Goal: Task Accomplishment & Management: Manage account settings

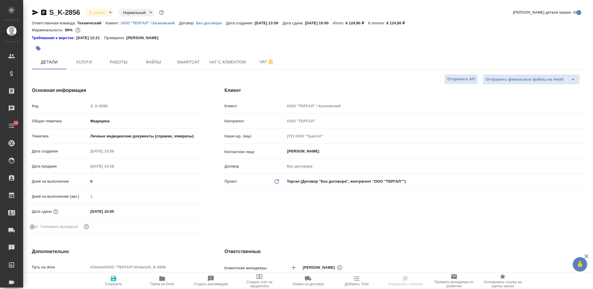
select select "RU"
type textarea "x"
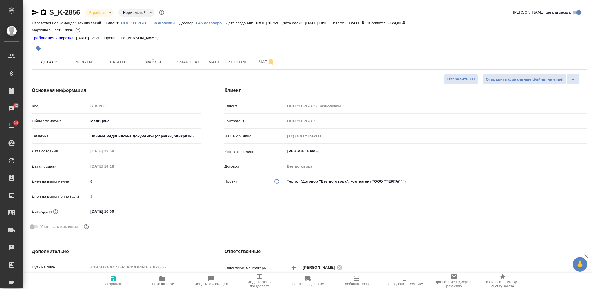
type textarea "x"
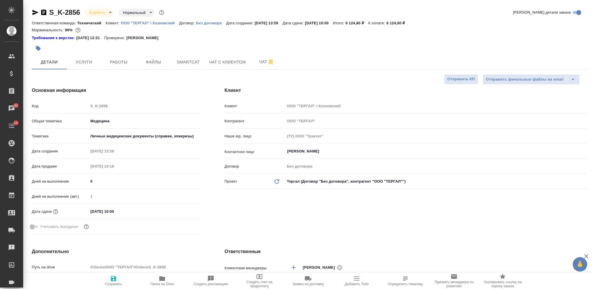
type textarea "x"
click at [132, 61] on span "Работы" at bounding box center [119, 62] width 28 height 7
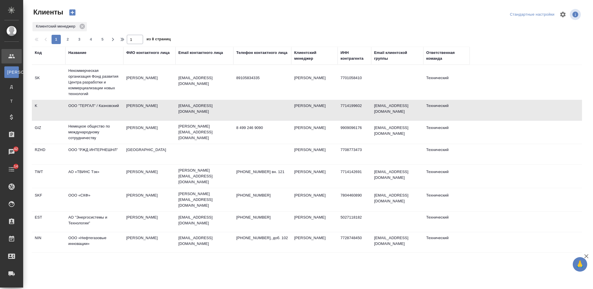
select select "RU"
click at [187, 51] on div "Email контактного лица" at bounding box center [200, 53] width 45 height 6
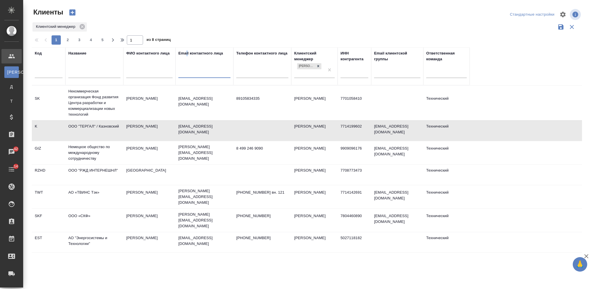
click at [192, 74] on input "text" at bounding box center [204, 73] width 52 height 7
paste input "boehringer-ingelheim"
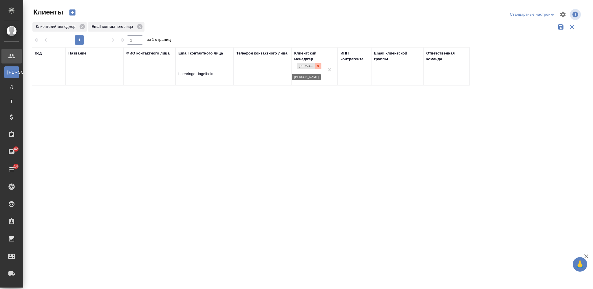
click at [317, 66] on icon at bounding box center [318, 66] width 4 height 4
type input "boehringer-ingelheim"
click at [91, 67] on input "text" at bounding box center [94, 69] width 52 height 7
paste input "[PERSON_NAME]"
type input "[PERSON_NAME]"
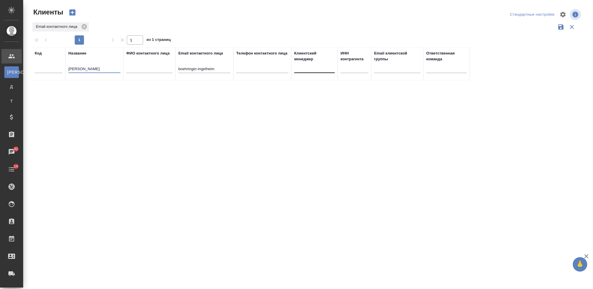
click at [193, 72] on input "boehringer-ingelheim" at bounding box center [204, 69] width 52 height 7
click at [192, 72] on input "boehringer-ingelheim" at bounding box center [204, 69] width 52 height 7
click at [195, 71] on input "boehringer-ingelheim" at bounding box center [204, 69] width 52 height 7
click at [194, 71] on input "boehringer-ingelheim" at bounding box center [204, 69] width 52 height 7
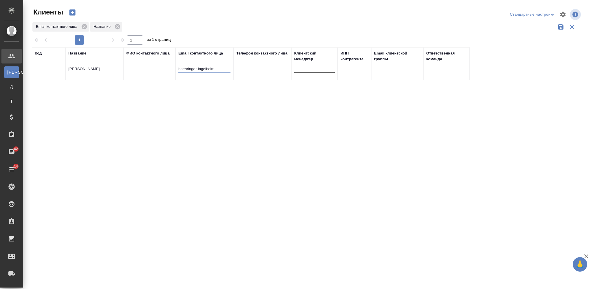
click at [194, 71] on input "boehringer-ingelheim" at bounding box center [204, 69] width 52 height 7
click at [72, 13] on icon "button" at bounding box center [73, 13] width 6 height 6
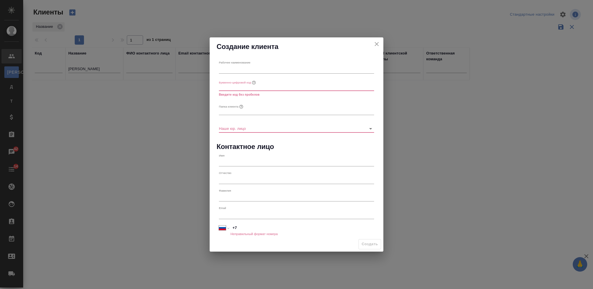
click at [230, 68] on input "text" at bounding box center [296, 69] width 155 height 8
paste input "Берингер Ингельхайм"
type input "Берингер Ингельхайм"
click at [231, 87] on input "text" at bounding box center [296, 87] width 155 height 8
paste input "BIng"
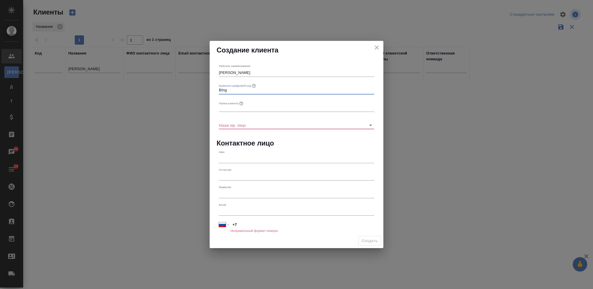
type input "BIng"
click at [243, 72] on input "[PERSON_NAME]" at bounding box center [296, 73] width 155 height 8
click at [234, 105] on input "text" at bounding box center [296, 108] width 155 height 8
paste input "[PERSON_NAME]"
type input "[PERSON_NAME]"
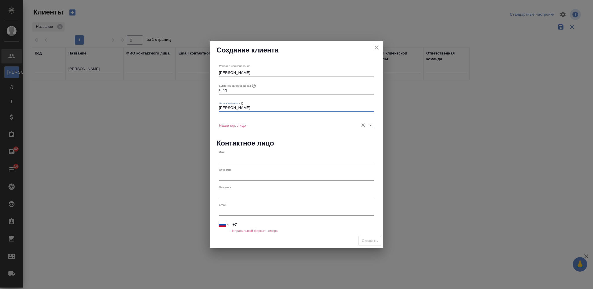
click at [244, 123] on input "Наше юр. лицо" at bounding box center [287, 125] width 137 height 8
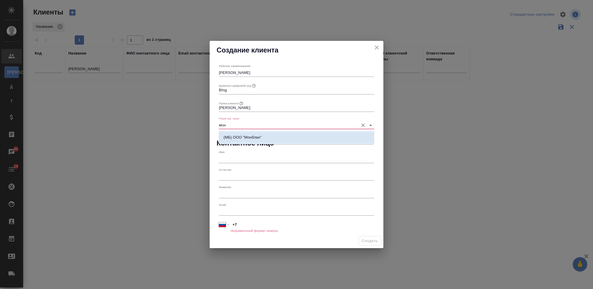
click at [257, 137] on p "(МБ) ООО "Монблан"" at bounding box center [243, 137] width 38 height 6
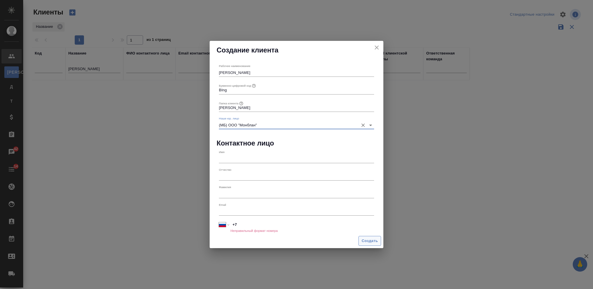
type input "(МБ) ООО "Монблан""
click at [371, 242] on span "Создать" at bounding box center [370, 241] width 16 height 7
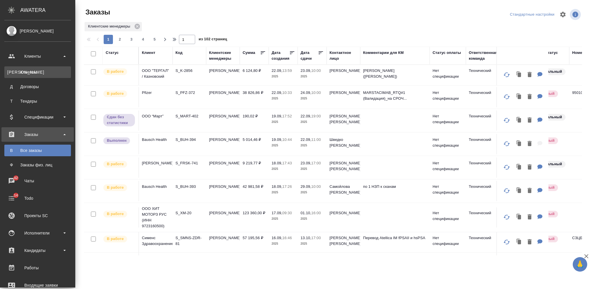
click at [54, 68] on link "К Клиенты" at bounding box center [37, 72] width 67 height 12
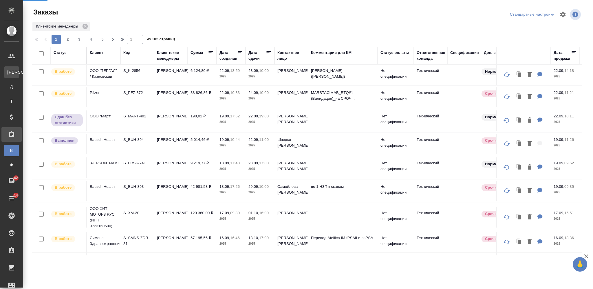
select select "RU"
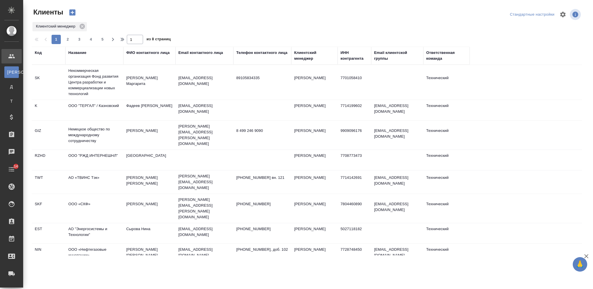
click at [38, 54] on div "Код" at bounding box center [38, 53] width 7 height 6
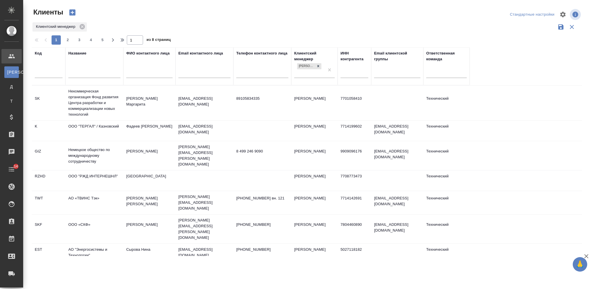
click at [42, 73] on input "text" at bounding box center [49, 73] width 28 height 7
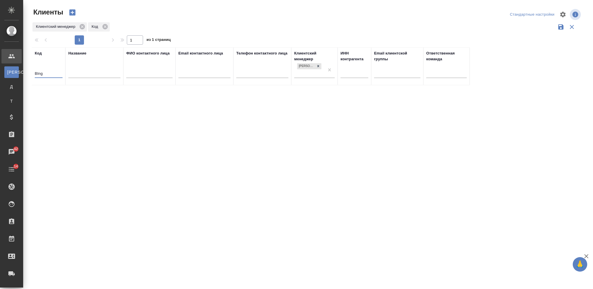
type input "BIng"
click at [38, 74] on input "BIng" at bounding box center [49, 73] width 28 height 7
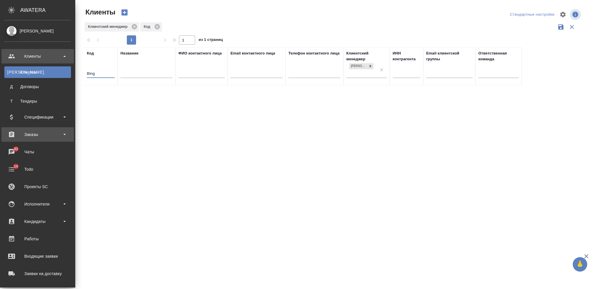
click at [49, 130] on div "Заказы" at bounding box center [37, 134] width 67 height 9
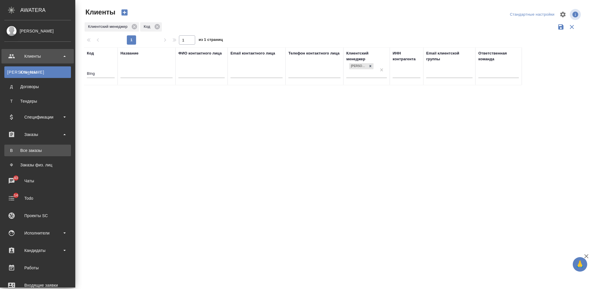
click at [46, 149] on div "Все заказы" at bounding box center [37, 150] width 61 height 6
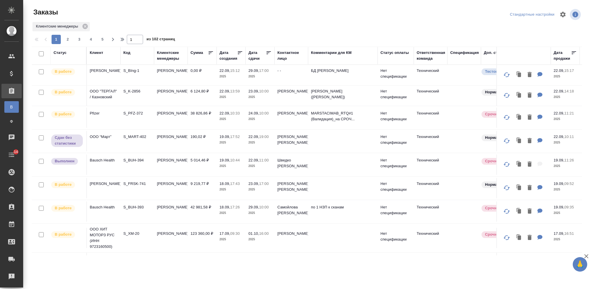
click at [59, 54] on div "Статус" at bounding box center [60, 53] width 13 height 6
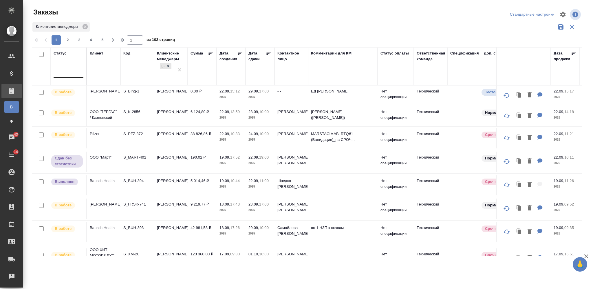
click at [66, 71] on div at bounding box center [69, 72] width 30 height 8
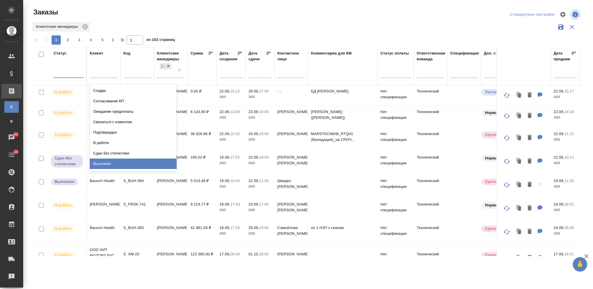
click at [154, 161] on div "Выполнен" at bounding box center [133, 163] width 87 height 10
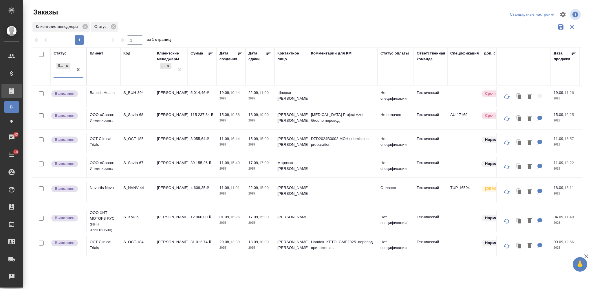
click at [269, 22] on div "Клиентские менеджеры Статус" at bounding box center [307, 26] width 551 height 11
click at [233, 101] on p "2025" at bounding box center [231, 99] width 23 height 6
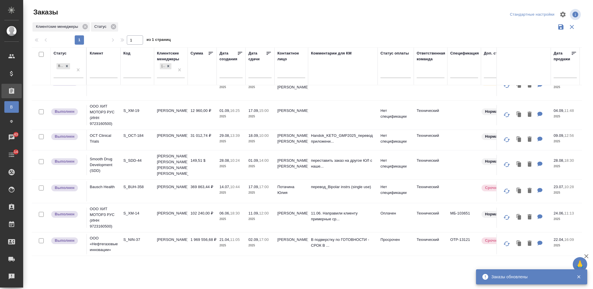
scroll to position [89, 0]
click at [305, 183] on td "Потачина Юлия" at bounding box center [292, 191] width 34 height 20
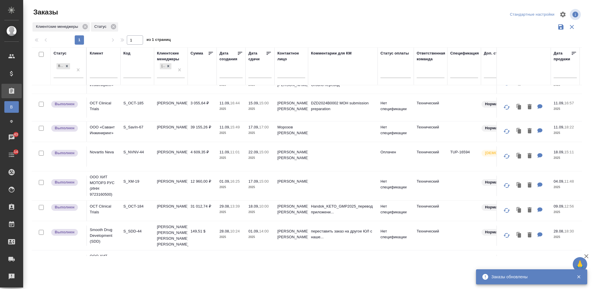
scroll to position [0, 0]
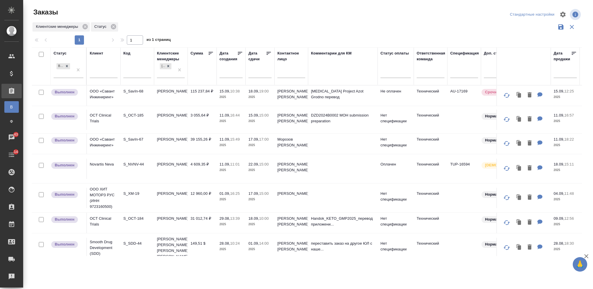
click at [238, 98] on p "2025" at bounding box center [231, 97] width 23 height 6
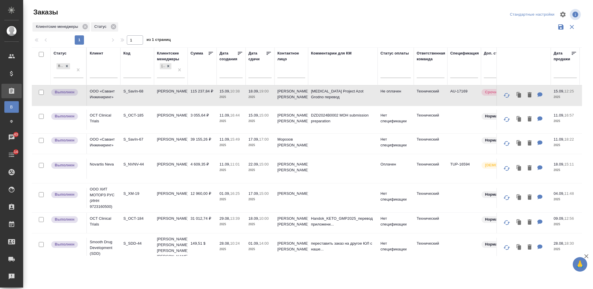
click at [154, 142] on td "[PERSON_NAME]" at bounding box center [171, 144] width 34 height 20
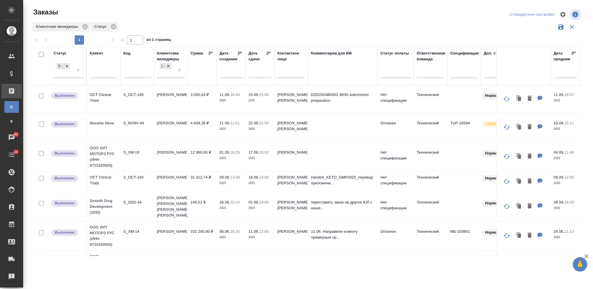
click at [235, 133] on td "11.09, 11:01 2025" at bounding box center [231, 127] width 29 height 20
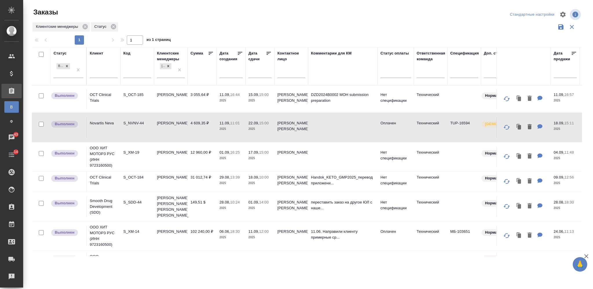
click at [188, 181] on td "31 012,74 ₽" at bounding box center [202, 182] width 29 height 20
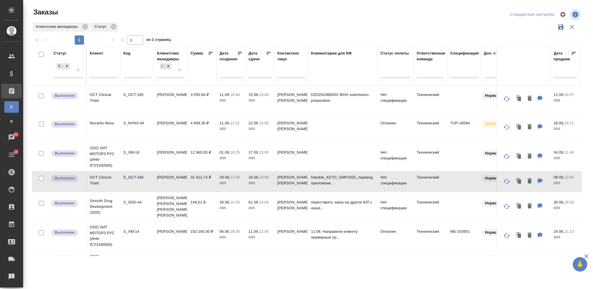
click at [168, 105] on td "[PERSON_NAME]" at bounding box center [171, 99] width 34 height 20
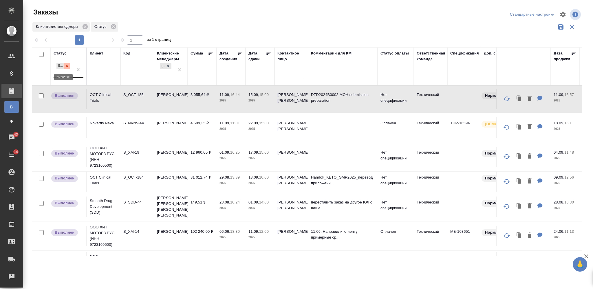
click at [66, 65] on icon at bounding box center [67, 66] width 4 height 4
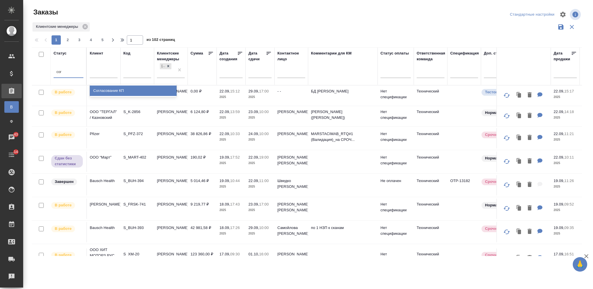
type input "согл"
click at [111, 87] on div "Согласование КП" at bounding box center [133, 90] width 87 height 10
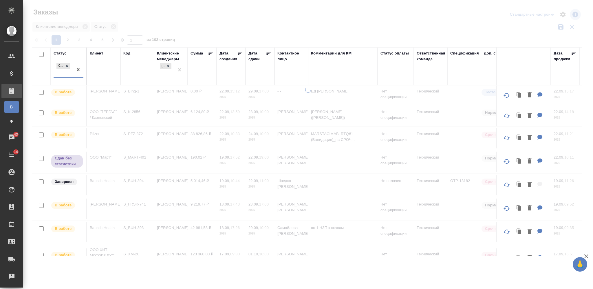
click at [238, 22] on div at bounding box center [308, 129] width 570 height 259
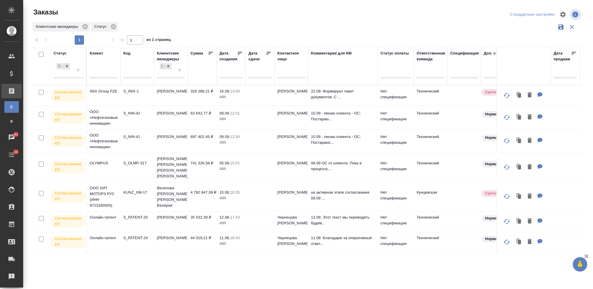
click at [42, 54] on input "checkbox" at bounding box center [41, 54] width 5 height 5
checkbox input "true"
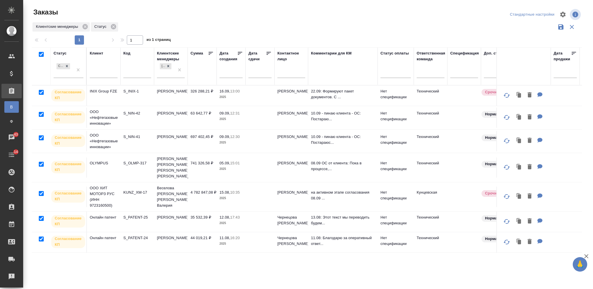
checkbox input "true"
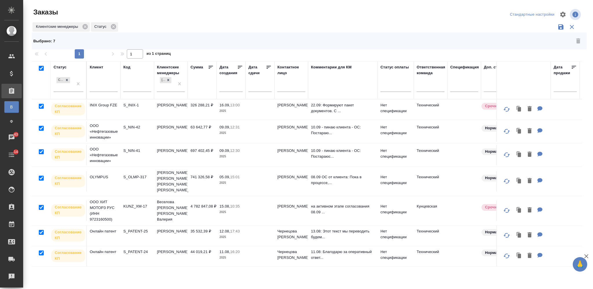
click at [40, 68] on input "checkbox" at bounding box center [41, 68] width 5 height 5
checkbox input "false"
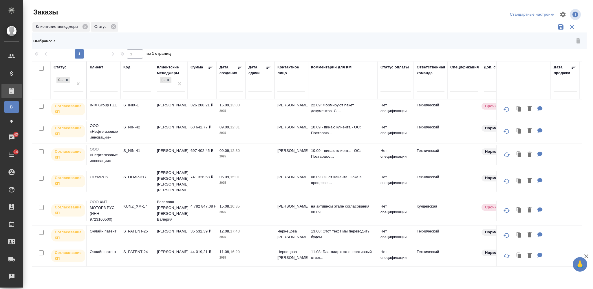
checkbox input "false"
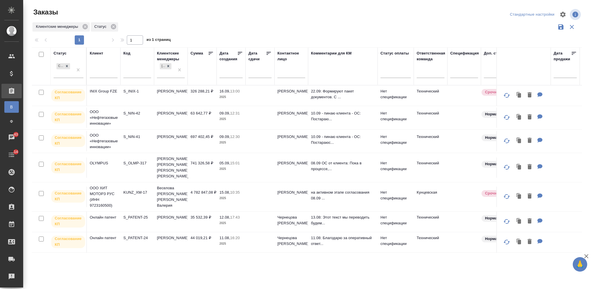
click at [214, 21] on div "Заказы" at bounding box center [124, 15] width 185 height 14
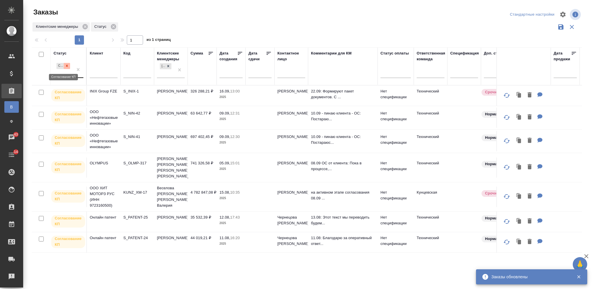
click at [68, 66] on icon at bounding box center [67, 66] width 4 height 4
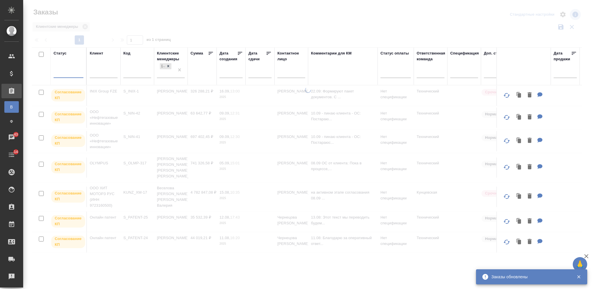
click at [101, 72] on input "text" at bounding box center [104, 73] width 28 height 7
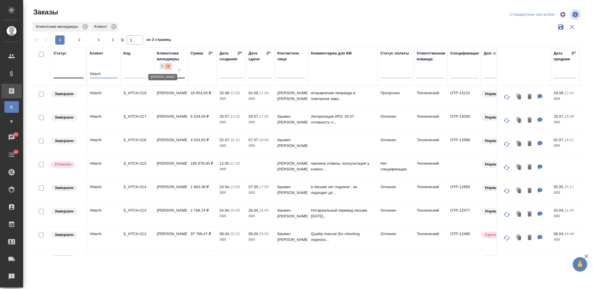
click at [169, 63] on div at bounding box center [168, 66] width 6 height 6
type input "Hitach"
click at [229, 70] on input "text" at bounding box center [233, 73] width 20 height 8
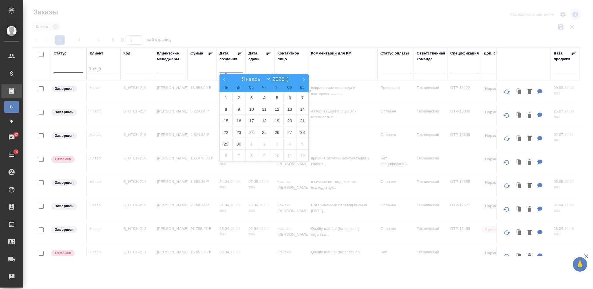
click at [278, 80] on input "2025" at bounding box center [280, 79] width 18 height 6
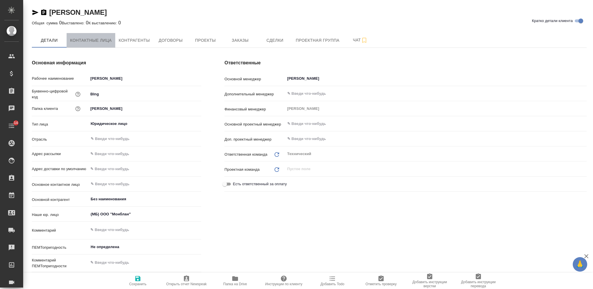
click at [94, 35] on button "Контактные лица" at bounding box center [91, 40] width 49 height 14
select select "RU"
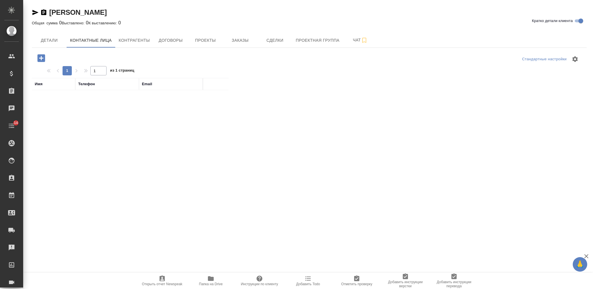
click at [43, 60] on icon "button" at bounding box center [41, 58] width 8 height 8
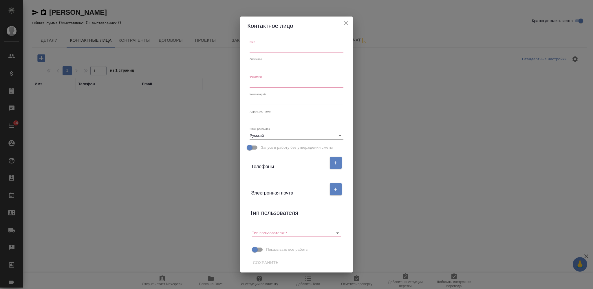
click at [267, 52] on input "text" at bounding box center [297, 48] width 94 height 8
type input "-"
drag, startPoint x: 260, startPoint y: 77, endPoint x: 260, endPoint y: 81, distance: 3.8
click at [258, 79] on div "Фамилия" at bounding box center [297, 81] width 94 height 13
click at [261, 82] on input "text" at bounding box center [297, 83] width 94 height 8
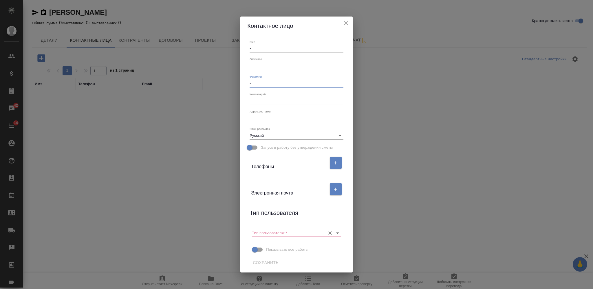
type input "-"
click at [273, 231] on input "Тип пользователя:   *" at bounding box center [287, 233] width 70 height 8
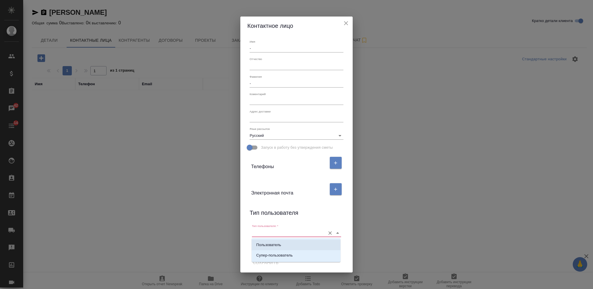
click at [284, 242] on li "Пользователь" at bounding box center [296, 245] width 89 height 10
type input "Пользователь"
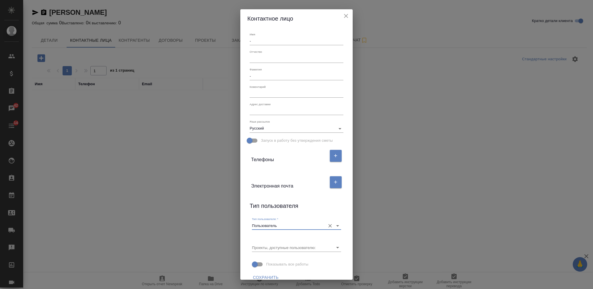
click at [271, 279] on span "Сохранить" at bounding box center [266, 277] width 26 height 7
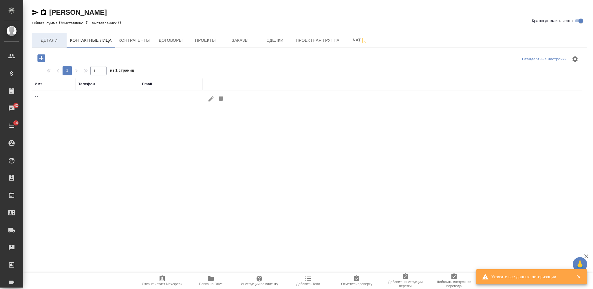
click at [50, 39] on span "Детали" at bounding box center [49, 40] width 28 height 7
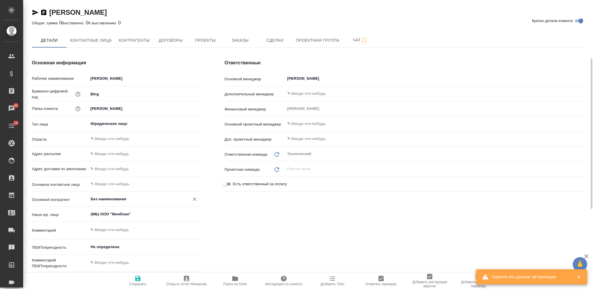
scroll to position [39, 0]
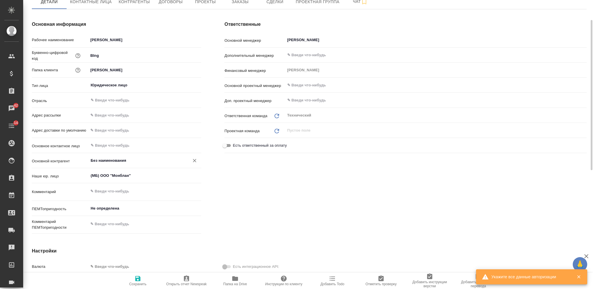
type textarea "x"
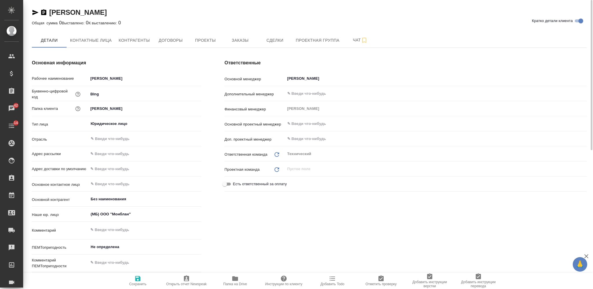
scroll to position [77, 0]
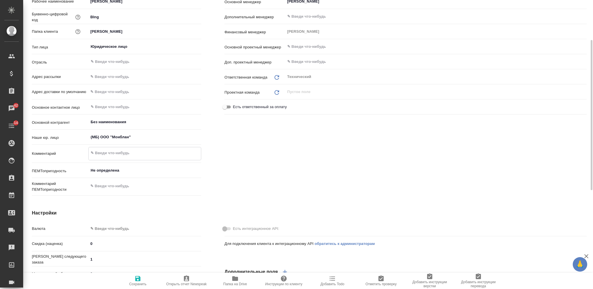
type textarea "x"
click at [128, 152] on textarea at bounding box center [145, 153] width 112 height 10
type textarea "Б"
type textarea "x"
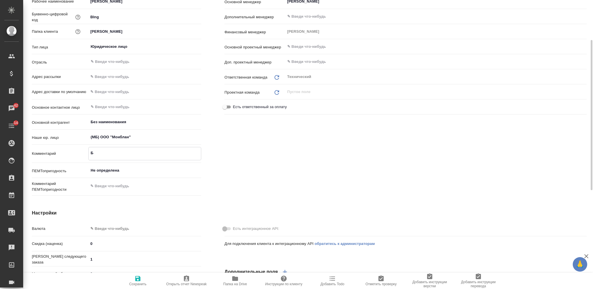
type textarea "БД"
type textarea "x"
type textarea "БД:"
type textarea "x"
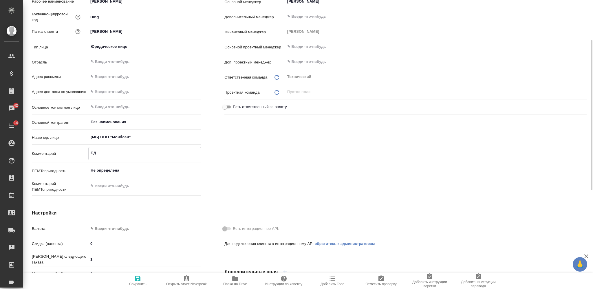
type textarea "x"
type textarea "БД:"
type textarea "x"
type textarea "БД: А"
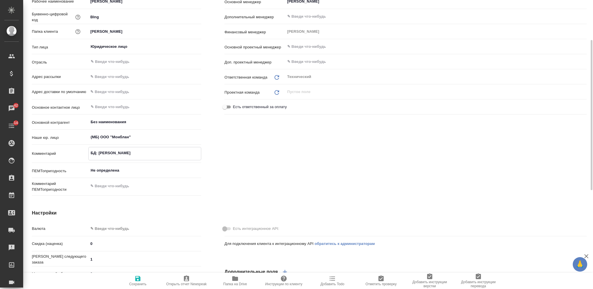
type textarea "x"
type textarea "БД: Анн"
type textarea "x"
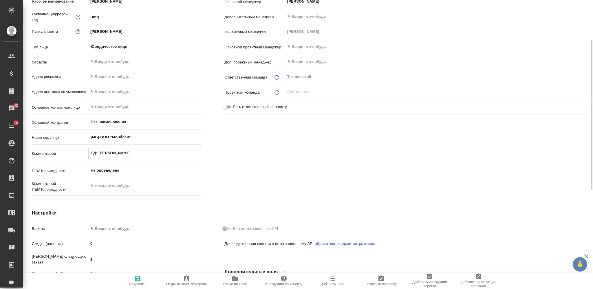
type textarea "БД: Анна"
type textarea "x"
type textarea "БД: Анна"
type textarea "x"
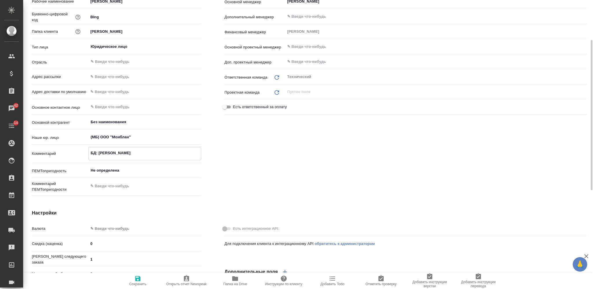
type textarea "x"
type textarea "БД: Анна П"
type textarea "x"
type textarea "БД: Анна Пе"
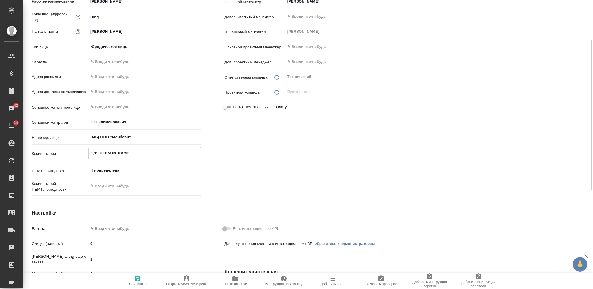
type textarea "x"
type textarea "БД: Анна Пер"
type textarea "x"
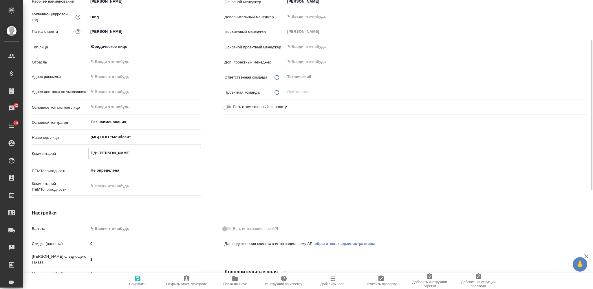
type textarea "БД: Анна Пере"
type textarea "x"
type textarea "БД: Анна Перев"
type textarea "x"
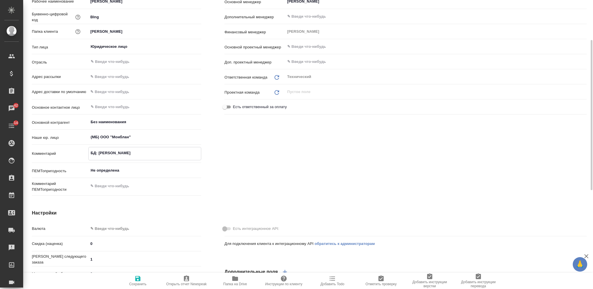
type textarea "x"
type textarea "БД: Анна Переве"
type textarea "x"
type textarea "БД: Анна Перевер"
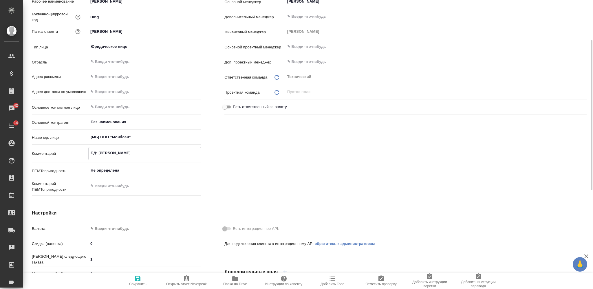
type textarea "x"
type textarea "БД: Анна Переверз"
type textarea "x"
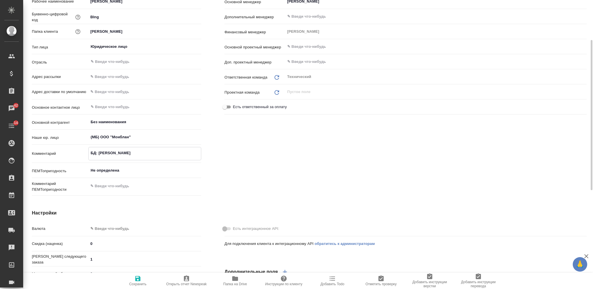
type textarea "БД: Анна Переверзе"
type textarea "x"
type textarea "БД: Анна Переверзев"
type textarea "x"
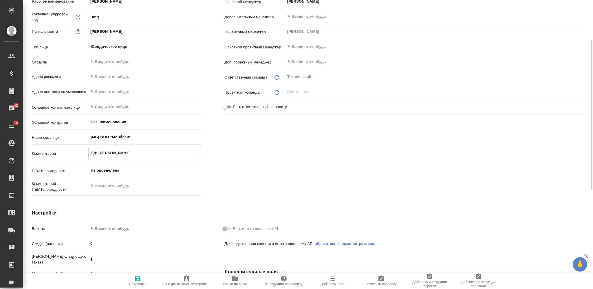
type textarea "x"
type textarea "БД: Анна Переверзева"
type textarea "x"
type textarea "БД: Анна Переверзева"
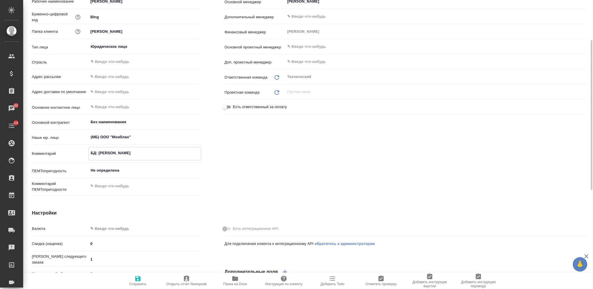
click at [135, 286] on button "Сохранить" at bounding box center [138, 281] width 49 height 16
type textarea "x"
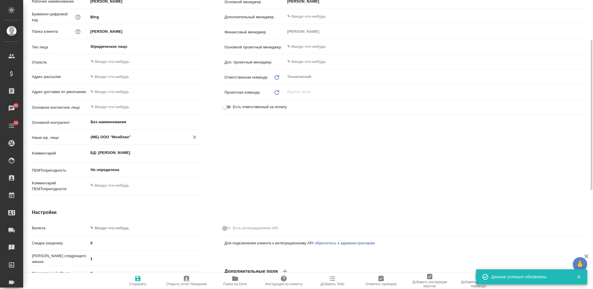
type textarea "x"
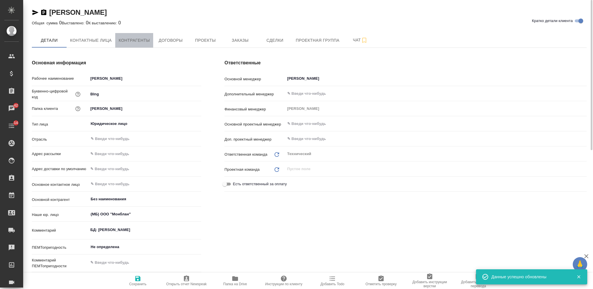
click at [142, 39] on span "Контрагенты" at bounding box center [134, 40] width 31 height 7
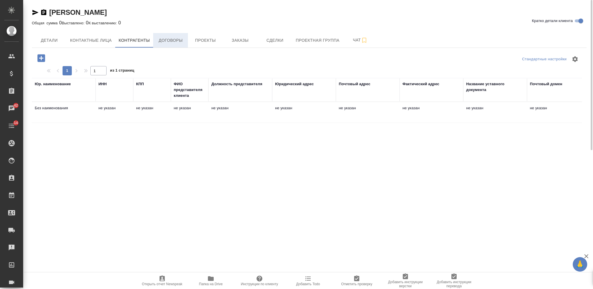
click at [161, 39] on span "Договоры" at bounding box center [171, 40] width 28 height 7
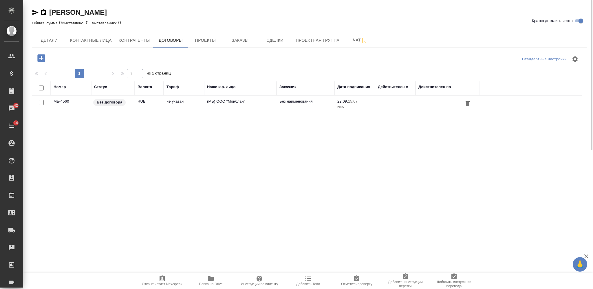
click at [165, 108] on td "не указан" at bounding box center [184, 106] width 41 height 20
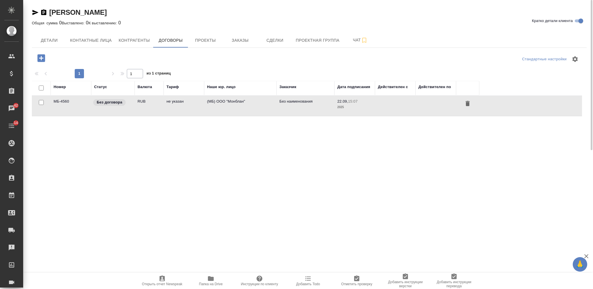
click at [165, 108] on td "не указан" at bounding box center [184, 106] width 41 height 20
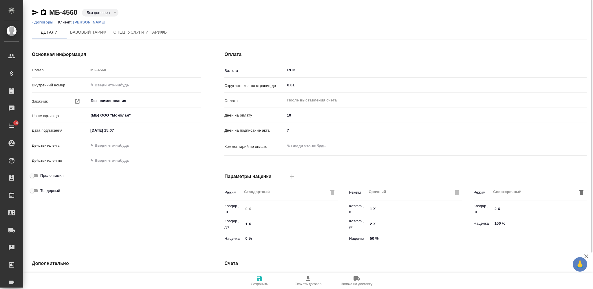
scroll to position [105, 0]
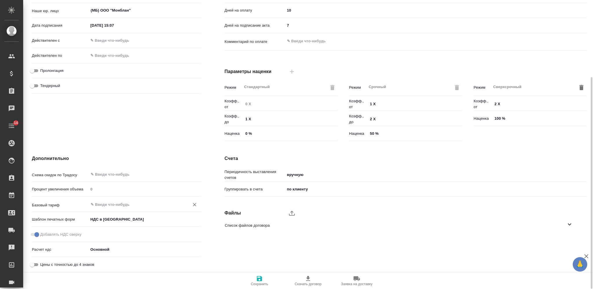
click at [125, 206] on input "text" at bounding box center [135, 204] width 90 height 7
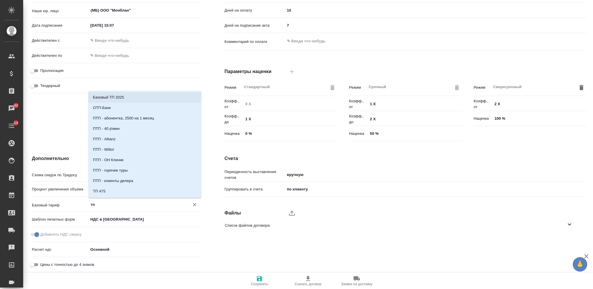
click at [135, 99] on li "Базовый ТП 2025" at bounding box center [144, 97] width 113 height 10
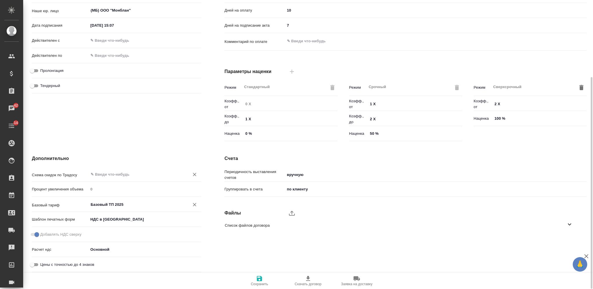
type input "Базовый ТП 2025"
click at [125, 177] on input "text" at bounding box center [135, 174] width 90 height 7
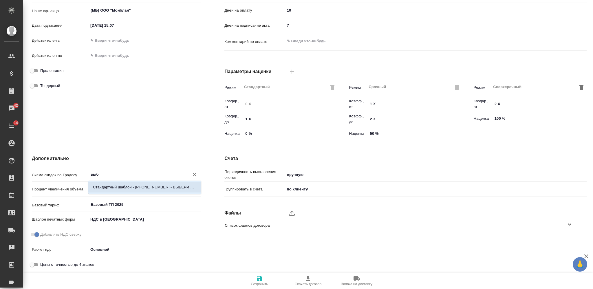
click at [133, 185] on p "Стандартный шаблон - [PHONE_NUMBER] - ВЫБЕРИ МЕНЯ!" at bounding box center [145, 187] width 104 height 6
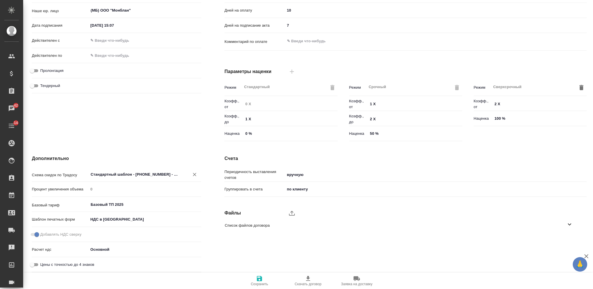
type input "Стандартный шаблон - [PHONE_NUMBER] - ВЫБЕРИ МЕНЯ!"
click at [258, 280] on icon "button" at bounding box center [259, 278] width 5 height 5
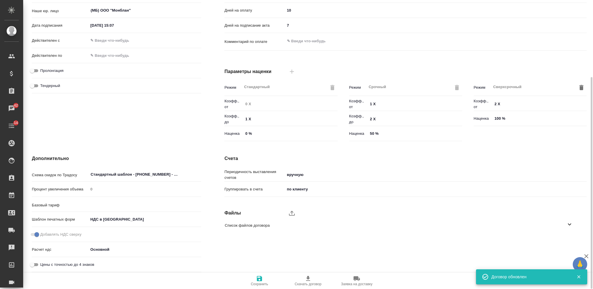
type input "Базовый ТП 2025"
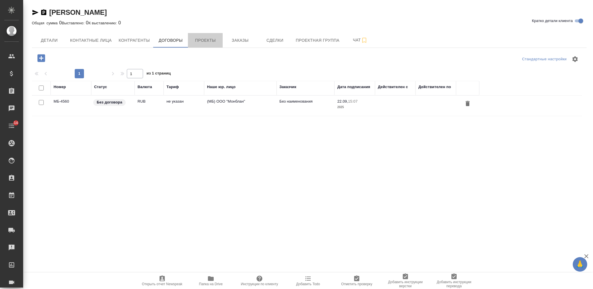
click at [205, 41] on span "Проекты" at bounding box center [206, 40] width 28 height 7
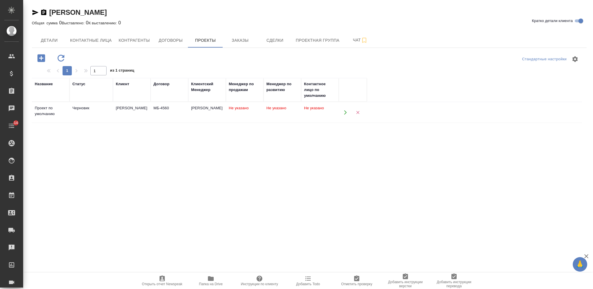
click at [344, 111] on icon "button" at bounding box center [345, 112] width 5 height 5
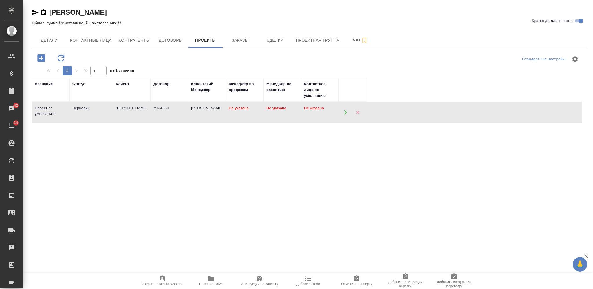
click at [44, 12] on icon "button" at bounding box center [43, 12] width 7 height 7
drag, startPoint x: 47, startPoint y: 44, endPoint x: 46, endPoint y: 47, distance: 3.3
click at [46, 47] on button "Детали" at bounding box center [49, 40] width 35 height 14
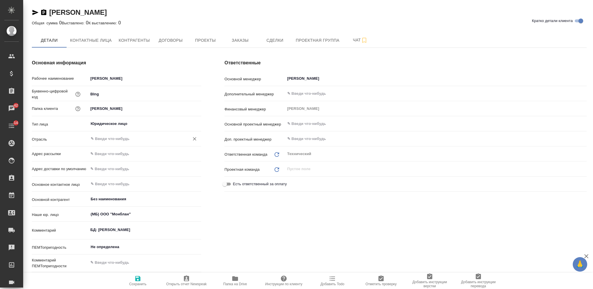
type textarea "x"
click at [122, 136] on input "text" at bounding box center [135, 138] width 90 height 7
type textarea "x"
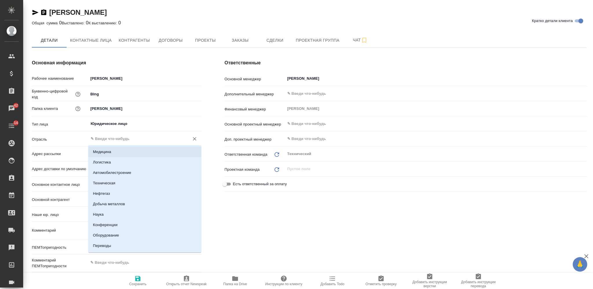
click at [128, 150] on li "Медицина" at bounding box center [144, 152] width 113 height 10
type input "Медицина"
type textarea "x"
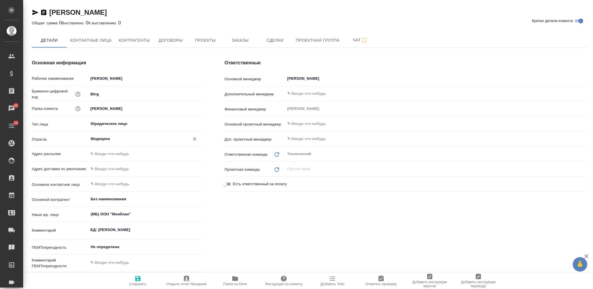
click at [140, 278] on icon "button" at bounding box center [137, 278] width 5 height 5
type textarea "x"
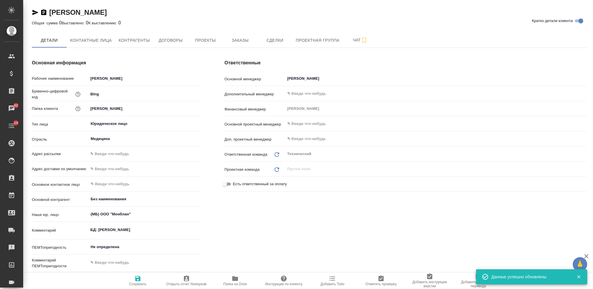
type textarea "x"
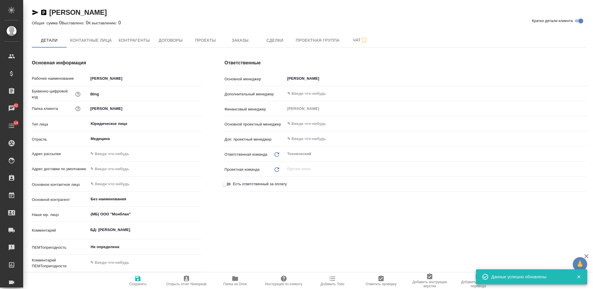
type textarea "x"
click at [43, 12] on icon "button" at bounding box center [43, 12] width 7 height 7
click at [248, 38] on span "Заказы" at bounding box center [240, 40] width 28 height 7
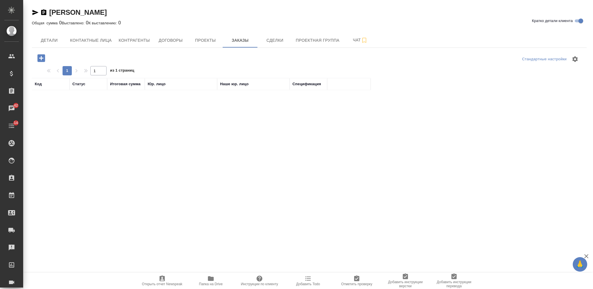
click at [44, 59] on icon "button" at bounding box center [41, 58] width 8 height 8
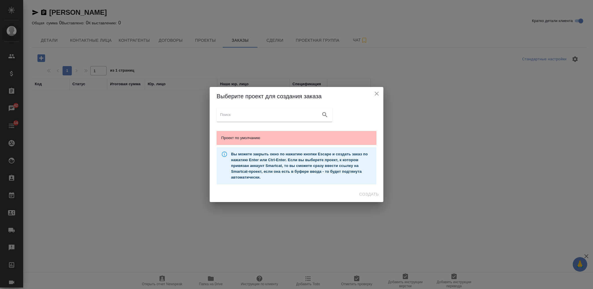
click at [309, 132] on div "Проект по умолчанию" at bounding box center [297, 138] width 160 height 14
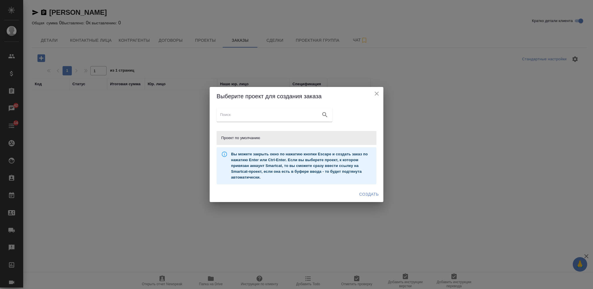
click at [369, 196] on span "Создать" at bounding box center [369, 194] width 19 height 7
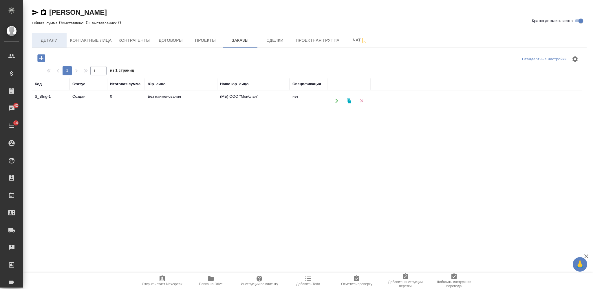
click at [62, 47] on button "Детали" at bounding box center [49, 40] width 35 height 14
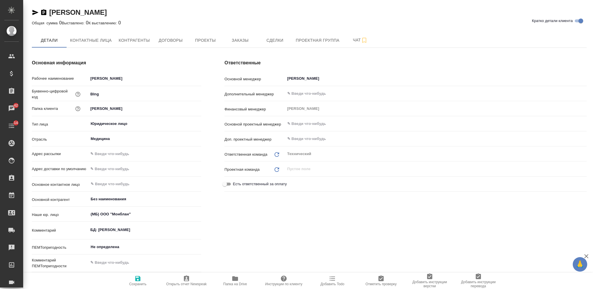
type textarea "x"
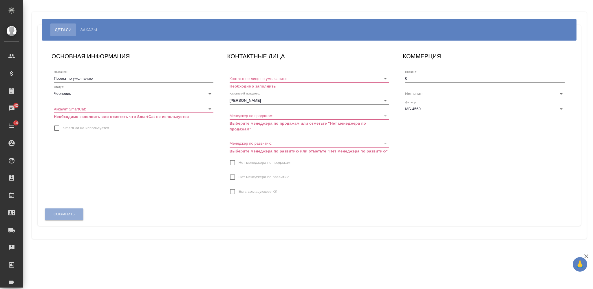
click at [141, 95] on body "🙏 .cls-1 fill:#fff; AWATERA [PERSON_NAME] Спецификации Заказы 42 Чаты 14 Todo П…" at bounding box center [296, 144] width 593 height 289
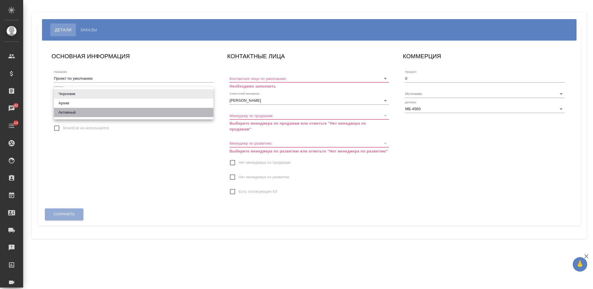
click at [134, 109] on li "Активный" at bounding box center [134, 112] width 160 height 9
type input "active"
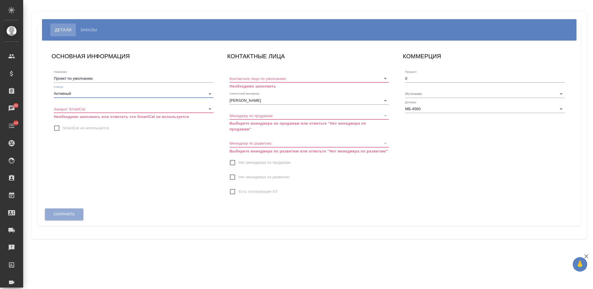
click at [123, 106] on body "🙏 .cls-1 fill:#fff; AWATERA [PERSON_NAME] Спецификации Заказы 42 Чаты 14 Todo П…" at bounding box center [296, 144] width 593 height 289
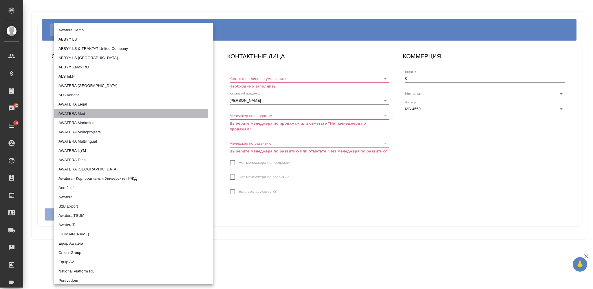
drag, startPoint x: 128, startPoint y: 112, endPoint x: 131, endPoint y: 112, distance: 2.9
click at [128, 112] on li "AWATERA Med" at bounding box center [134, 113] width 160 height 9
type input "5ee72ffeb4c2bb42a4292857"
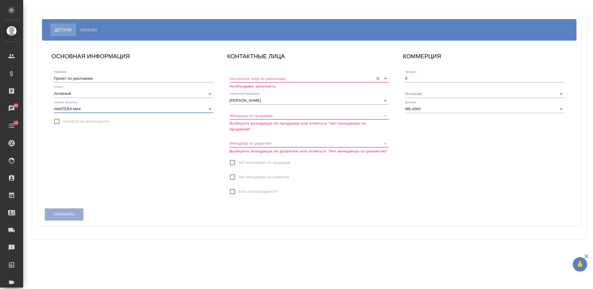
click at [249, 77] on input "Контактное лицо по умолчанию:" at bounding box center [300, 78] width 141 height 8
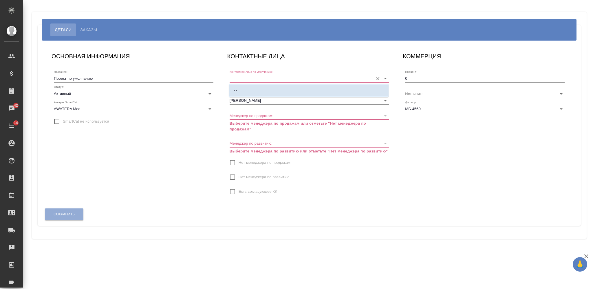
click at [249, 86] on li "- -" at bounding box center [309, 90] width 160 height 10
type input "- -"
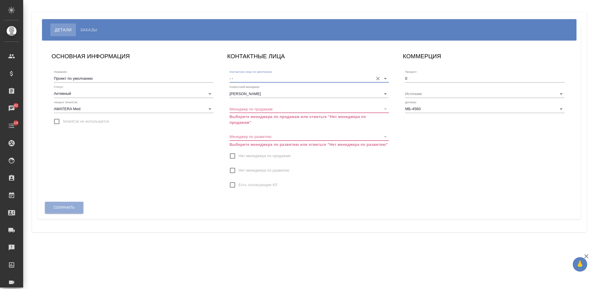
click at [235, 150] on input "Нет менеджера по продажам" at bounding box center [233, 156] width 12 height 12
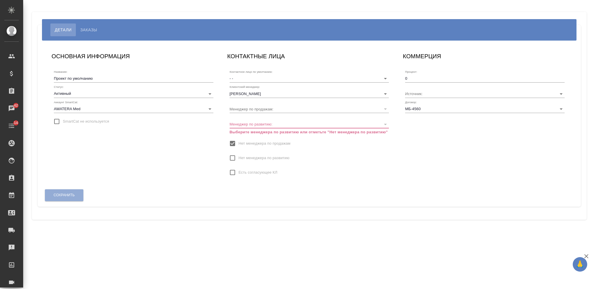
click at [233, 158] on input "Нет менеджера по развитию" at bounding box center [233, 158] width 12 height 12
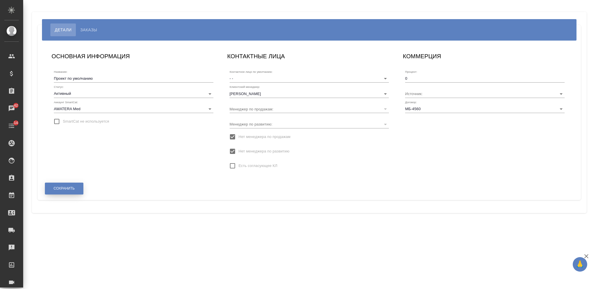
click at [72, 189] on span "Сохранить" at bounding box center [64, 188] width 21 height 5
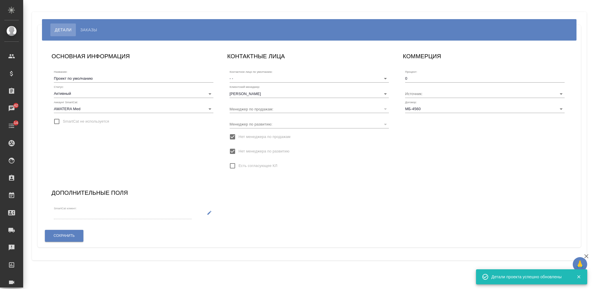
click at [207, 212] on icon "button" at bounding box center [209, 212] width 5 height 5
click at [138, 214] on input "SmartCat клиент:" at bounding box center [112, 215] width 116 height 8
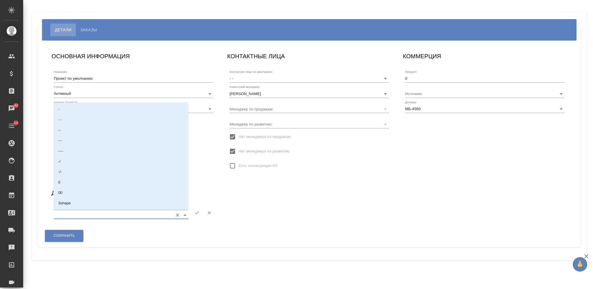
paste input "[PERSON_NAME]"
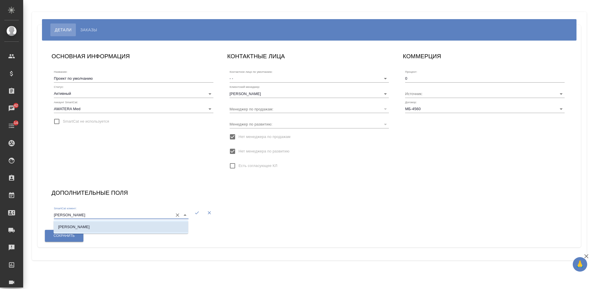
drag, startPoint x: 138, startPoint y: 230, endPoint x: 146, endPoint y: 228, distance: 8.7
click at [138, 231] on li "[PERSON_NAME]" at bounding box center [121, 227] width 135 height 10
type input "[PERSON_NAME]"
click at [198, 212] on icon "button" at bounding box center [196, 212] width 5 height 5
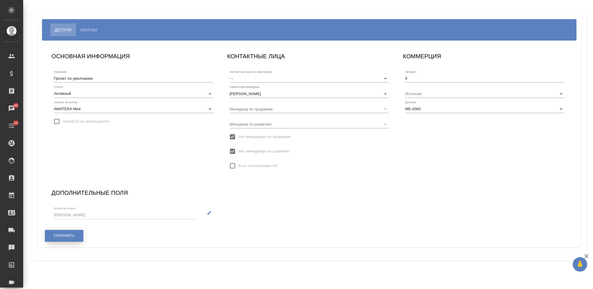
click at [74, 236] on span "Сохранить" at bounding box center [64, 235] width 21 height 5
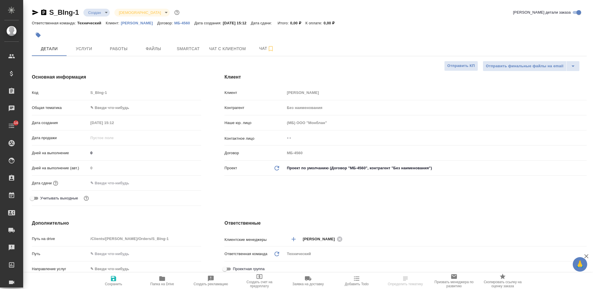
select select "RU"
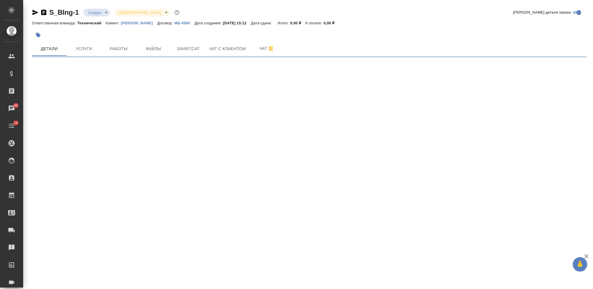
select select "RU"
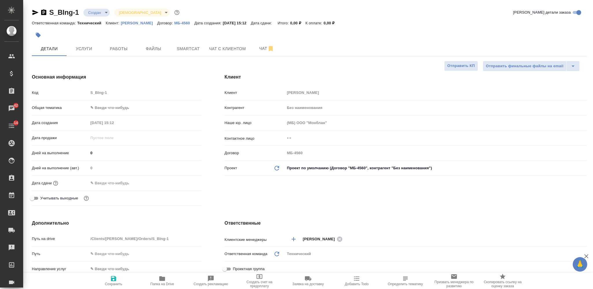
type textarea "x"
click at [128, 11] on body "🙏 .cls-1 fill:#fff; AWATERA [PERSON_NAME] Спецификации Заказы 42 Чаты 14 Todo П…" at bounding box center [296, 144] width 593 height 289
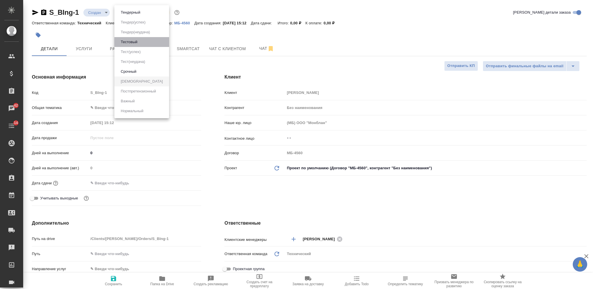
click at [143, 43] on li "Тестовый" at bounding box center [141, 42] width 55 height 10
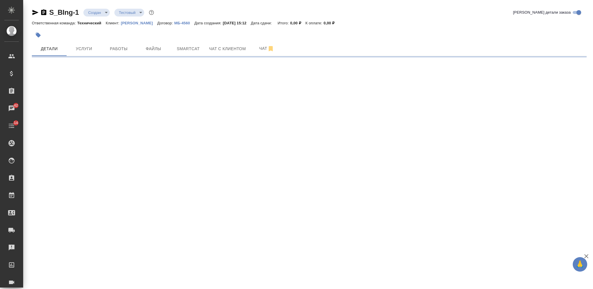
select select "RU"
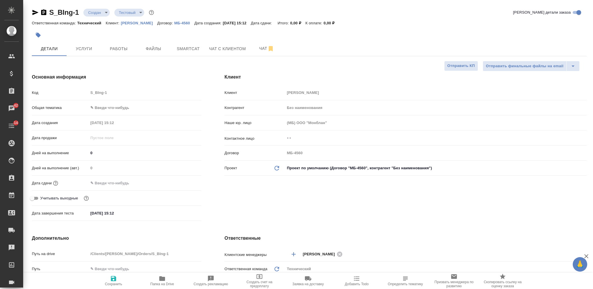
type textarea "x"
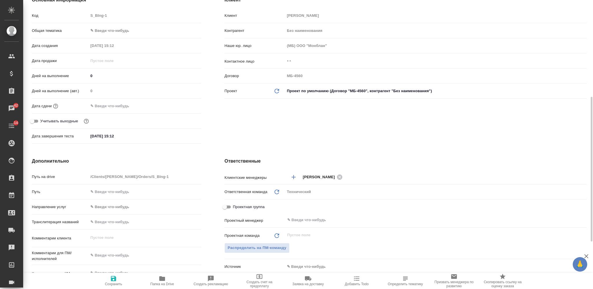
scroll to position [116, 0]
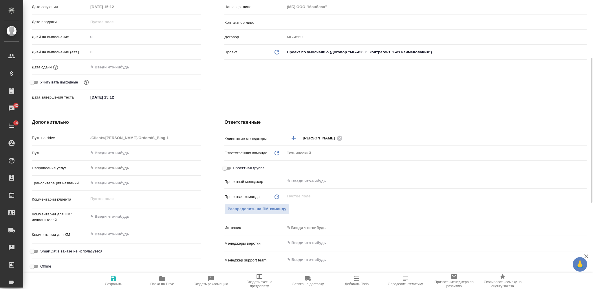
type textarea "x"
click at [143, 216] on textarea at bounding box center [144, 217] width 113 height 10
type textarea "ан"
type textarea "x"
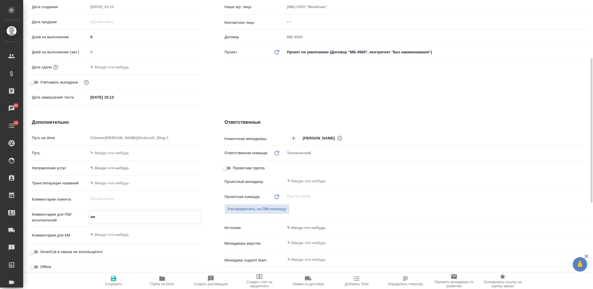
type textarea "x"
type textarea "анл"
type textarea "x"
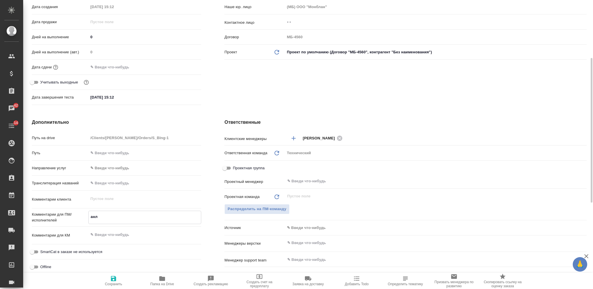
type textarea "ан"
type textarea "x"
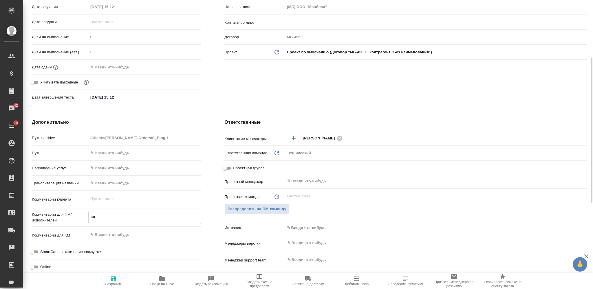
type textarea "анг"
type textarea "x"
type textarea "англ"
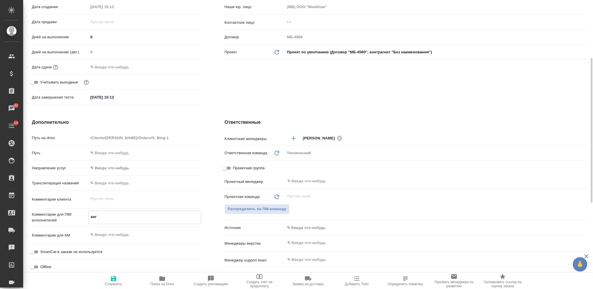
type textarea "x"
type textarea "англ-"
type textarea "x"
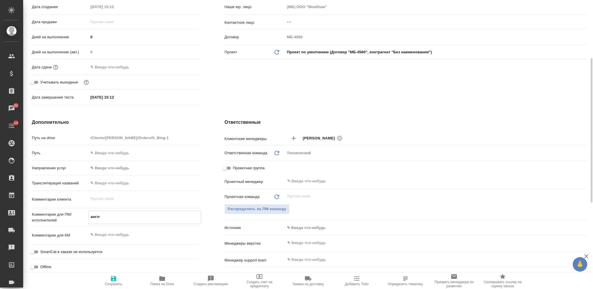
type textarea "x"
type textarea "англ-р"
type textarea "x"
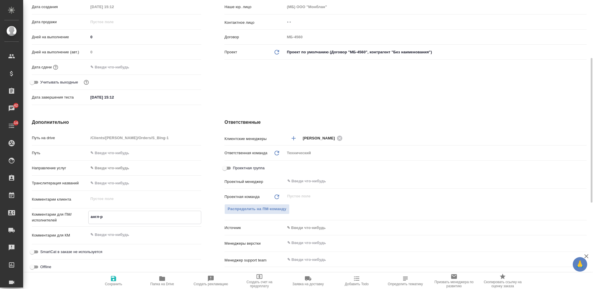
type textarea "x"
type textarea "англ-ру"
type textarea "x"
type textarea "англ-рус"
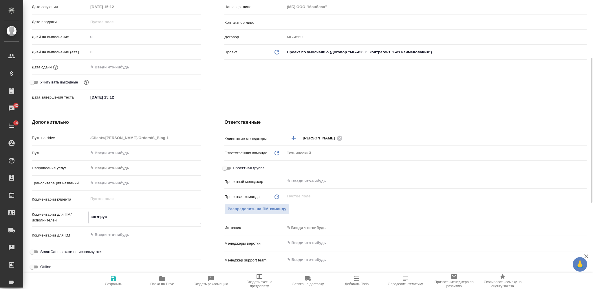
type textarea "x"
type textarea "англ-рус,"
type textarea "x"
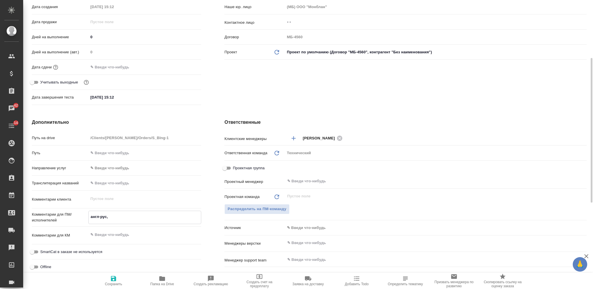
type textarea "x"
type textarea "англ-рус,"
type textarea "x"
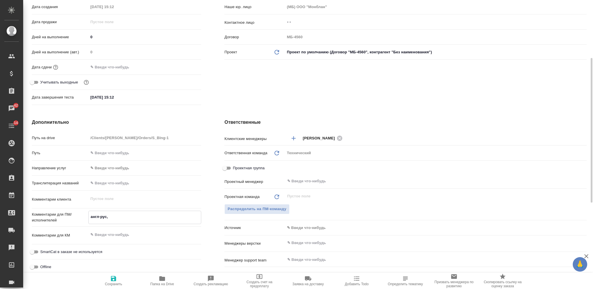
type textarea "x"
type textarea "англ-рус, р"
type textarea "x"
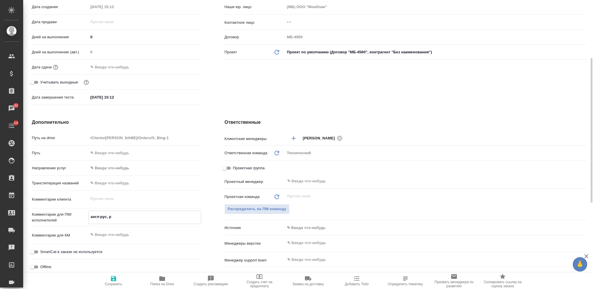
type textarea "x"
type textarea "англ-рус, ру"
type textarea "x"
type textarea "англ-рус, рус"
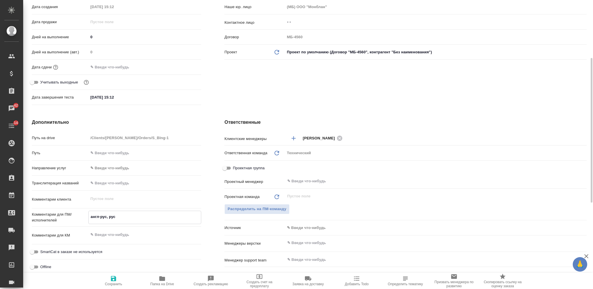
type textarea "x"
type textarea "англ-рус, рус-"
type textarea "x"
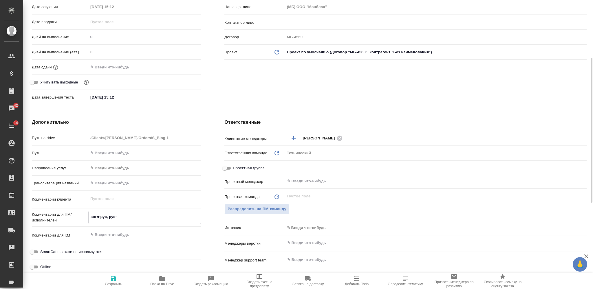
type textarea "x"
type textarea "англ-рус, рус-а"
type textarea "x"
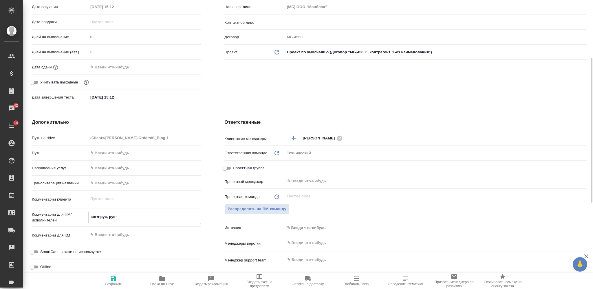
type textarea "x"
type textarea "англ-рус, рус-ан"
type textarea "x"
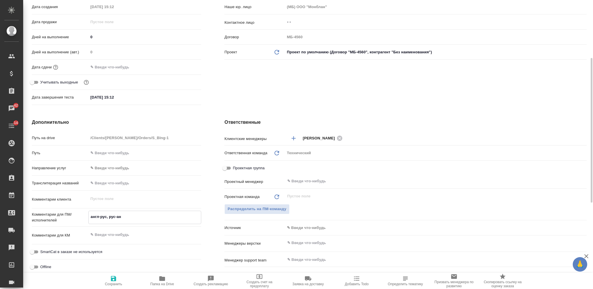
type textarea "англ-рус, рус-анг"
type textarea "x"
type textarea "англ-рус, рус-англ"
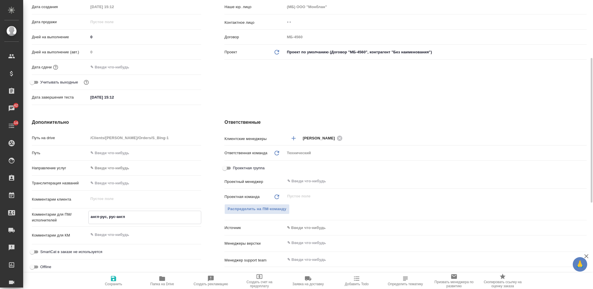
type textarea "x"
type textarea "англ-рус, рус-англ"
type textarea "x"
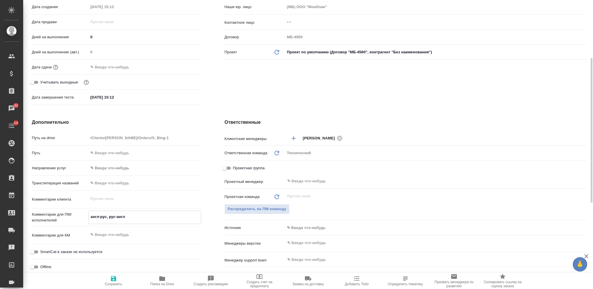
type textarea "x"
type textarea "англ-рус, рус-англ т"
type textarea "x"
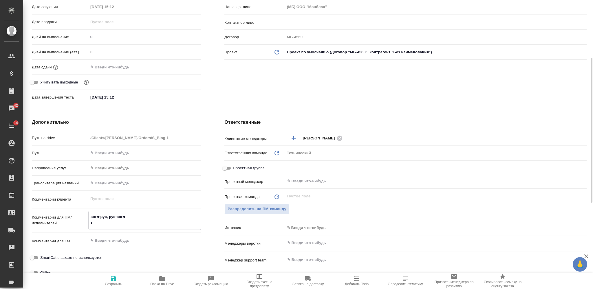
type textarea "x"
type textarea "англ-рус, рус-англ тесто"
type textarea "x"
type textarea "англ-рус, рус-англ тестов"
type textarea "x"
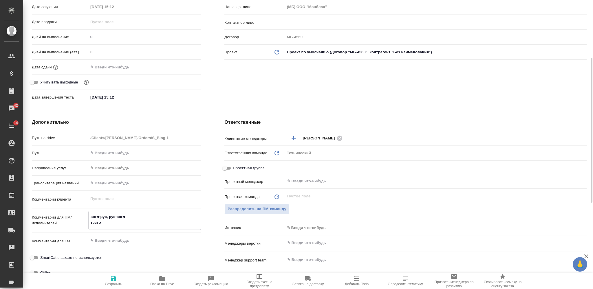
type textarea "x"
type textarea "англ-рус, рус-англ тестовы"
type textarea "x"
type textarea "англ-рус, рус-англ тестовый"
type textarea "x"
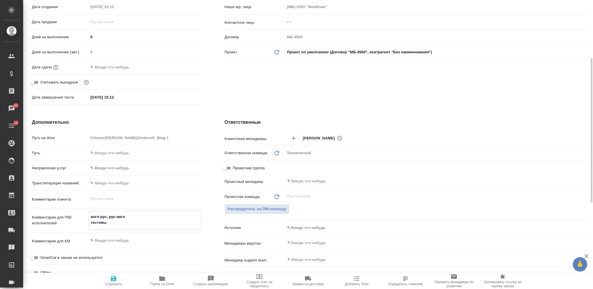
type textarea "x"
type textarea "англ-рус, рус-англ тестовый"
type textarea "x"
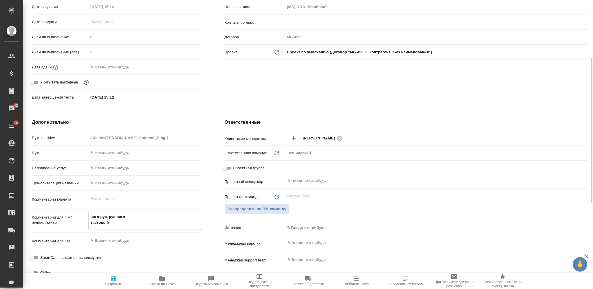
type textarea "англ-рус, рус-англ тестовый д"
type textarea "x"
type textarea "англ-рус, рус-англ тестовый дл"
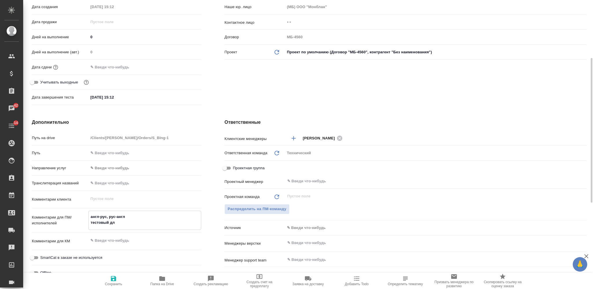
type textarea "x"
type textarea "англ-рус, рус-англ тестовый для"
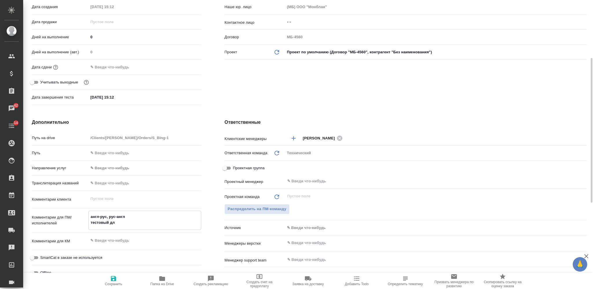
type textarea "x"
type textarea "англ-рус, рус-англ тестовый для"
type textarea "x"
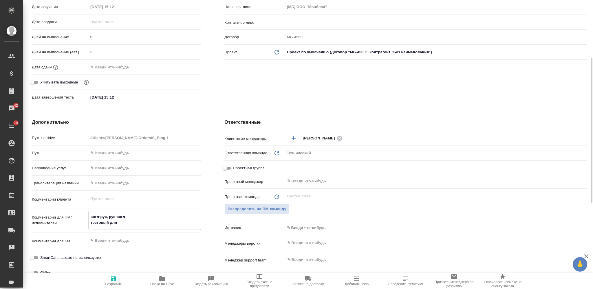
type textarea "x"
type textarea "англ-рус, рус-англ тестовый для т"
type textarea "x"
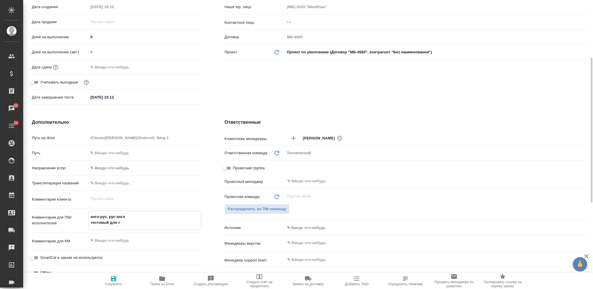
type textarea "англ-рус, рус-англ тестовый для те"
type textarea "x"
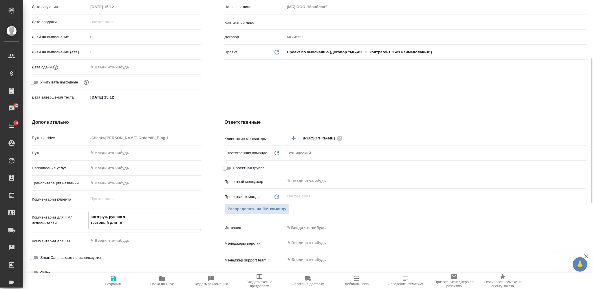
type textarea "англ-рус, рус-англ тестовый для тен"
type textarea "x"
type textarea "англ-рус, рус-англ тестовый для тенд"
type textarea "x"
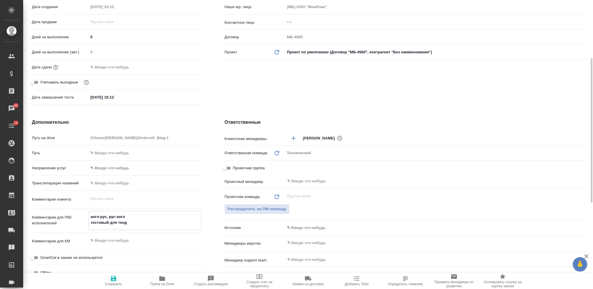
type textarea "x"
type textarea "англ-рус, рус-англ тестовый для тенде"
type textarea "x"
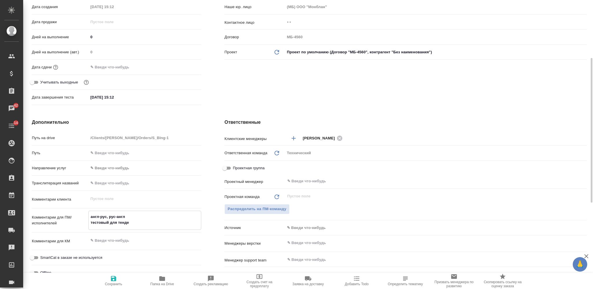
type textarea "x"
type textarea "англ-рус, рус-англ тестовый для тендер"
type textarea "x"
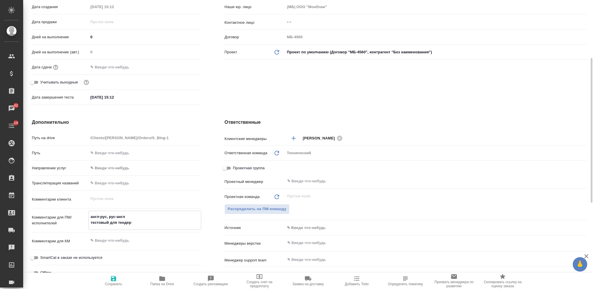
type textarea "x"
type textarea "англ-рус, рус-англ тестовый для тендера"
type textarea "x"
type textarea "англ-рус, рус-англ тестовый для тендера"
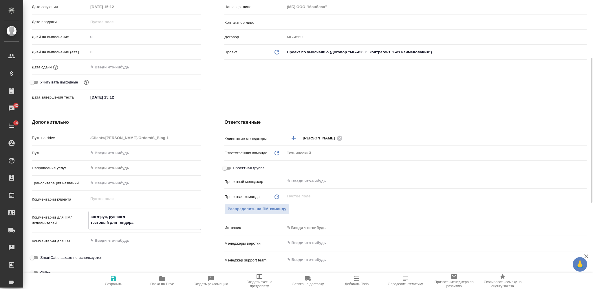
type textarea "x"
type textarea "англ-рус, рус-англ тестовый для тендера"
type textarea "x"
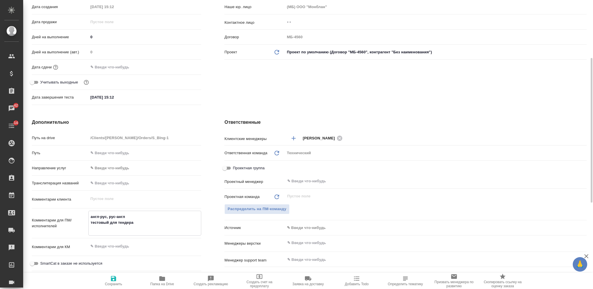
type textarea "x"
click at [151, 249] on textarea at bounding box center [145, 246] width 112 height 10
type textarea "Б"
type textarea "x"
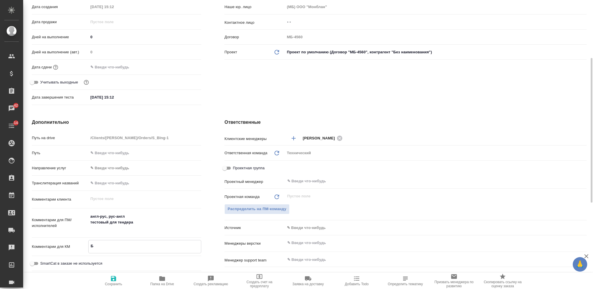
type textarea "x"
type textarea "БД"
type textarea "x"
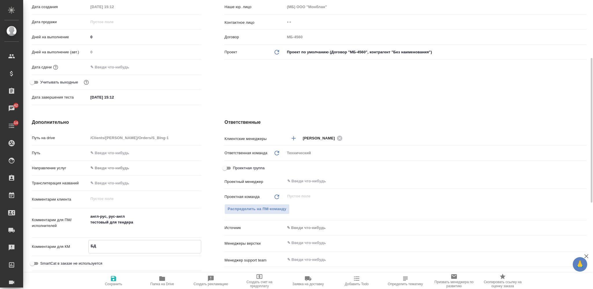
type textarea "x"
type textarea "БД"
type textarea "x"
type textarea "БД А"
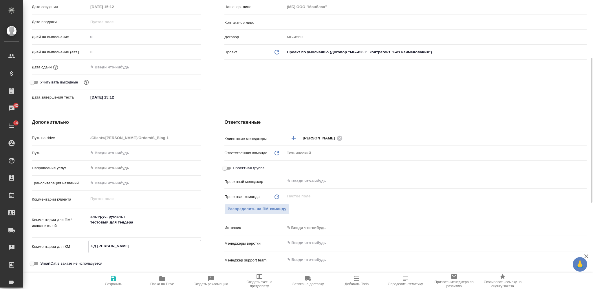
type textarea "x"
type textarea "БД Ан"
type textarea "x"
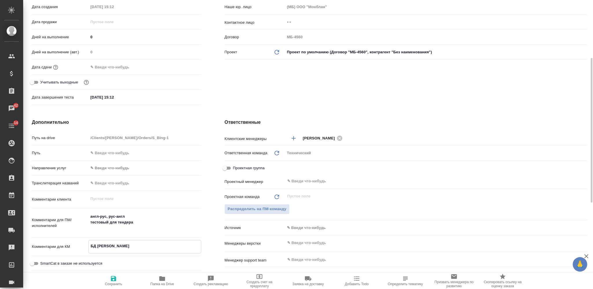
type textarea "x"
type textarea "БД Анн"
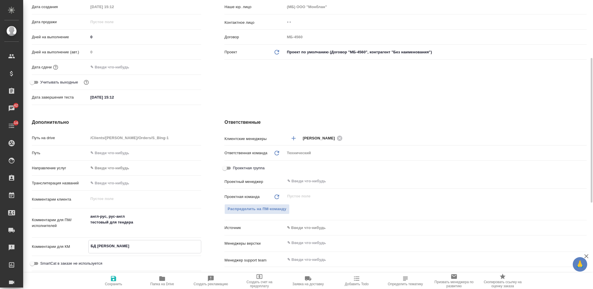
type textarea "x"
type textarea "БД Анна"
type textarea "x"
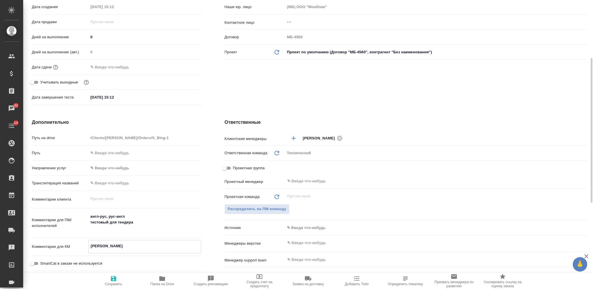
type textarea "БД Анна"
type textarea "x"
type textarea "БД Анна П"
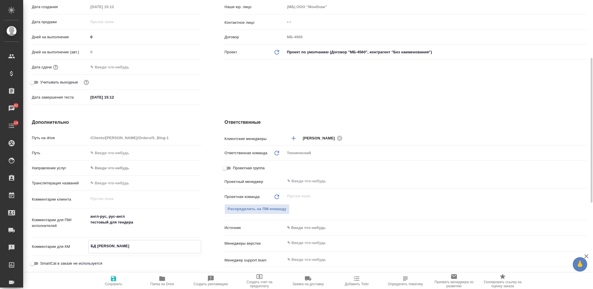
type textarea "x"
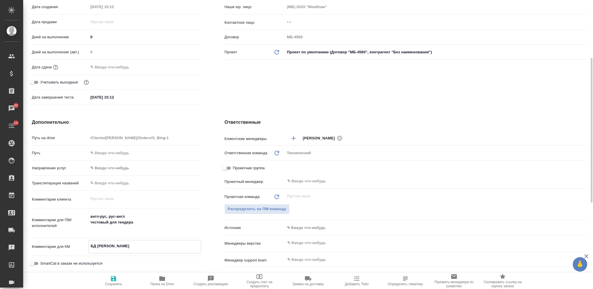
type textarea "БД Анна Пе"
type textarea "x"
click at [114, 280] on icon "button" at bounding box center [113, 278] width 7 height 7
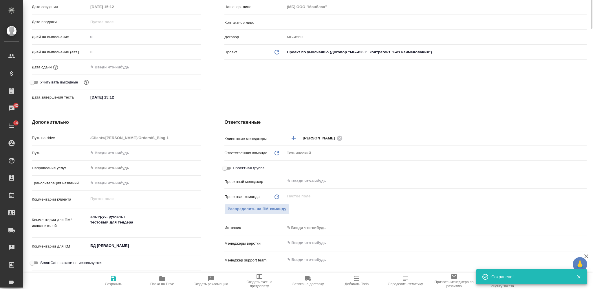
scroll to position [0, 0]
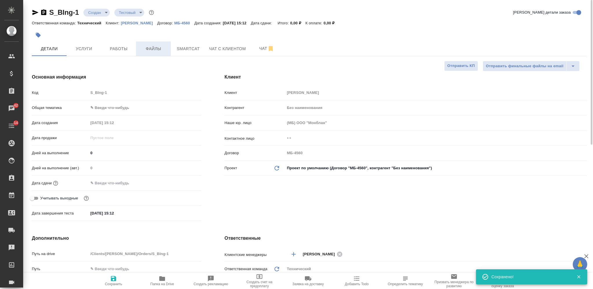
click at [150, 48] on span "Файлы" at bounding box center [154, 48] width 28 height 7
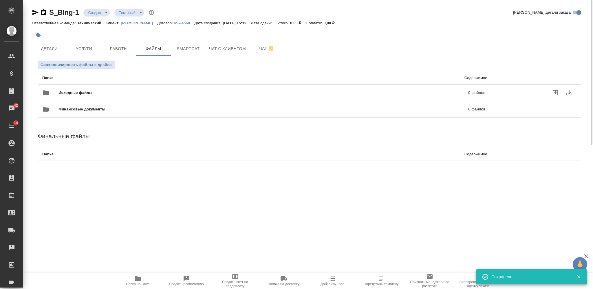
click at [147, 88] on div "Исходные файлы 0 файлов" at bounding box center [263, 93] width 443 height 14
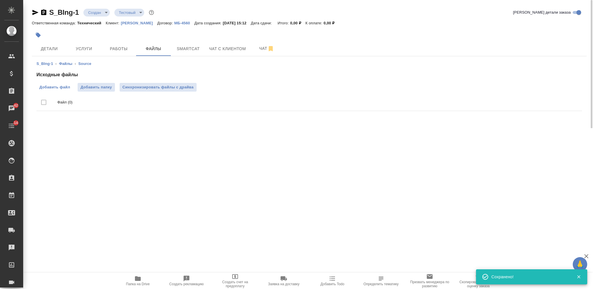
click at [59, 87] on span "Добавить файл" at bounding box center [54, 87] width 31 height 6
click at [0, 0] on input "Добавить файл" at bounding box center [0, 0] width 0 height 0
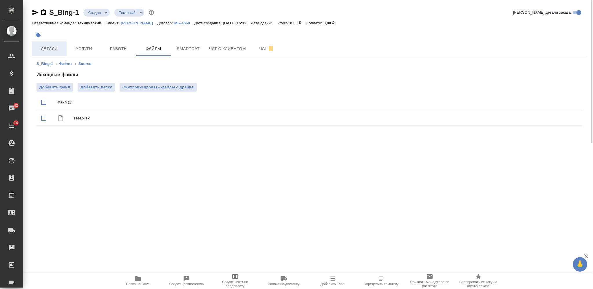
click at [59, 52] on button "Детали" at bounding box center [49, 48] width 35 height 14
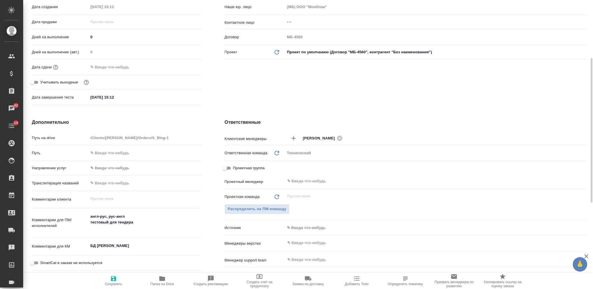
scroll to position [193, 0]
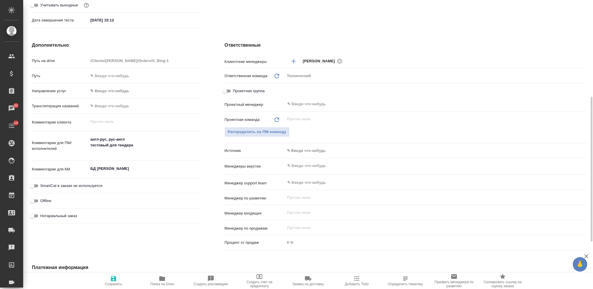
click at [309, 164] on input "text" at bounding box center [426, 165] width 279 height 7
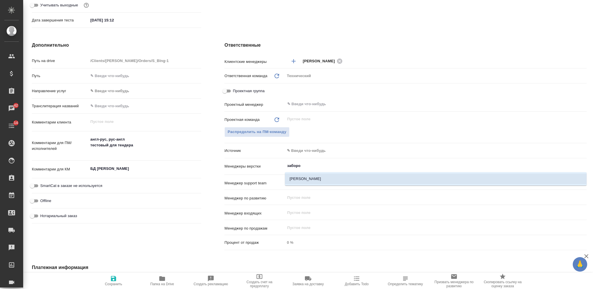
click at [327, 179] on li "Заборова Александра" at bounding box center [436, 179] width 302 height 10
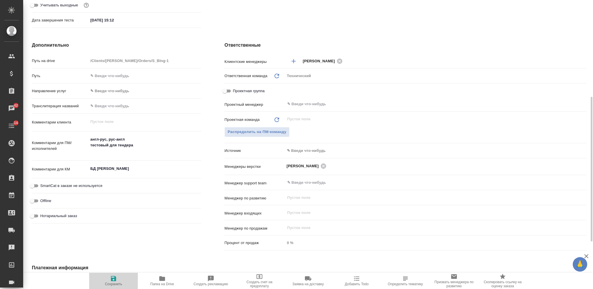
click at [110, 280] on span "Сохранить" at bounding box center [114, 280] width 42 height 11
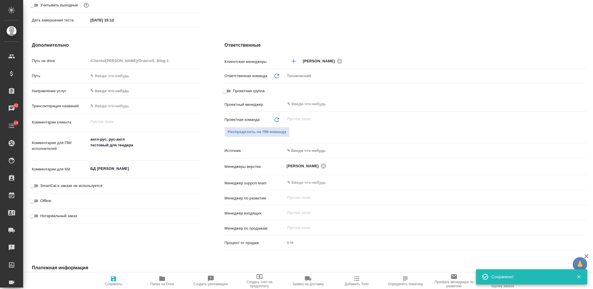
scroll to position [0, 0]
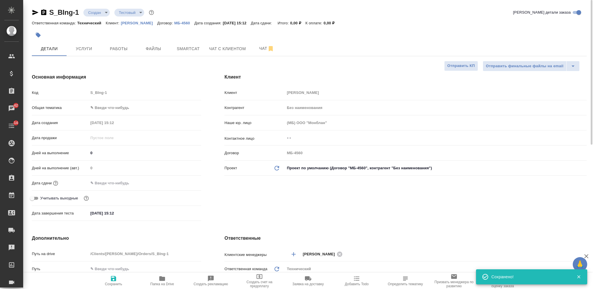
click at [103, 14] on body "🙏 .cls-1 fill:#fff; AWATERA Nikiforova Valeria Клиенты Спецификации Заказы 42 Ч…" at bounding box center [296, 144] width 593 height 289
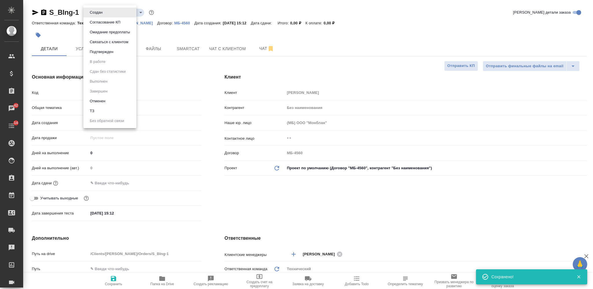
click at [114, 110] on li "ТЗ" at bounding box center [109, 111] width 53 height 10
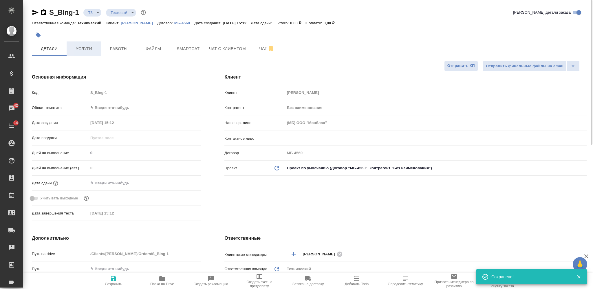
click at [86, 52] on span "Услуги" at bounding box center [84, 48] width 28 height 7
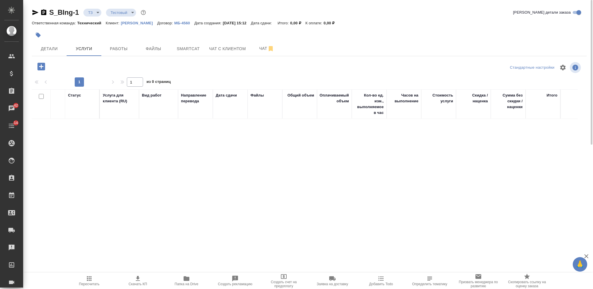
click at [40, 70] on icon "button" at bounding box center [41, 67] width 8 height 8
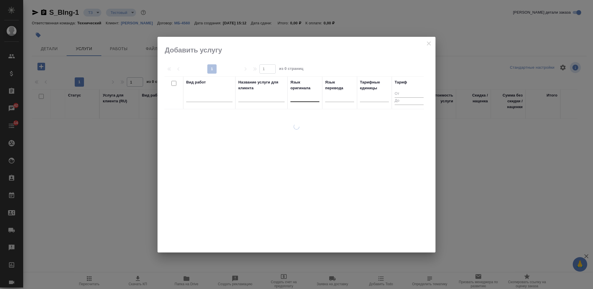
click at [305, 96] on div at bounding box center [305, 96] width 29 height 8
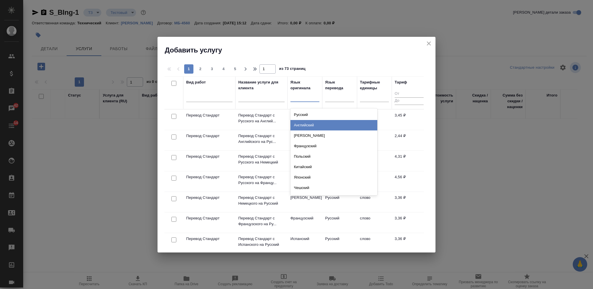
click at [310, 124] on div "Английский" at bounding box center [334, 125] width 87 height 10
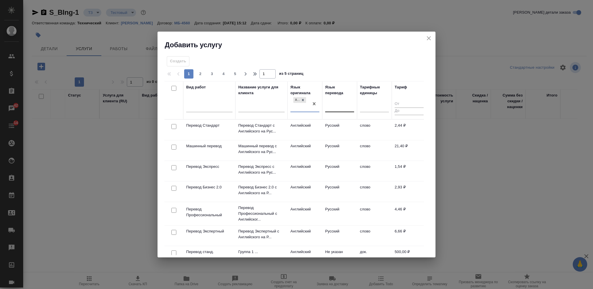
click at [335, 110] on div at bounding box center [339, 106] width 29 height 8
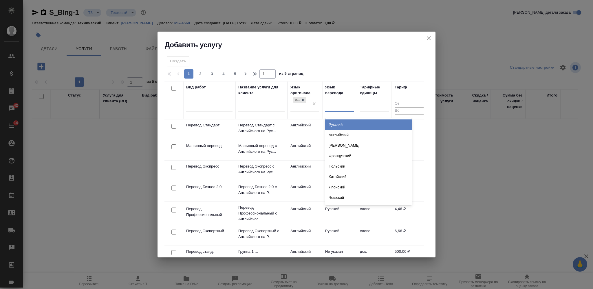
click at [336, 120] on div "Русский" at bounding box center [368, 124] width 87 height 10
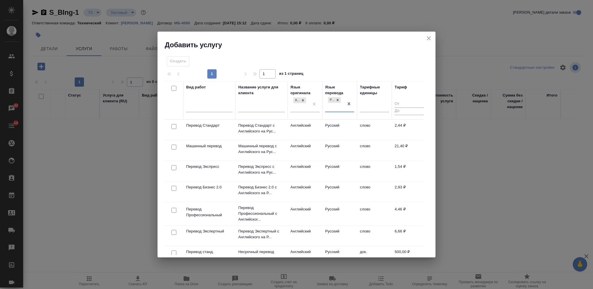
click at [175, 209] on input "checkbox" at bounding box center [174, 210] width 5 height 5
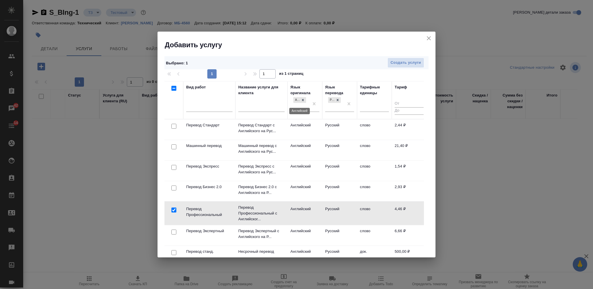
click at [305, 100] on icon at bounding box center [303, 100] width 4 height 4
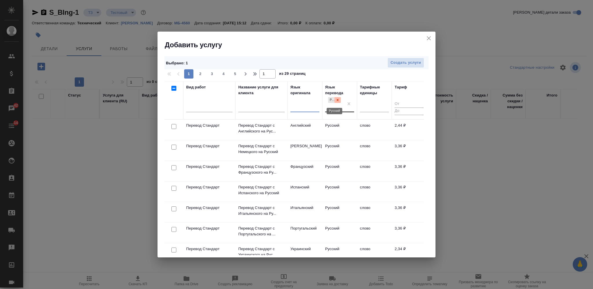
click at [338, 100] on icon at bounding box center [338, 100] width 2 height 2
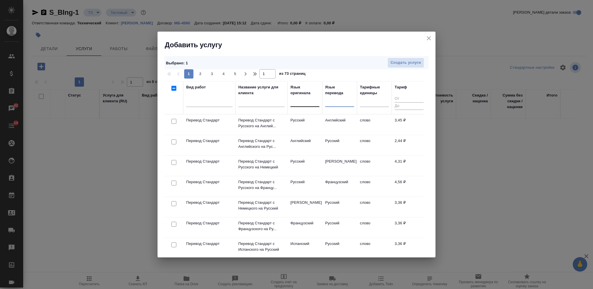
click at [308, 104] on div at bounding box center [305, 101] width 29 height 8
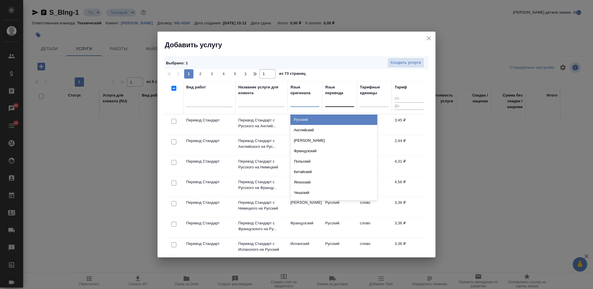
click at [307, 121] on div "Русский" at bounding box center [334, 119] width 87 height 10
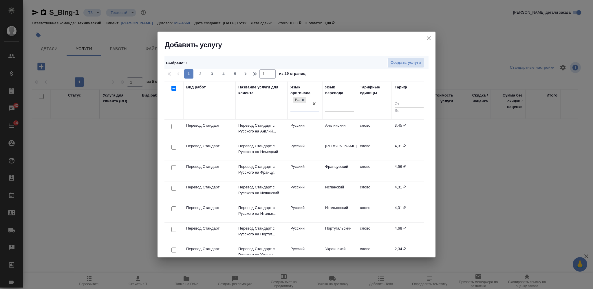
click at [337, 110] on div at bounding box center [339, 106] width 29 height 11
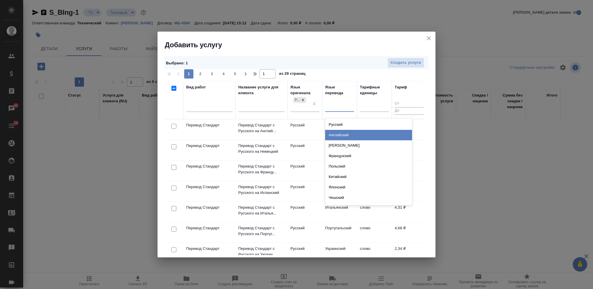
click at [337, 131] on div "Английский" at bounding box center [368, 135] width 87 height 10
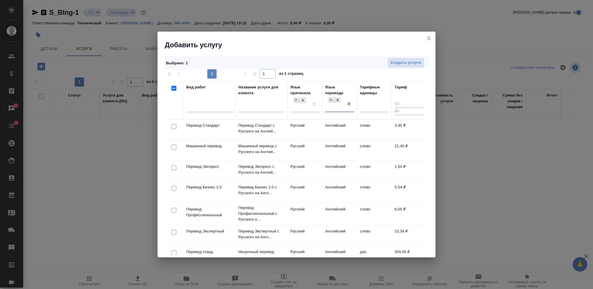
click at [172, 211] on input "checkbox" at bounding box center [174, 210] width 5 height 5
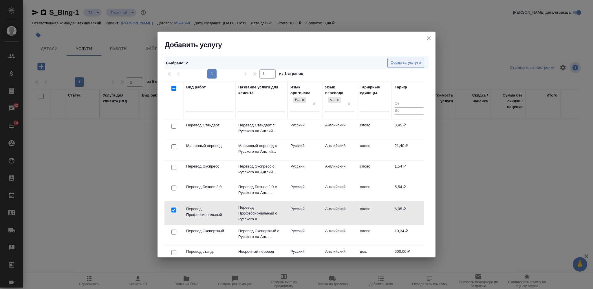
click at [398, 61] on span "Создать услуги" at bounding box center [406, 62] width 30 height 7
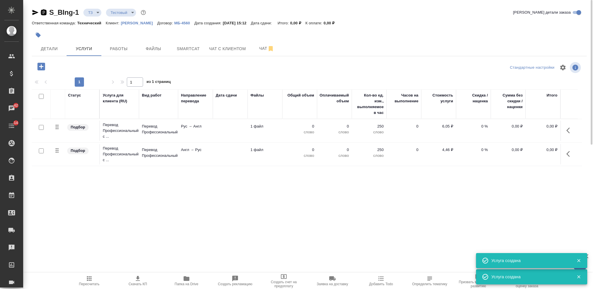
click at [44, 13] on icon "button" at bounding box center [43, 12] width 5 height 6
click at [46, 11] on icon "button" at bounding box center [43, 12] width 5 height 6
click at [36, 71] on div at bounding box center [41, 67] width 15 height 12
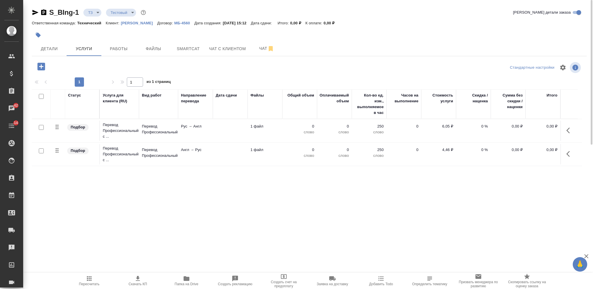
click at [39, 66] on icon "button" at bounding box center [41, 67] width 8 height 8
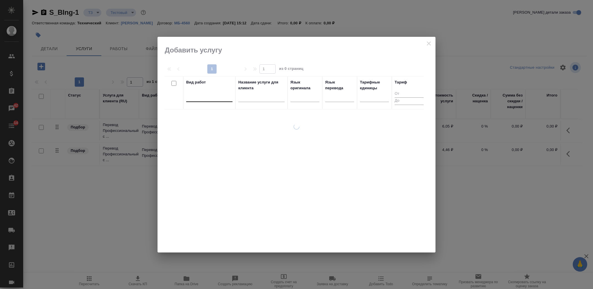
click at [214, 97] on div at bounding box center [209, 96] width 46 height 8
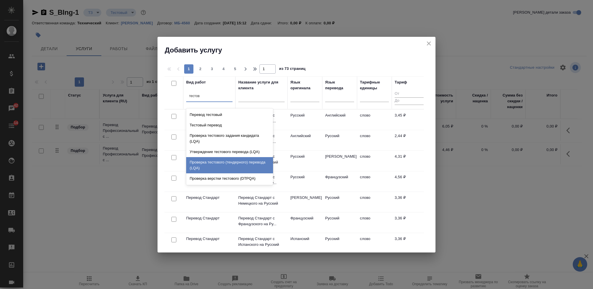
click at [240, 161] on div "Проверка тестового (тендерного) перевода (LQA)" at bounding box center [229, 165] width 87 height 16
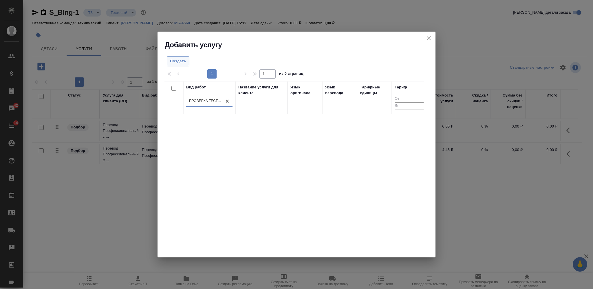
click at [178, 57] on button "Создать" at bounding box center [178, 61] width 23 height 10
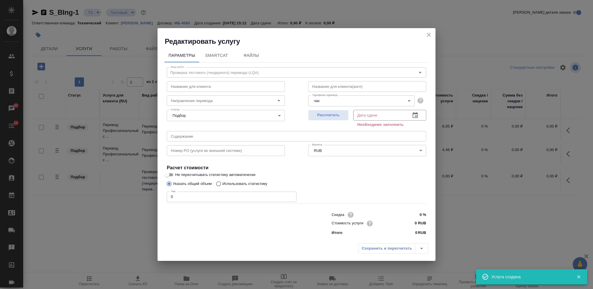
click at [429, 36] on icon "close" at bounding box center [429, 34] width 7 height 7
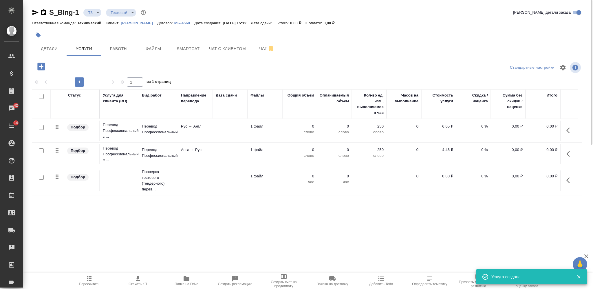
click at [233, 148] on td at bounding box center [230, 154] width 35 height 20
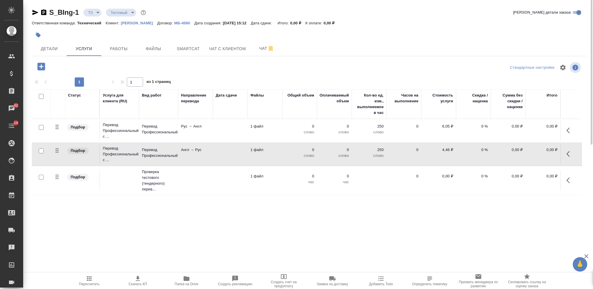
click at [233, 148] on td at bounding box center [230, 154] width 35 height 20
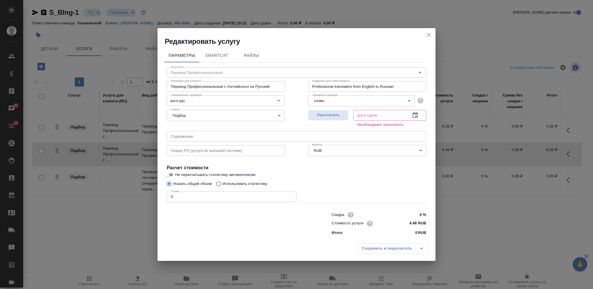
drag, startPoint x: 172, startPoint y: 194, endPoint x: 152, endPoint y: 194, distance: 20.0
click at [154, 194] on div "Редактировать услугу Параметры SmartCat Файлы Вид работ Перевод Профессиональны…" at bounding box center [296, 144] width 593 height 289
click at [327, 121] on div "Рассчитать" at bounding box center [328, 117] width 41 height 21
click at [324, 117] on span "Рассчитать" at bounding box center [328, 115] width 34 height 7
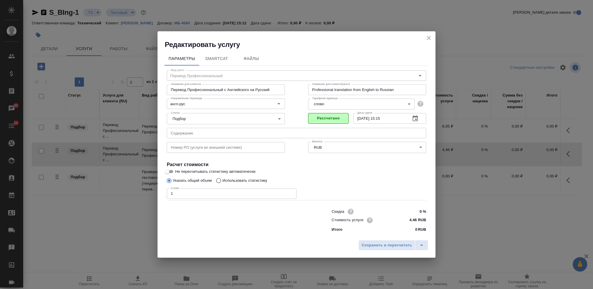
click at [223, 185] on label "Использовать статистику" at bounding box center [240, 180] width 54 height 11
click at [223, 185] on input "Использовать статистику" at bounding box center [217, 180] width 9 height 11
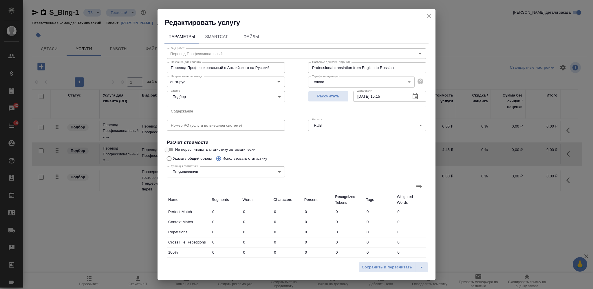
click at [416, 185] on icon at bounding box center [419, 185] width 7 height 7
click at [0, 0] on input "file" at bounding box center [0, 0] width 0 height 0
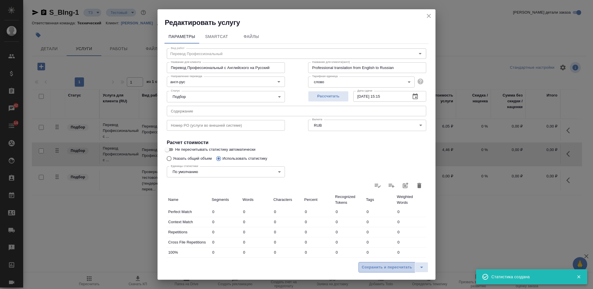
click at [382, 266] on span "Сохранить и пересчитать" at bounding box center [387, 267] width 50 height 7
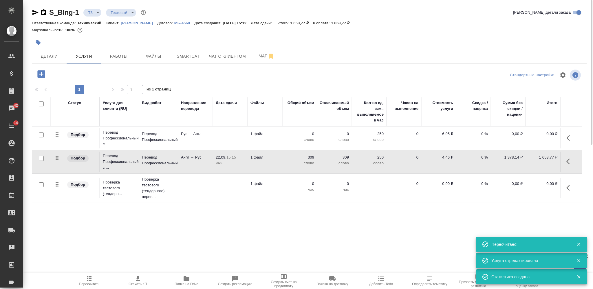
click at [278, 158] on p "1 файл" at bounding box center [265, 157] width 29 height 6
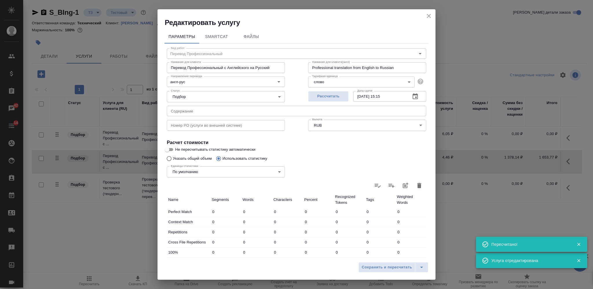
scroll to position [107, 0]
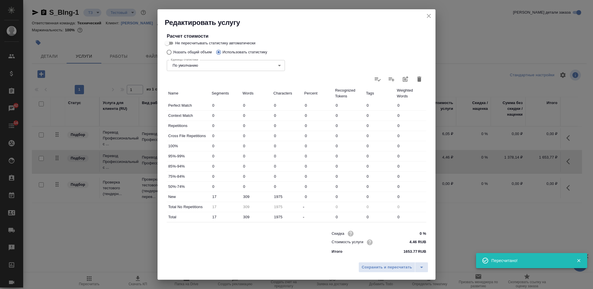
click at [405, 240] on input "4.46 RUB" at bounding box center [416, 242] width 22 height 8
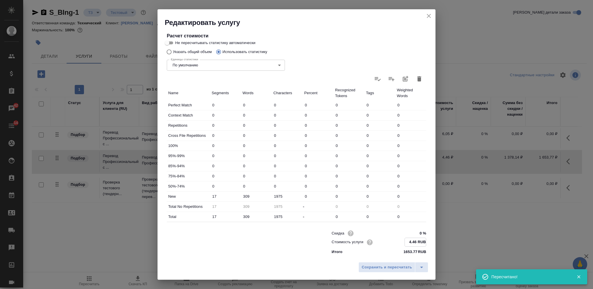
click at [405, 240] on input "4.46 RUB" at bounding box center [415, 242] width 21 height 8
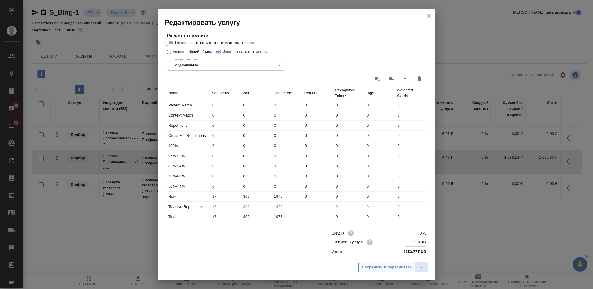
click at [387, 266] on span "Сохранить и пересчитать" at bounding box center [387, 267] width 50 height 7
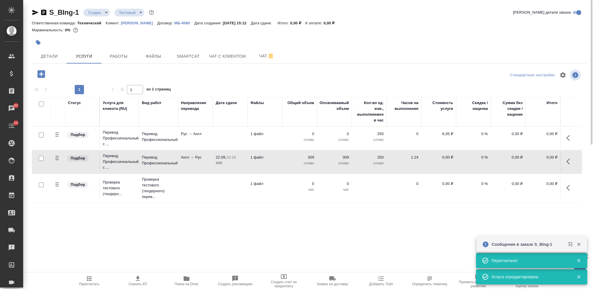
click at [246, 139] on td at bounding box center [230, 138] width 35 height 20
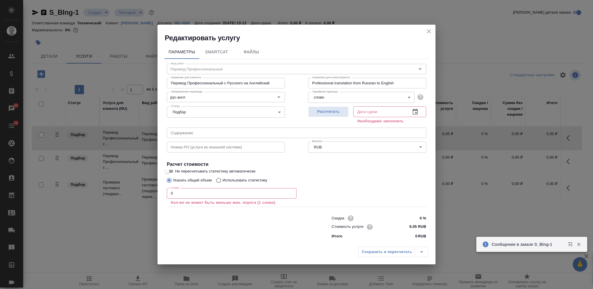
click at [411, 224] on input "6.05 RUB" at bounding box center [416, 227] width 22 height 8
click at [411, 224] on input "6.05 RUB" at bounding box center [415, 227] width 21 height 8
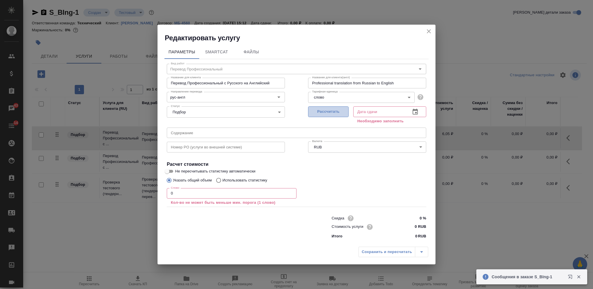
click at [338, 115] on button "Рассчитать" at bounding box center [328, 111] width 41 height 11
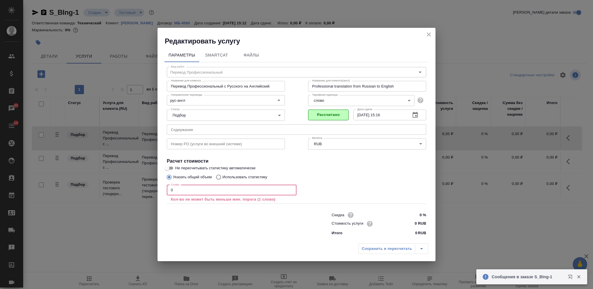
drag, startPoint x: 165, startPoint y: 192, endPoint x: 159, endPoint y: 191, distance: 5.8
click at [159, 191] on div "Параметры SmartCat Файлы Вид работ Перевод Профессиональный Вид работ Название …" at bounding box center [297, 143] width 278 height 195
drag, startPoint x: 173, startPoint y: 188, endPoint x: 167, endPoint y: 189, distance: 5.9
click at [167, 189] on input "0" at bounding box center [232, 190] width 130 height 10
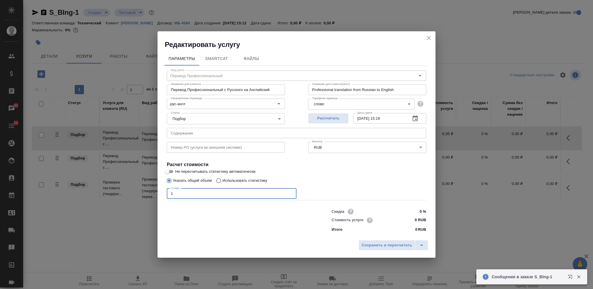
click at [228, 179] on p "Использовать статистику" at bounding box center [245, 181] width 45 height 6
click at [223, 179] on input "Использовать статистику" at bounding box center [217, 180] width 9 height 11
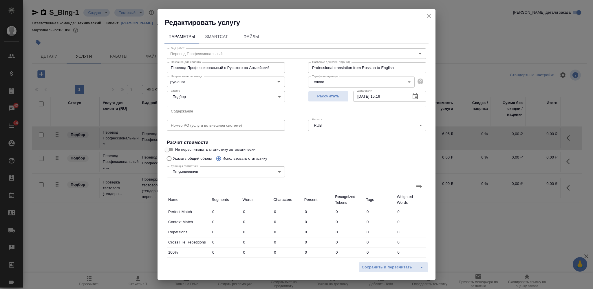
click at [416, 183] on icon at bounding box center [419, 185] width 7 height 7
click at [0, 0] on input "file" at bounding box center [0, 0] width 0 height 0
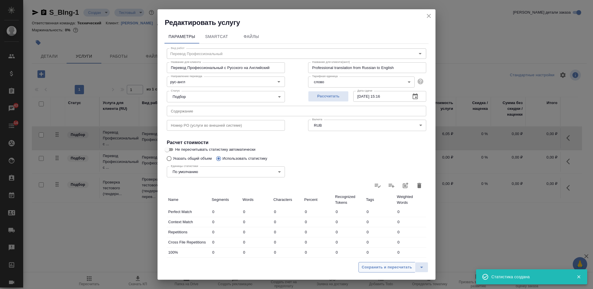
click at [376, 266] on span "Сохранить и пересчитать" at bounding box center [387, 267] width 50 height 7
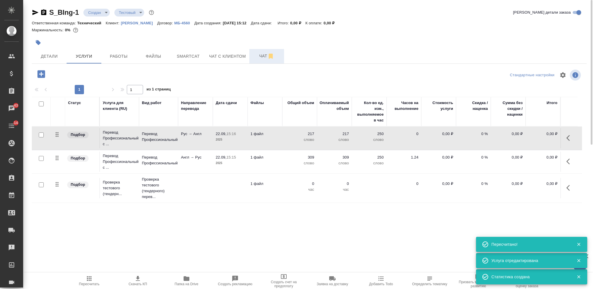
click at [261, 54] on span "Чат" at bounding box center [267, 55] width 28 height 7
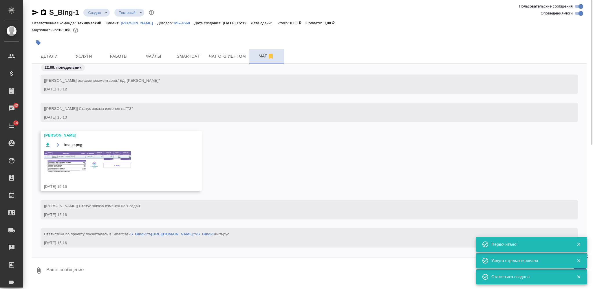
scroll to position [13, 0]
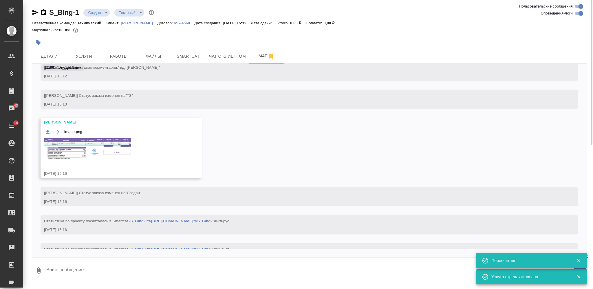
click at [90, 143] on img at bounding box center [87, 149] width 87 height 22
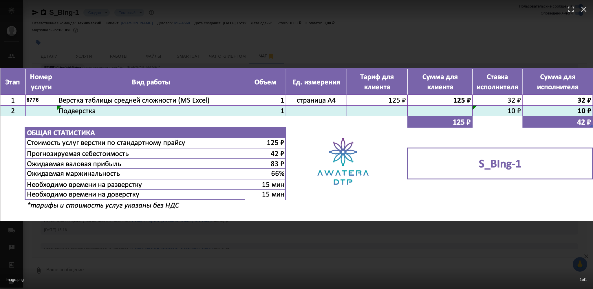
drag, startPoint x: 289, startPoint y: 254, endPoint x: 285, endPoint y: 245, distance: 10.4
click at [289, 254] on div "image.png 1 of 1" at bounding box center [296, 144] width 593 height 289
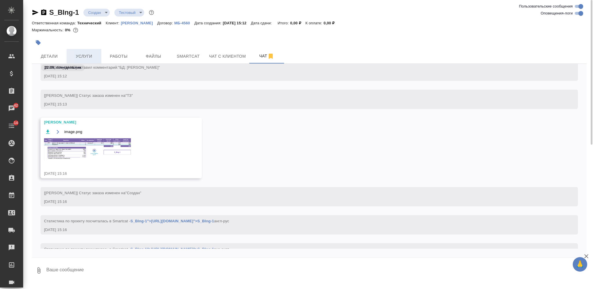
click at [89, 51] on button "Услуги" at bounding box center [84, 56] width 35 height 14
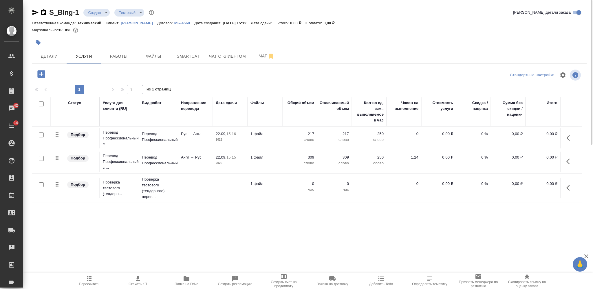
click at [43, 75] on icon "button" at bounding box center [41, 74] width 8 height 8
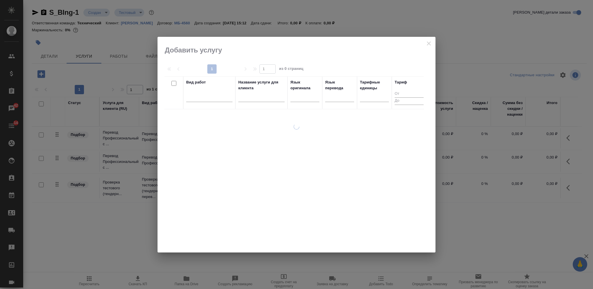
click at [257, 99] on input "text" at bounding box center [261, 97] width 46 height 7
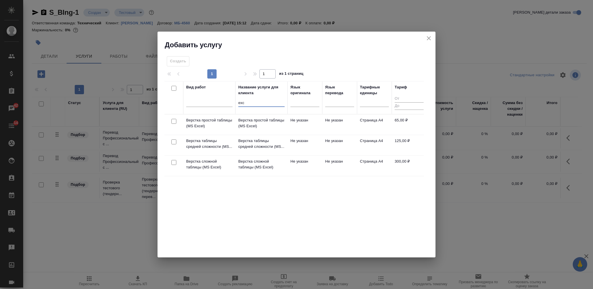
click at [175, 141] on input "checkbox" at bounding box center [174, 141] width 5 height 5
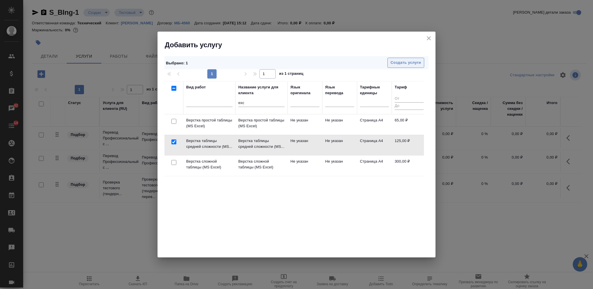
click at [392, 63] on span "Создать услуги" at bounding box center [406, 62] width 30 height 7
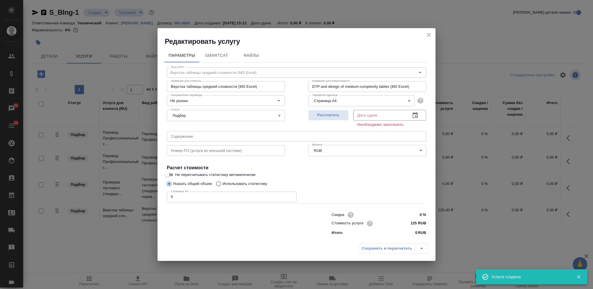
click at [410, 224] on input "125 RUB" at bounding box center [416, 223] width 22 height 8
click at [411, 224] on input "125 RUB" at bounding box center [415, 223] width 21 height 8
drag, startPoint x: 162, startPoint y: 200, endPoint x: 151, endPoint y: 201, distance: 11.3
click at [151, 201] on div "Редактировать услугу Параметры SmartCat Файлы Вид работ Верстка таблицы средней…" at bounding box center [296, 144] width 593 height 289
click at [322, 119] on button "Рассчитать" at bounding box center [328, 115] width 41 height 11
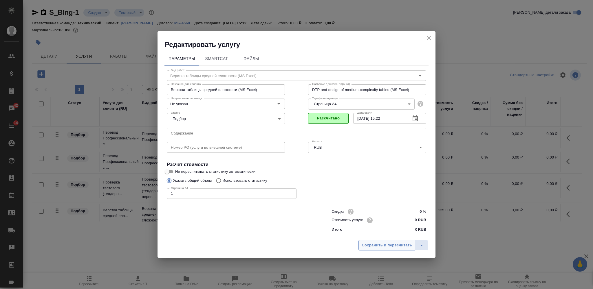
click at [374, 243] on span "Сохранить и пересчитать" at bounding box center [387, 245] width 50 height 7
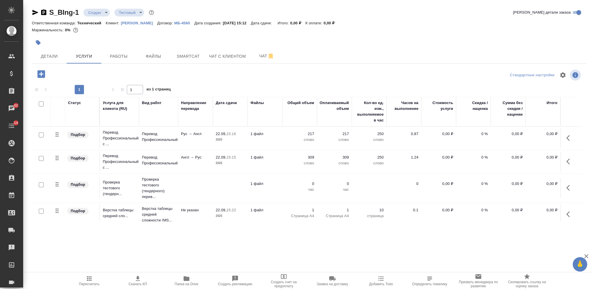
click at [41, 103] on input "checkbox" at bounding box center [41, 103] width 5 height 5
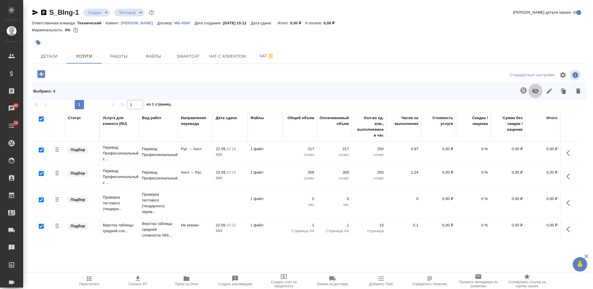
click at [537, 90] on icon "button" at bounding box center [536, 91] width 6 height 6
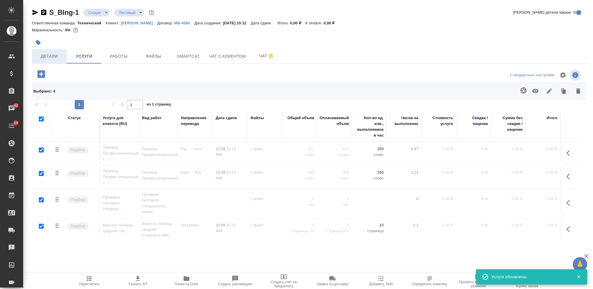
click at [49, 57] on span "Детали" at bounding box center [49, 56] width 28 height 7
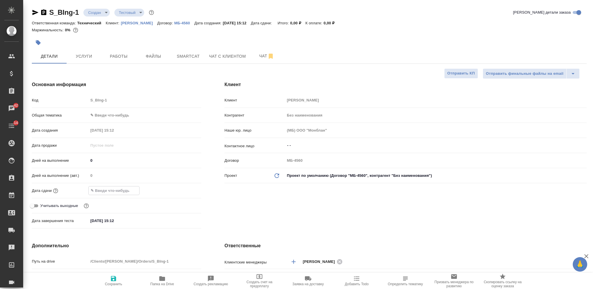
click at [123, 188] on input "text" at bounding box center [114, 190] width 51 height 8
click at [182, 192] on icon "button" at bounding box center [184, 190] width 5 height 6
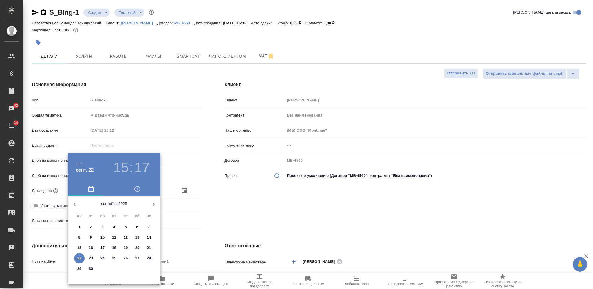
click at [79, 269] on p "29" at bounding box center [79, 269] width 4 height 6
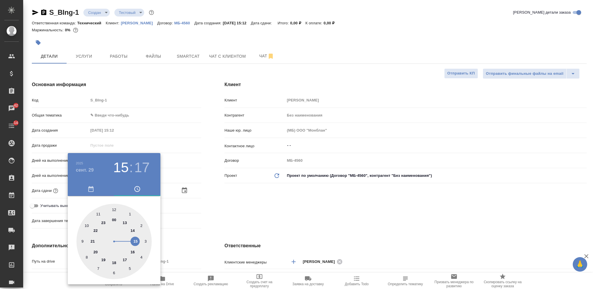
click at [125, 259] on div at bounding box center [113, 241] width 75 height 75
click at [114, 208] on div at bounding box center [113, 241] width 75 height 75
click at [275, 205] on div at bounding box center [296, 144] width 593 height 289
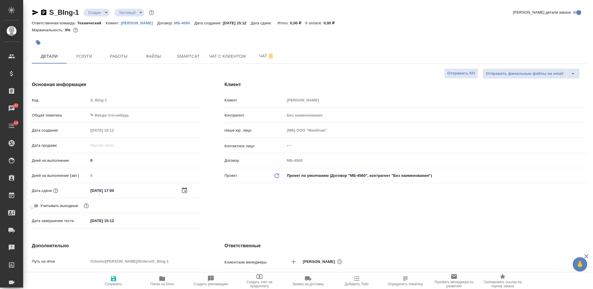
click at [112, 277] on icon "button" at bounding box center [113, 278] width 7 height 7
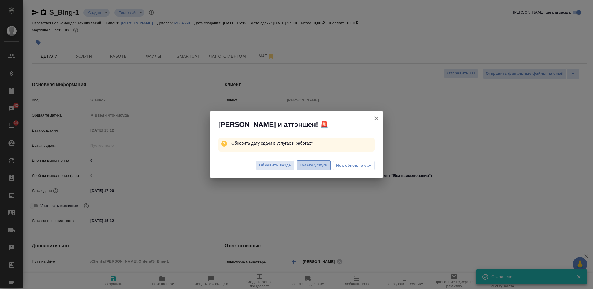
click at [309, 167] on span "Только услуги" at bounding box center [314, 165] width 28 height 7
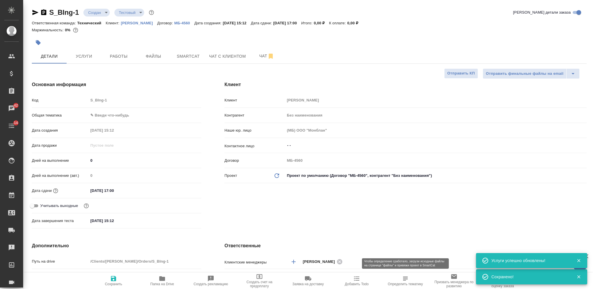
click at [401, 281] on span "Определить тематику" at bounding box center [406, 280] width 42 height 11
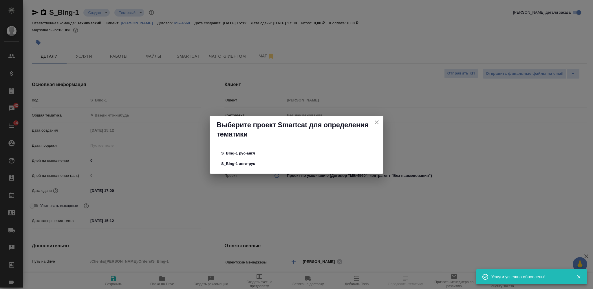
click at [294, 161] on span "S_BIng-1 англ-рус" at bounding box center [296, 164] width 151 height 6
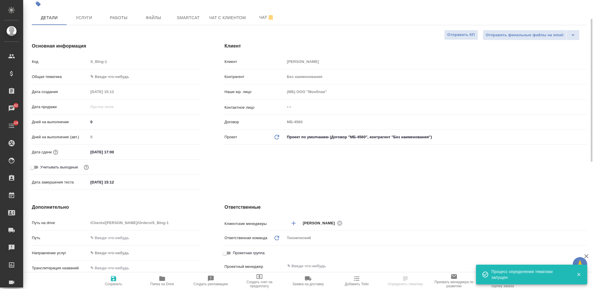
scroll to position [116, 0]
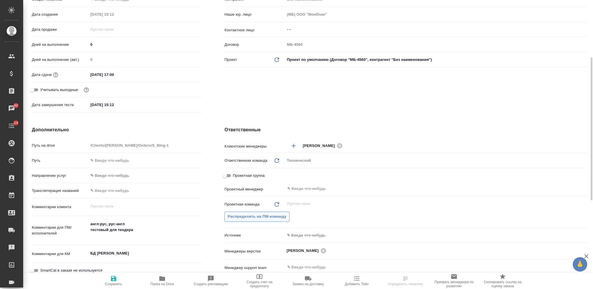
click at [247, 214] on span "Распределить на ПМ-команду" at bounding box center [257, 216] width 59 height 7
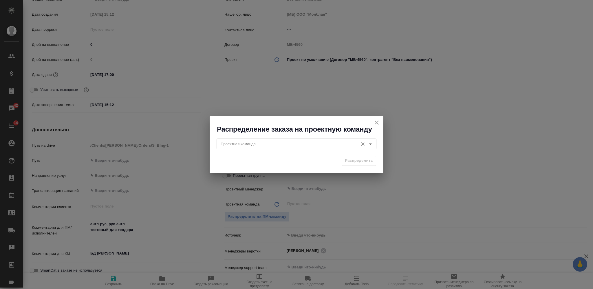
click at [235, 148] on div "Проектная команда" at bounding box center [297, 144] width 160 height 10
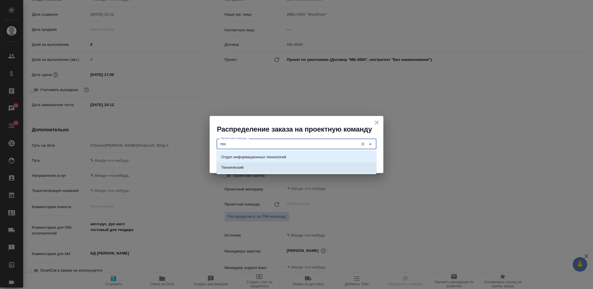
click at [260, 163] on li "Технический" at bounding box center [297, 167] width 160 height 10
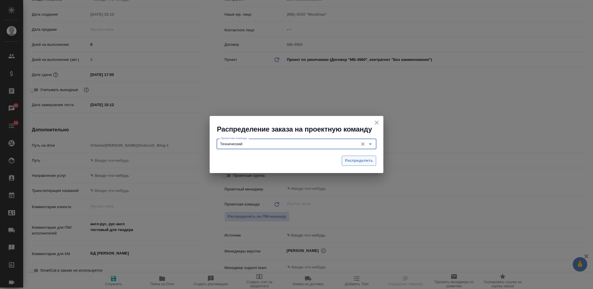
click at [351, 163] on span "Распределить" at bounding box center [359, 160] width 28 height 7
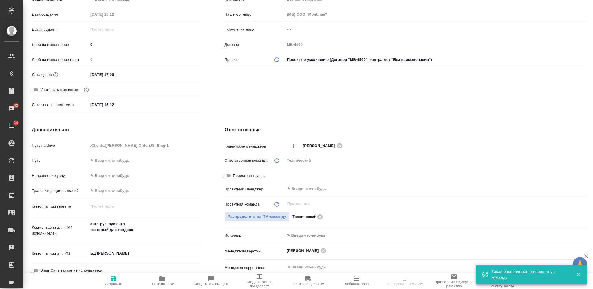
click at [123, 280] on span "Сохранить" at bounding box center [114, 280] width 42 height 11
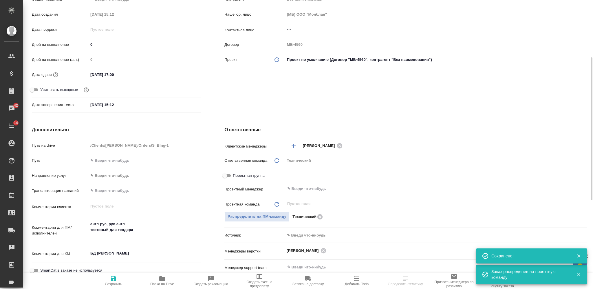
scroll to position [0, 0]
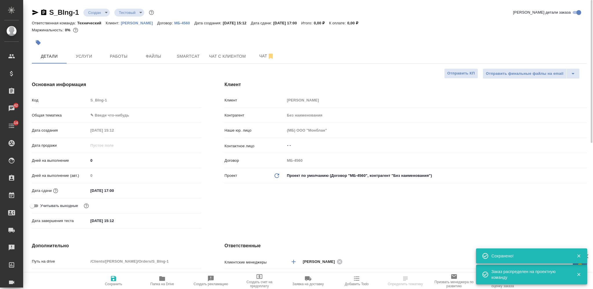
click at [99, 14] on body "🙏 .cls-1 fill:#fff; AWATERA Nikiforova Valeria Клиенты Спецификации Заказы 42 Ч…" at bounding box center [296, 144] width 593 height 289
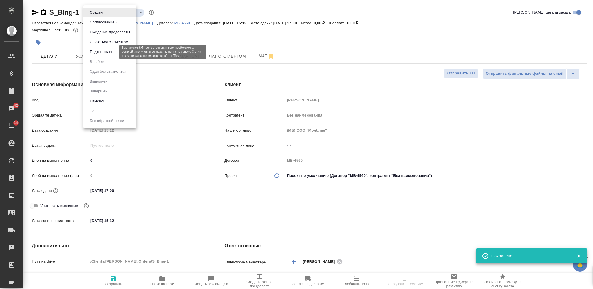
click at [103, 53] on button "Подтвержден" at bounding box center [101, 52] width 27 height 6
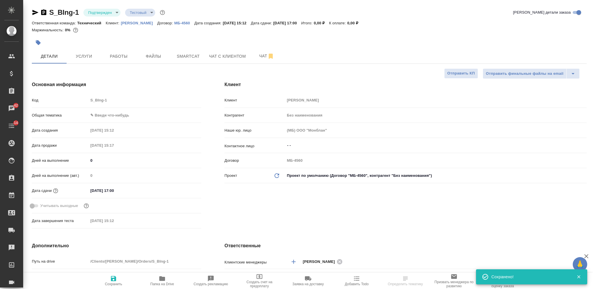
click at [44, 15] on icon "button" at bounding box center [43, 12] width 5 height 6
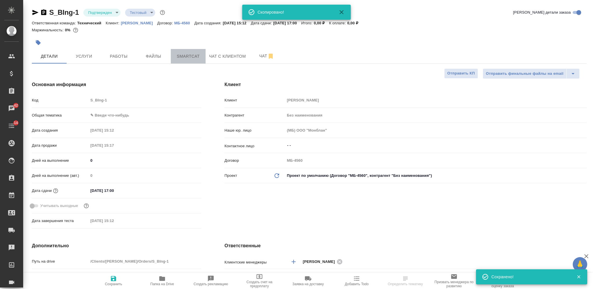
click at [198, 55] on span "Smartcat" at bounding box center [188, 56] width 28 height 7
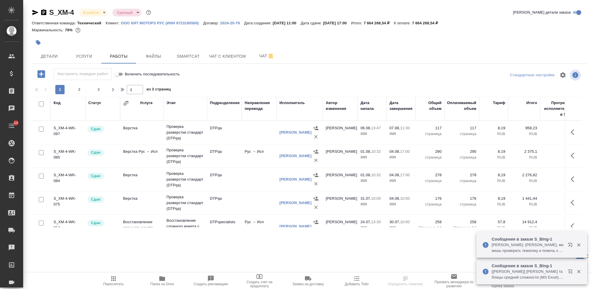
click at [43, 13] on icon "button" at bounding box center [43, 12] width 7 height 7
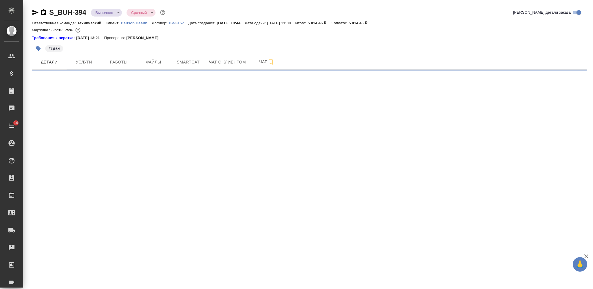
select select "RU"
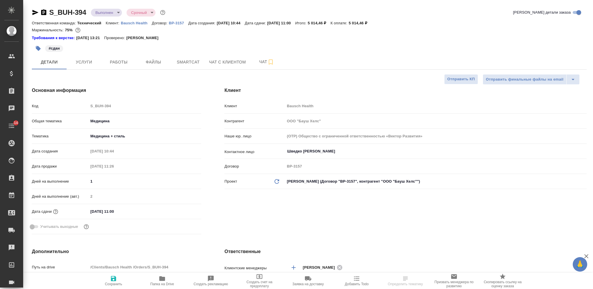
type textarea "x"
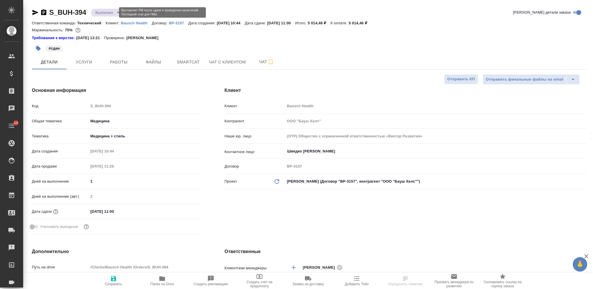
type textarea "x"
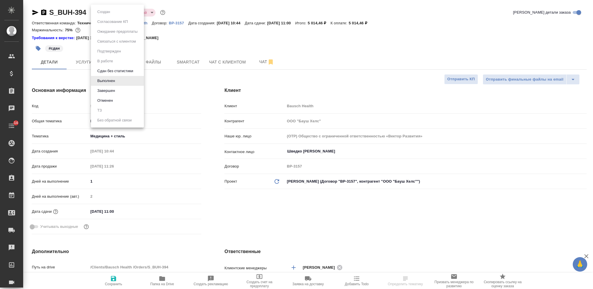
click at [109, 13] on body "🙏 .cls-1 fill:#fff; AWATERA Nikiforova Valeria Клиенты Спецификации Заказы Чаты…" at bounding box center [296, 144] width 593 height 289
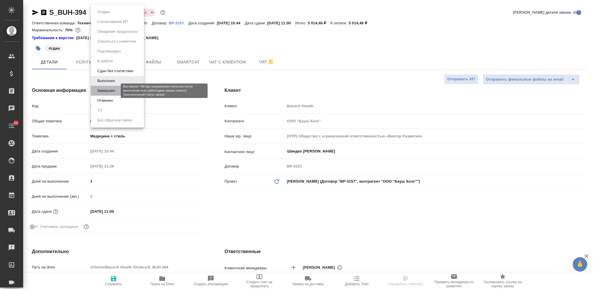
click at [114, 90] on button "Завершен" at bounding box center [106, 91] width 21 height 6
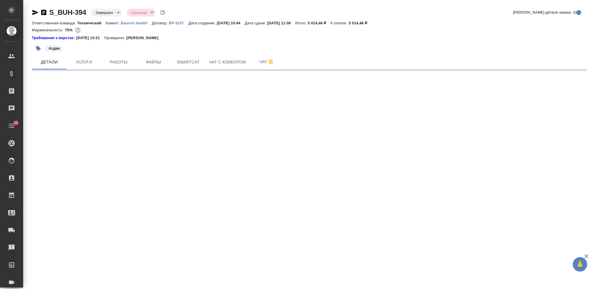
select select "RU"
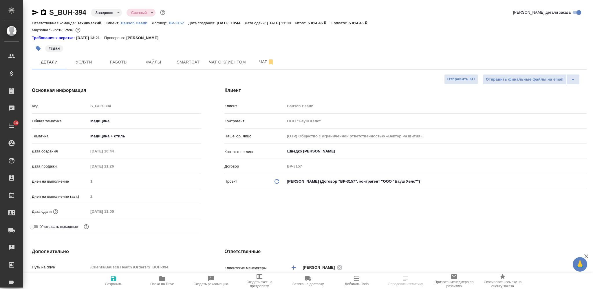
type textarea "x"
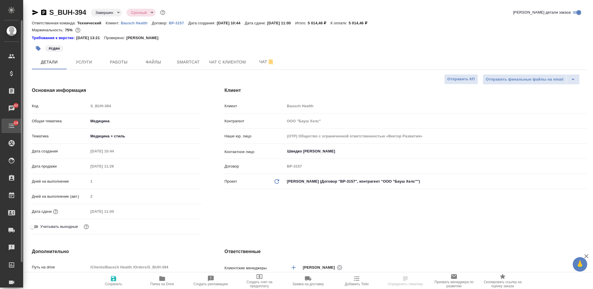
type textarea "x"
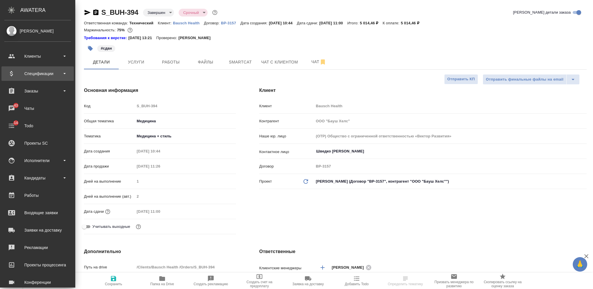
click at [49, 73] on div "Спецификации" at bounding box center [37, 73] width 67 height 9
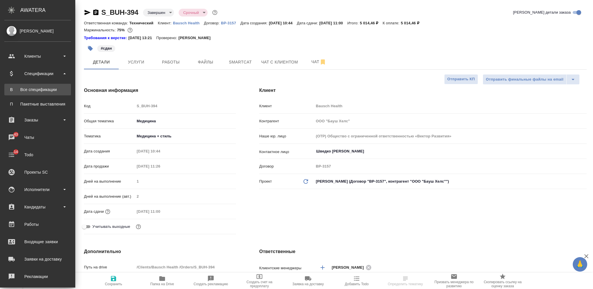
click at [45, 90] on div "Все спецификации" at bounding box center [37, 90] width 61 height 6
type textarea "x"
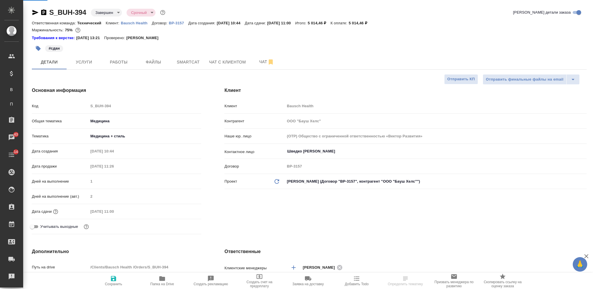
type textarea "x"
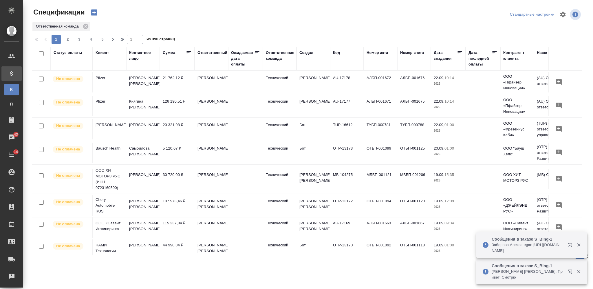
click at [99, 8] on button "button" at bounding box center [94, 13] width 14 height 10
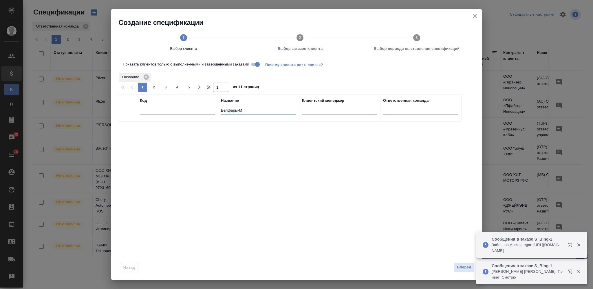
click at [233, 110] on input "Велфарм-М" at bounding box center [258, 110] width 75 height 7
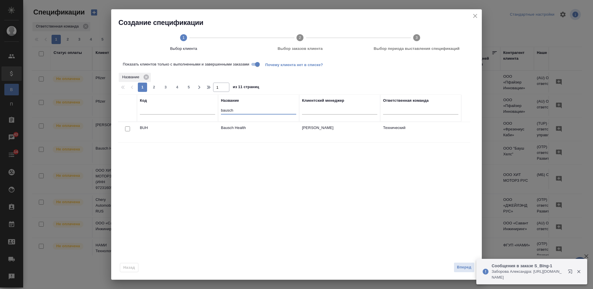
type input "bausch"
click at [127, 131] on div at bounding box center [127, 129] width 13 height 8
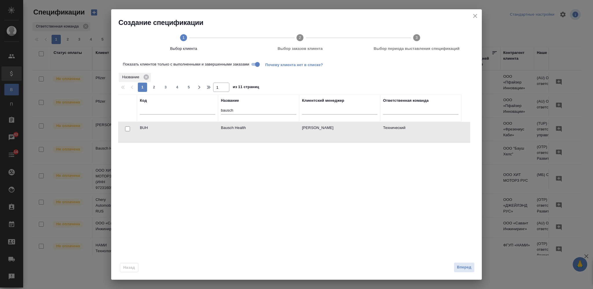
click at [130, 129] on div at bounding box center [127, 129] width 13 height 8
click at [124, 131] on div at bounding box center [127, 129] width 13 height 8
click at [128, 128] on input "checkbox" at bounding box center [127, 128] width 5 height 5
checkbox input "true"
click at [461, 265] on span "Вперед" at bounding box center [464, 267] width 14 height 7
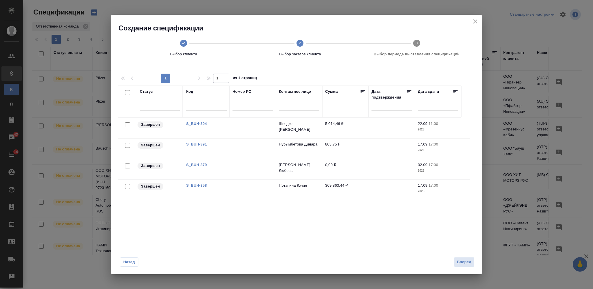
click at [127, 187] on input "checkbox" at bounding box center [127, 186] width 5 height 5
checkbox input "true"
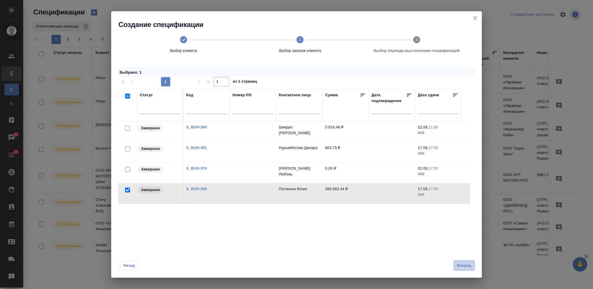
click at [464, 266] on span "Вперед" at bounding box center [464, 265] width 14 height 7
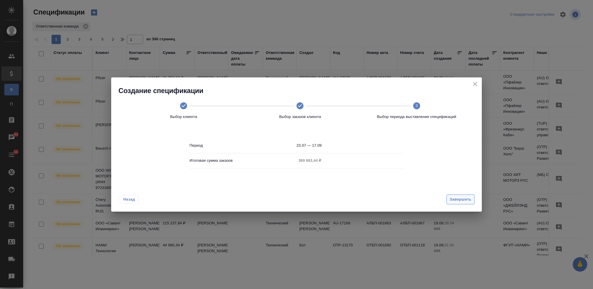
click at [460, 201] on span "Завершить" at bounding box center [461, 199] width 22 height 7
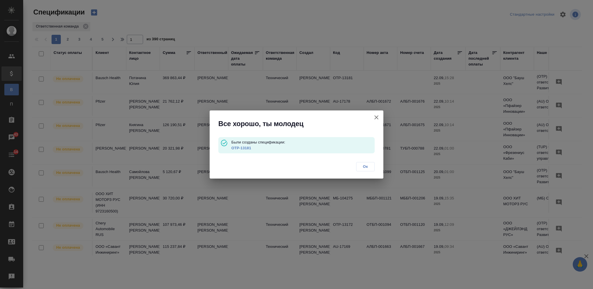
click at [243, 148] on link "OTP-13181" at bounding box center [242, 148] width 20 height 4
click at [367, 166] on span "Ок" at bounding box center [366, 167] width 12 height 6
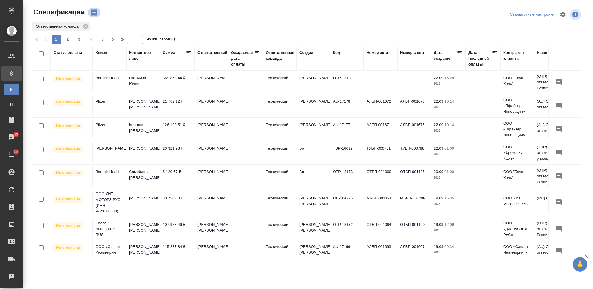
click at [92, 12] on icon "button" at bounding box center [94, 12] width 8 height 8
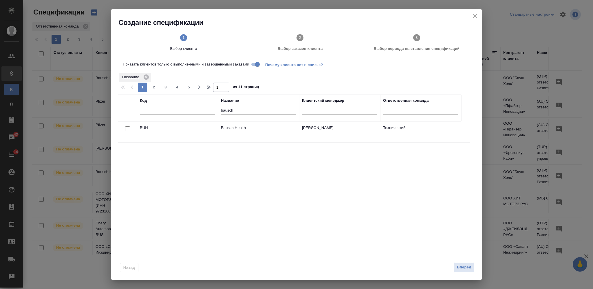
click at [129, 127] on input "checkbox" at bounding box center [127, 128] width 5 height 5
checkbox input "true"
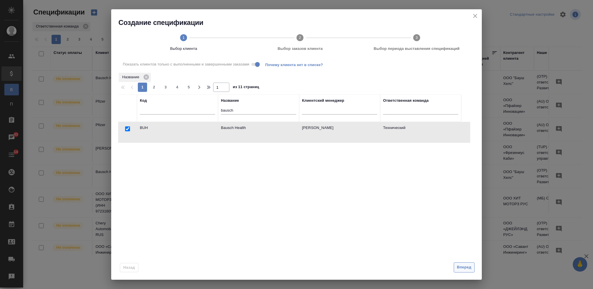
click at [460, 266] on span "Вперед" at bounding box center [464, 267] width 14 height 7
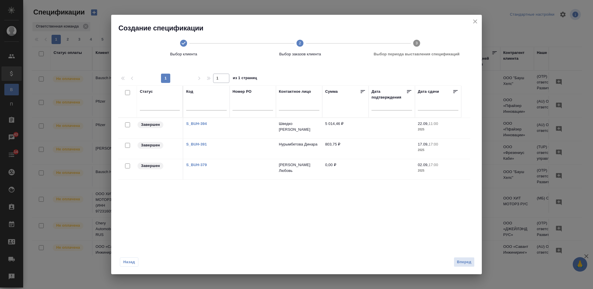
drag, startPoint x: 128, startPoint y: 144, endPoint x: 157, endPoint y: 150, distance: 29.2
click at [127, 144] on input "checkbox" at bounding box center [127, 145] width 5 height 5
checkbox input "true"
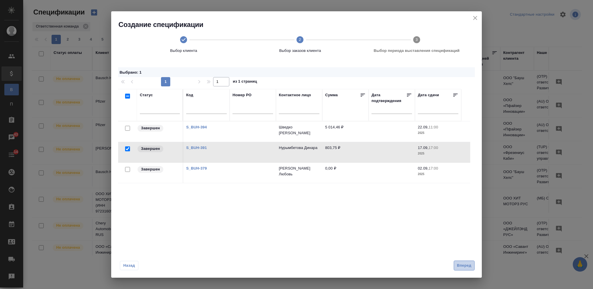
click at [466, 266] on span "Вперед" at bounding box center [464, 265] width 14 height 7
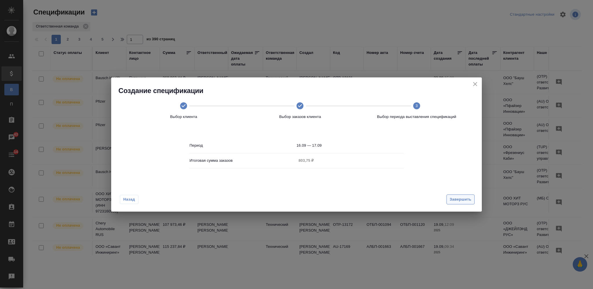
click at [454, 198] on span "Завершить" at bounding box center [461, 199] width 22 height 7
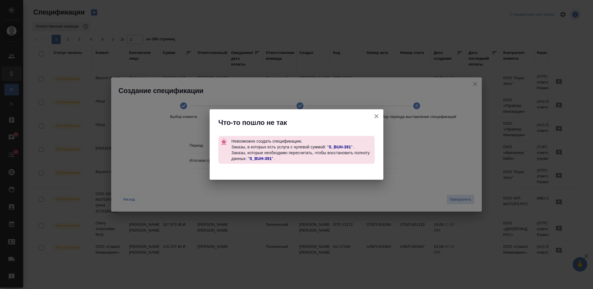
click at [343, 145] on link "S_BUH-391" at bounding box center [340, 147] width 22 height 5
click at [380, 115] on icon "button" at bounding box center [376, 116] width 7 height 7
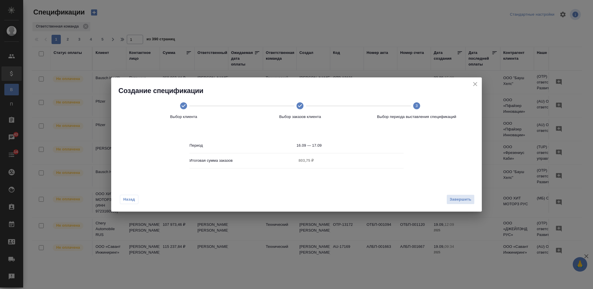
click at [302, 105] on icon at bounding box center [300, 105] width 7 height 7
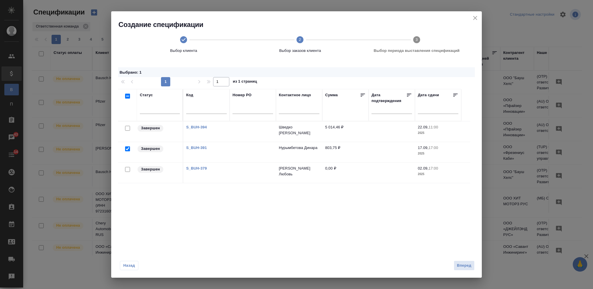
click at [126, 149] on input "checkbox" at bounding box center [127, 148] width 5 height 5
checkbox input "false"
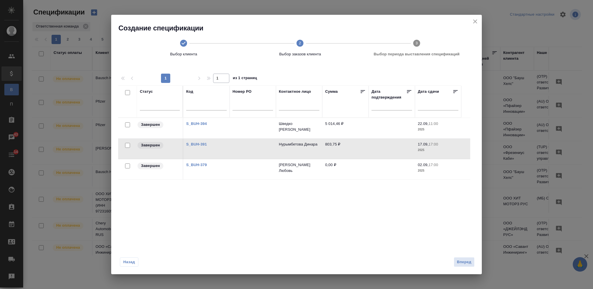
click at [128, 124] on input "checkbox" at bounding box center [127, 124] width 5 height 5
checkbox input "true"
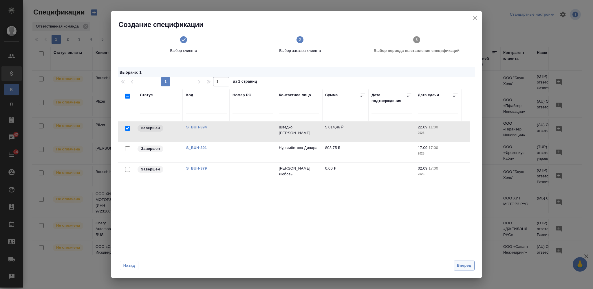
click at [464, 267] on span "Вперед" at bounding box center [464, 265] width 14 height 7
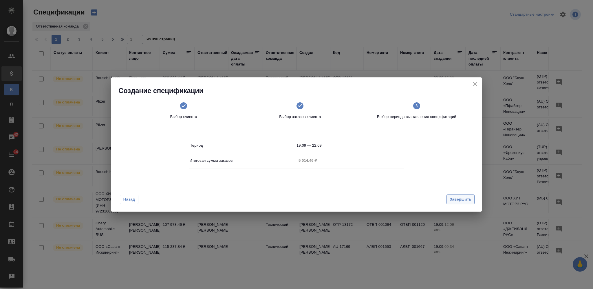
click at [461, 197] on span "Завершить" at bounding box center [461, 199] width 22 height 7
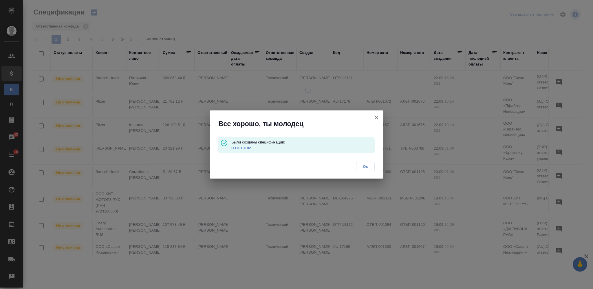
click at [247, 147] on link "OTP-13182" at bounding box center [242, 148] width 20 height 4
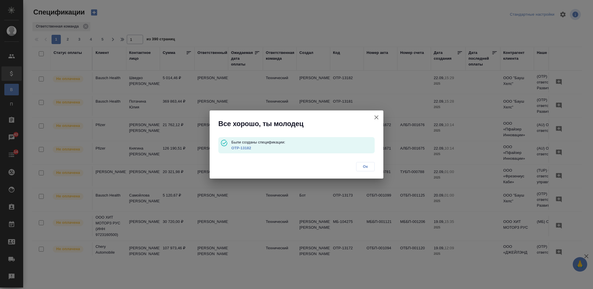
click at [368, 167] on span "Ок" at bounding box center [366, 167] width 12 height 6
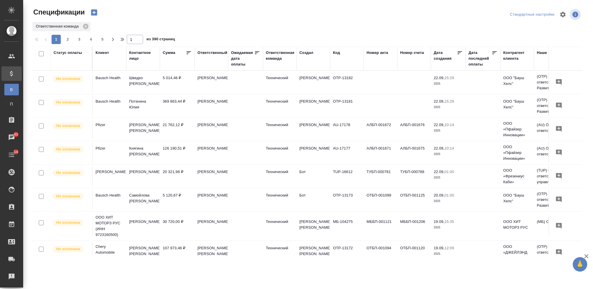
click at [91, 12] on icon "button" at bounding box center [94, 13] width 6 height 6
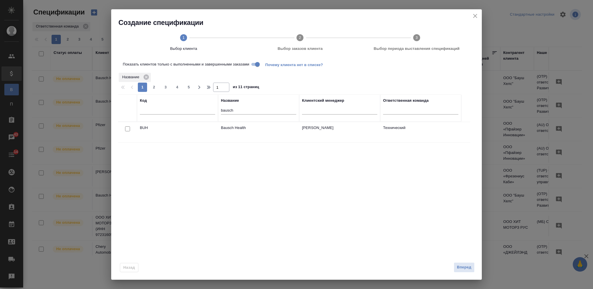
click at [222, 110] on input "bausch" at bounding box center [258, 110] width 75 height 7
type input "савант"
click at [127, 129] on input "checkbox" at bounding box center [127, 128] width 5 height 5
checkbox input "true"
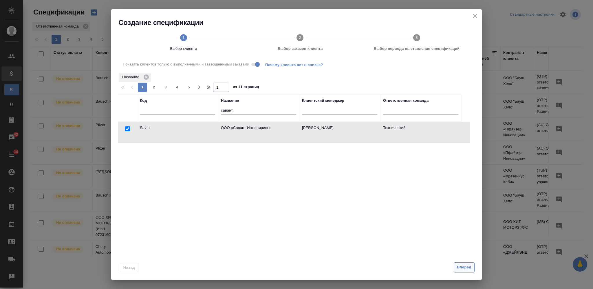
click at [464, 267] on span "Вперед" at bounding box center [464, 267] width 14 height 7
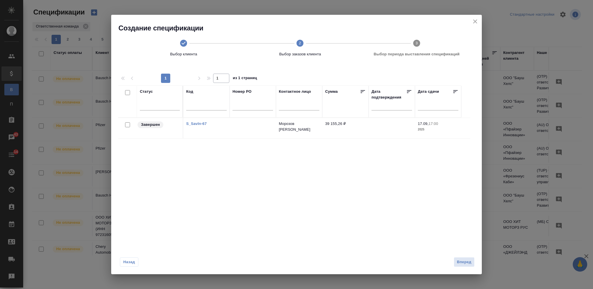
click at [127, 123] on input "checkbox" at bounding box center [127, 124] width 5 height 5
checkbox input "true"
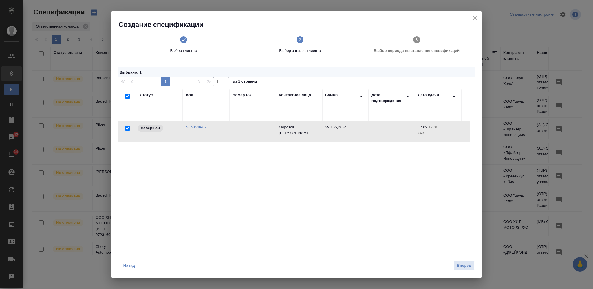
checkbox input "true"
click at [460, 265] on span "Вперед" at bounding box center [464, 265] width 14 height 7
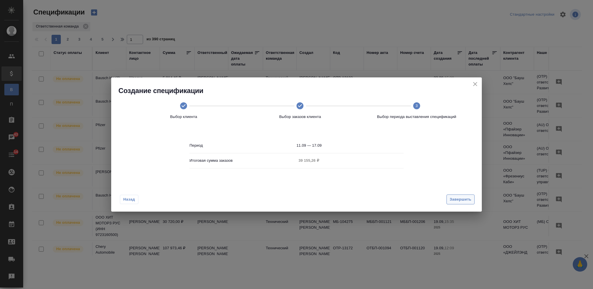
click at [457, 198] on span "Завершить" at bounding box center [461, 199] width 22 height 7
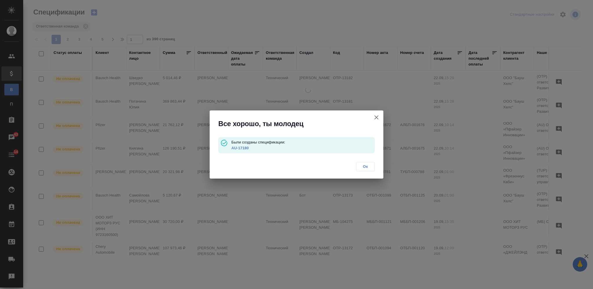
click at [242, 147] on link "AU-17180" at bounding box center [240, 148] width 17 height 4
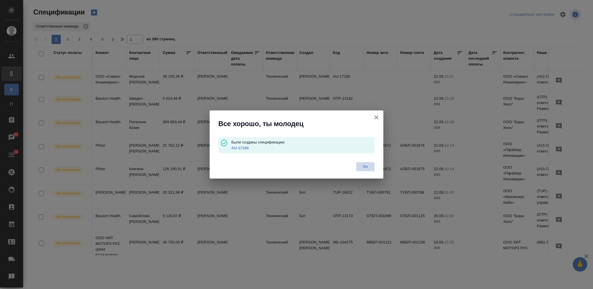
drag, startPoint x: 363, startPoint y: 170, endPoint x: 314, endPoint y: 2, distance: 174.6
click at [365, 170] on button "Ок" at bounding box center [365, 166] width 19 height 9
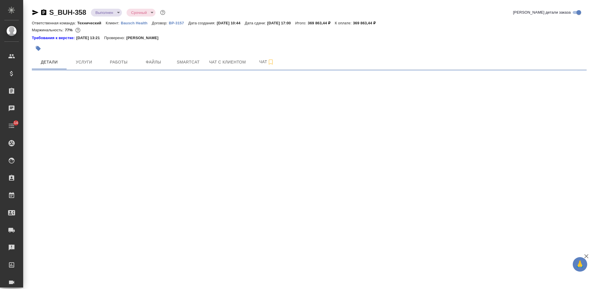
select select "RU"
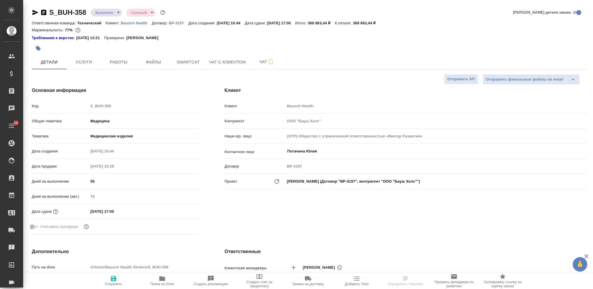
type textarea "x"
click at [44, 11] on icon "button" at bounding box center [43, 12] width 5 height 6
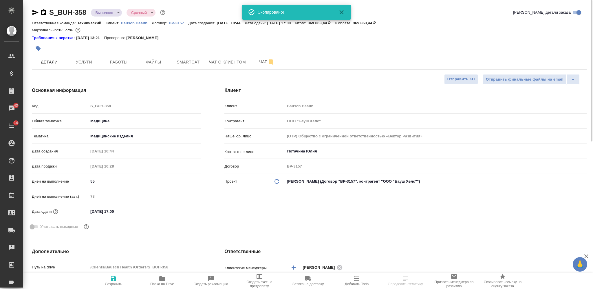
type textarea "x"
select select "RU"
type textarea "x"
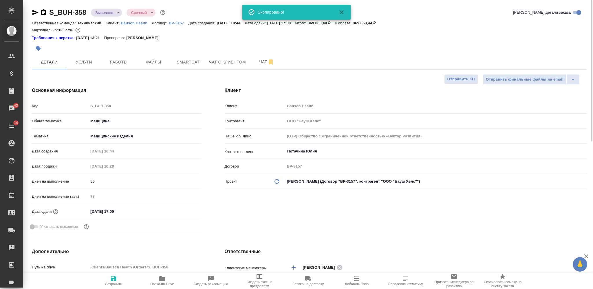
type textarea "x"
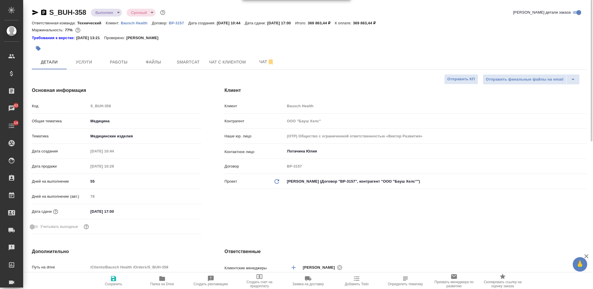
click at [117, 13] on body "🙏 .cls-1 fill:#fff; AWATERA [PERSON_NAME] Спецификации Заказы 43 Чаты 14 Todo П…" at bounding box center [296, 144] width 593 height 289
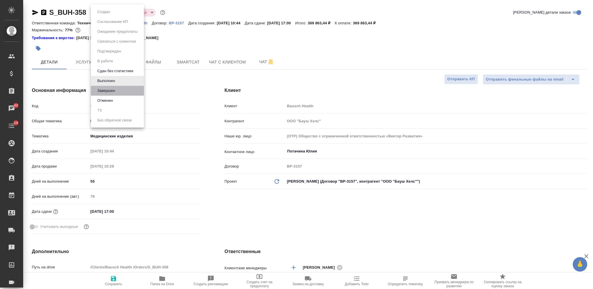
click at [121, 88] on li "Завершен" at bounding box center [117, 91] width 53 height 10
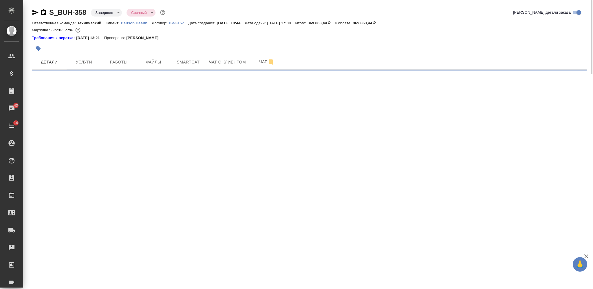
select select "RU"
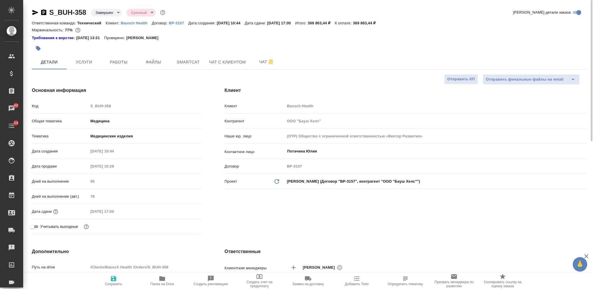
type textarea "x"
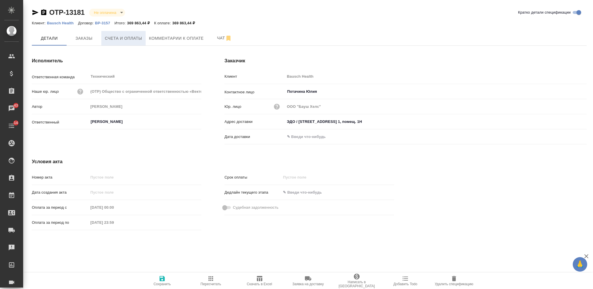
click at [136, 38] on span "Счета и оплаты" at bounding box center [123, 38] width 37 height 7
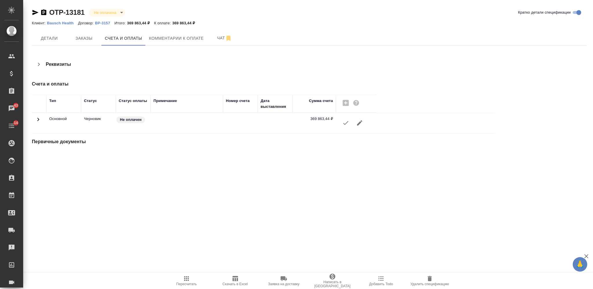
click at [348, 123] on icon "button" at bounding box center [345, 122] width 7 height 7
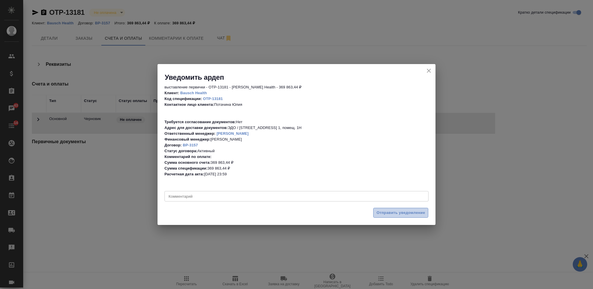
click at [400, 216] on span "Отправить уведомление" at bounding box center [401, 212] width 49 height 7
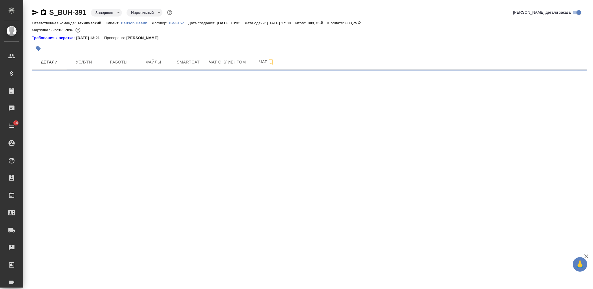
select select "RU"
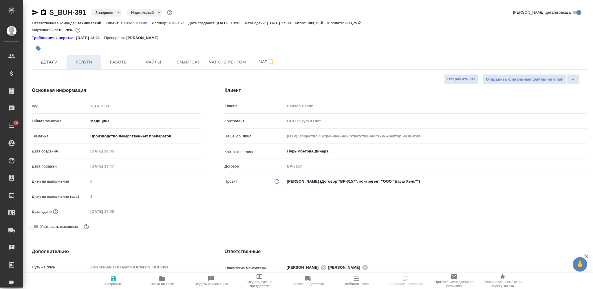
type textarea "x"
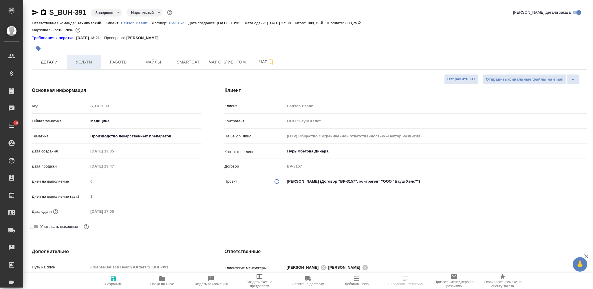
type textarea "x"
click at [90, 67] on button "Услуги" at bounding box center [84, 62] width 35 height 14
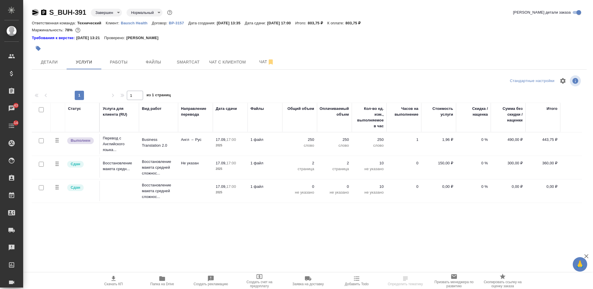
click at [34, 13] on icon "button" at bounding box center [35, 12] width 6 height 5
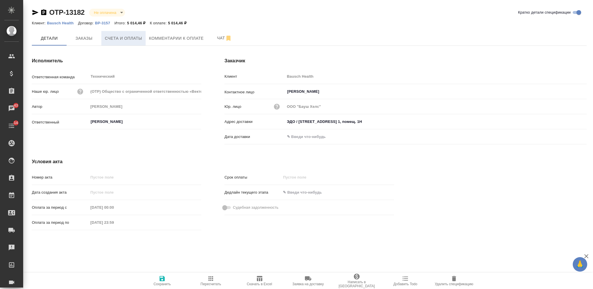
click at [133, 37] on span "Счета и оплаты" at bounding box center [123, 38] width 37 height 7
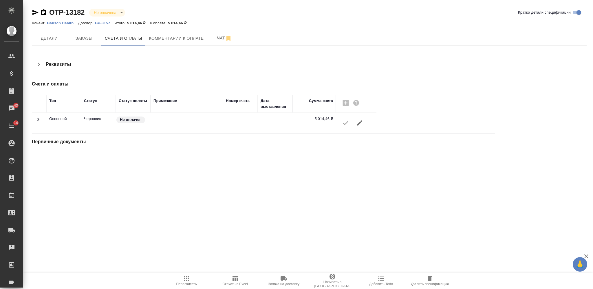
click at [348, 120] on icon "button" at bounding box center [345, 122] width 7 height 7
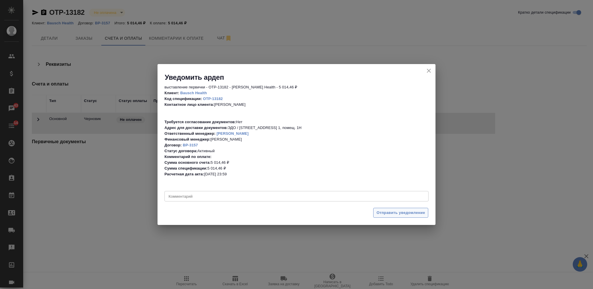
click at [393, 214] on span "Отправить уведомление" at bounding box center [401, 212] width 49 height 7
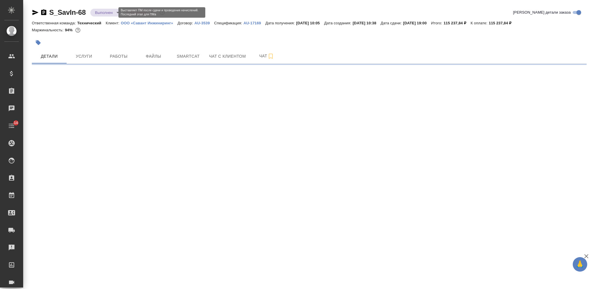
select select "RU"
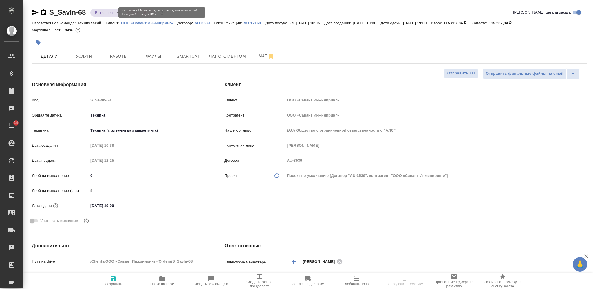
type textarea "x"
click at [104, 13] on body "🙏 .cls-1 fill:#fff; AWATERA [PERSON_NAME] Спецификации Заказы Чаты 14 Todo Прое…" at bounding box center [296, 144] width 593 height 289
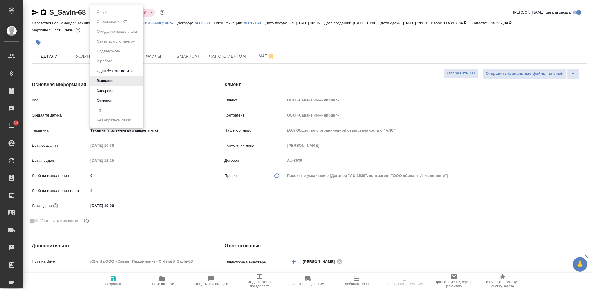
click at [118, 88] on li "Завершен" at bounding box center [116, 91] width 53 height 10
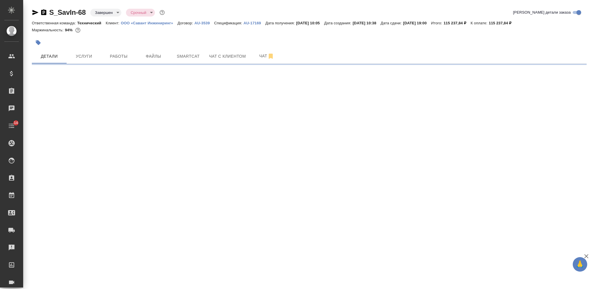
select select "RU"
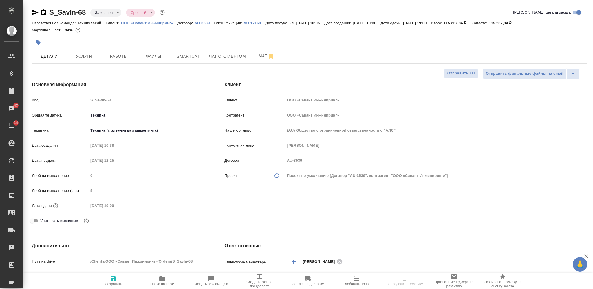
type textarea "x"
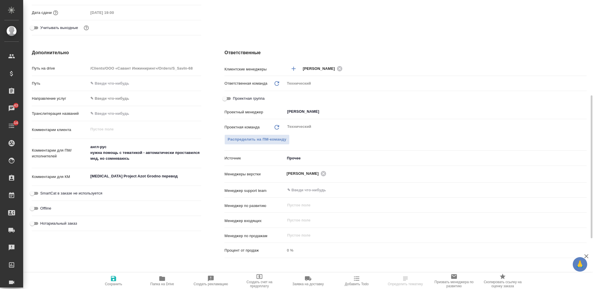
scroll to position [295, 0]
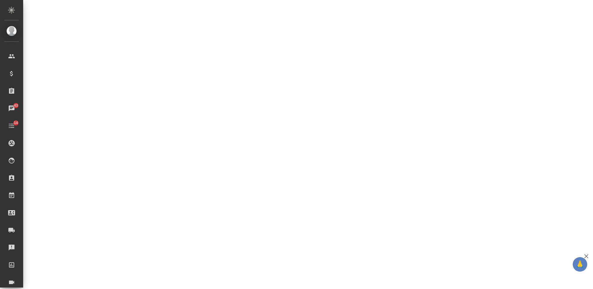
select select "RU"
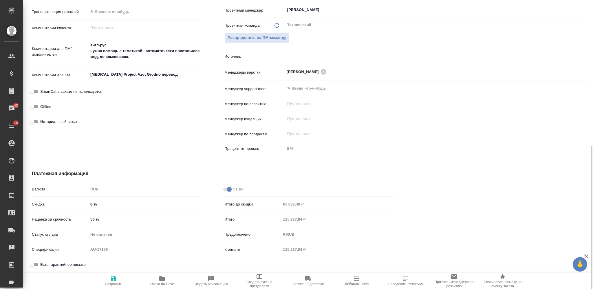
type textarea "x"
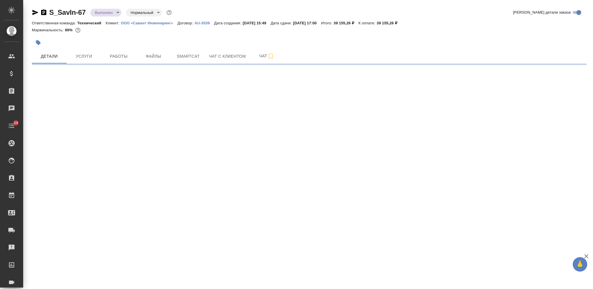
select select "RU"
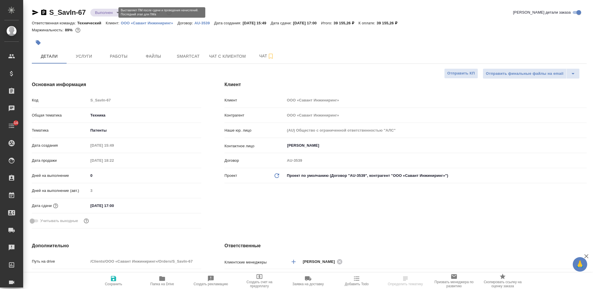
type textarea "x"
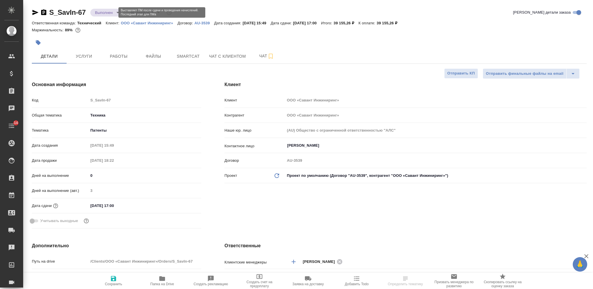
type textarea "x"
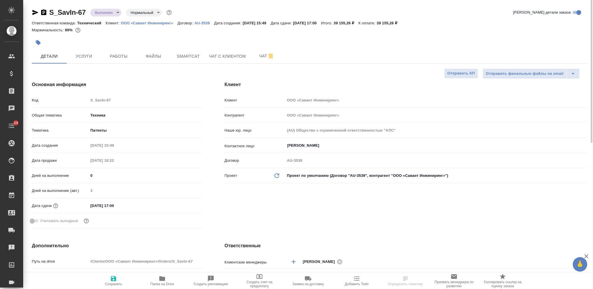
click at [42, 10] on icon "button" at bounding box center [43, 12] width 5 height 6
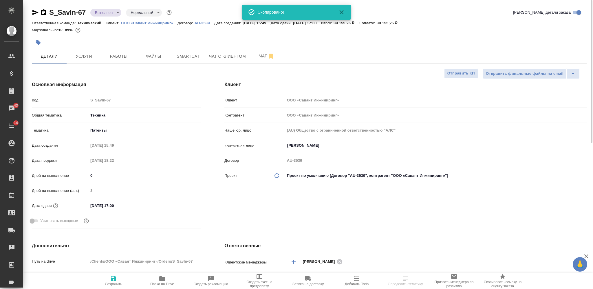
type textarea "x"
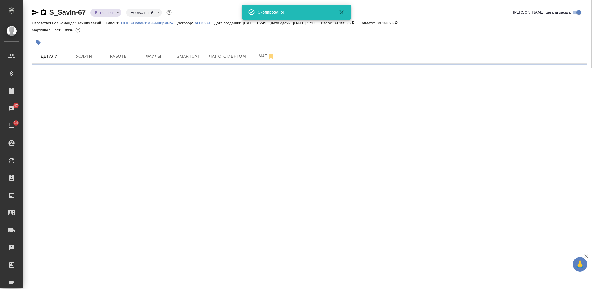
select select "RU"
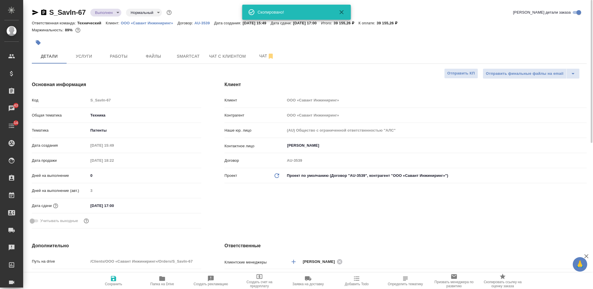
type textarea "x"
click at [109, 11] on body "🙏 .cls-1 fill:#fff; AWATERA [PERSON_NAME] Спецификации Заказы 43 Чаты 14 Todo П…" at bounding box center [296, 144] width 593 height 289
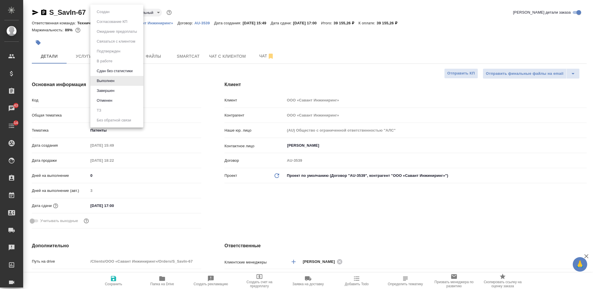
click at [119, 90] on li "Завершен" at bounding box center [116, 91] width 53 height 10
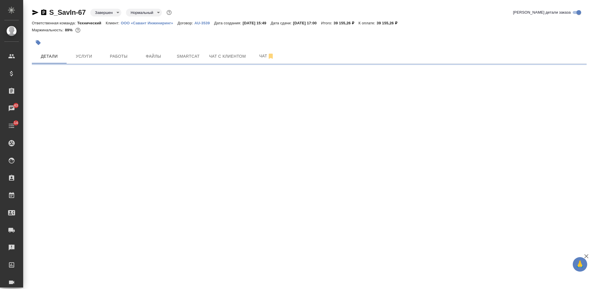
select select "RU"
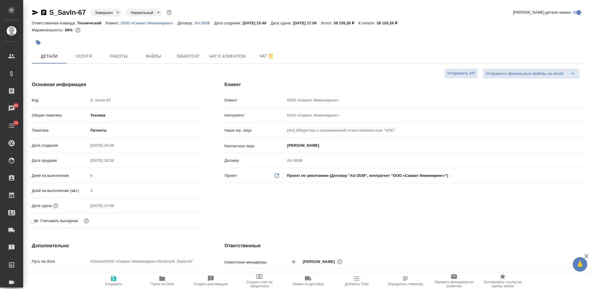
type textarea "x"
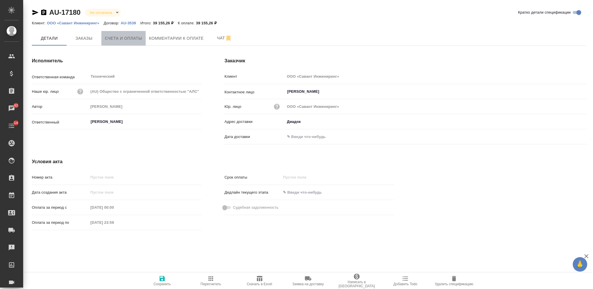
click at [123, 43] on button "Счета и оплаты" at bounding box center [123, 38] width 44 height 14
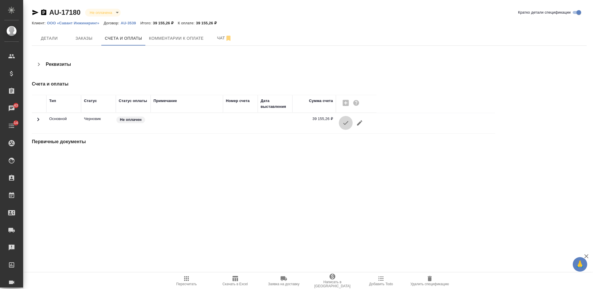
click at [347, 126] on button "button" at bounding box center [346, 123] width 14 height 14
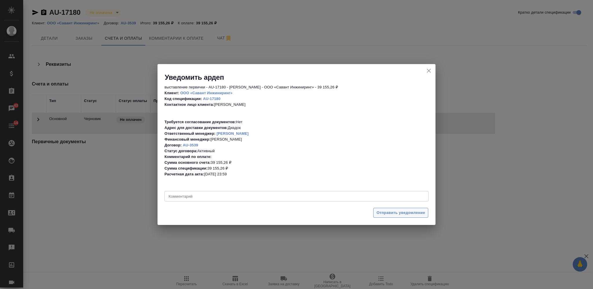
click at [397, 214] on span "Отправить уведомление" at bounding box center [401, 212] width 49 height 7
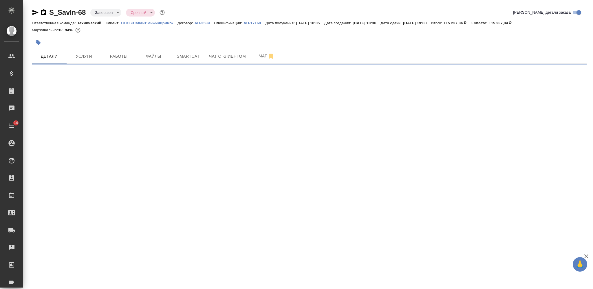
select select "RU"
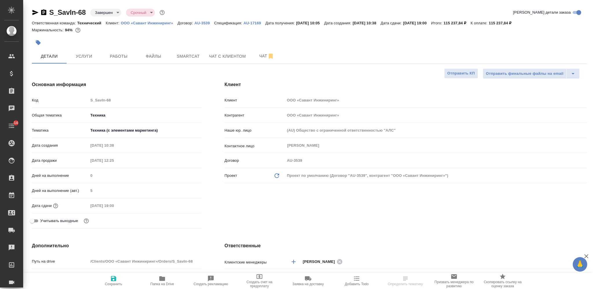
type textarea "x"
click at [253, 24] on p "AU-17169" at bounding box center [255, 23] width 22 height 4
type textarea "x"
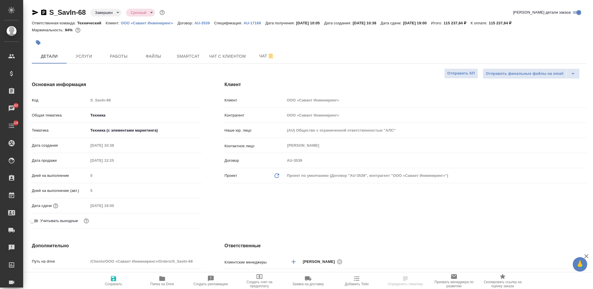
type textarea "x"
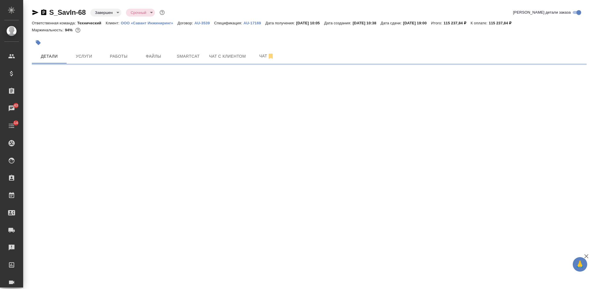
select select "RU"
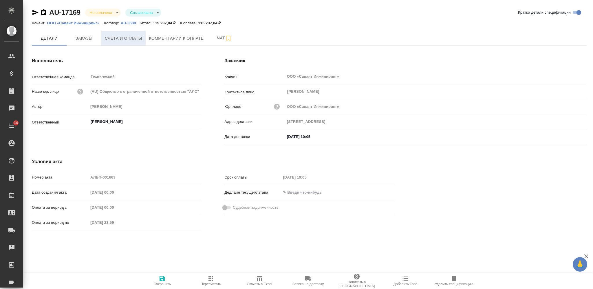
click at [114, 39] on span "Счета и оплаты" at bounding box center [123, 38] width 37 height 7
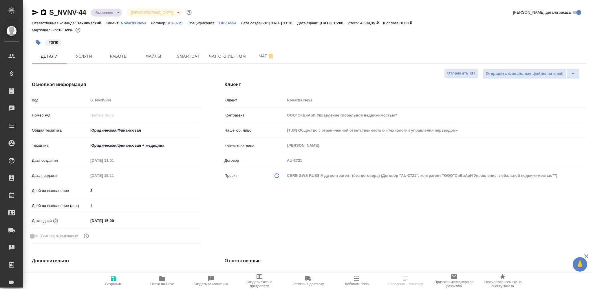
select select "RU"
type textarea "x"
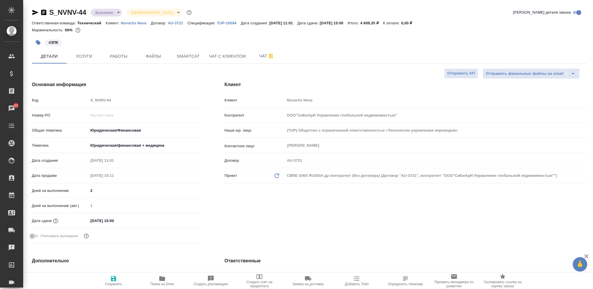
type textarea "x"
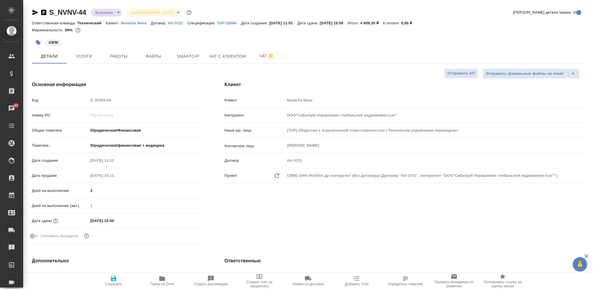
type textarea "x"
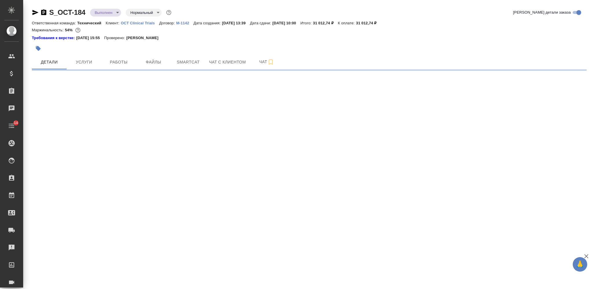
select select "RU"
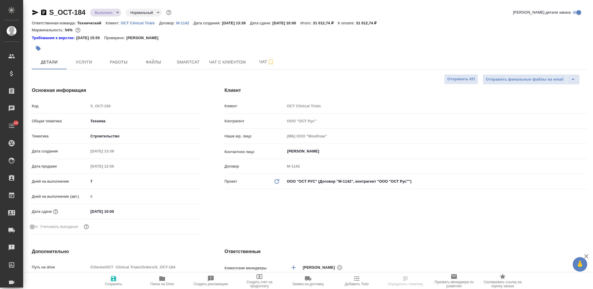
type textarea "x"
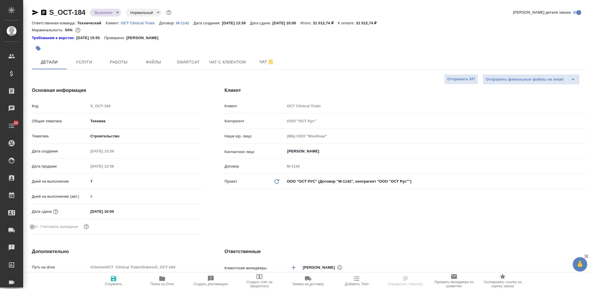
type textarea "x"
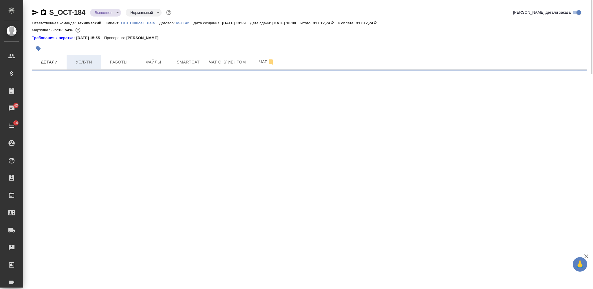
select select "RU"
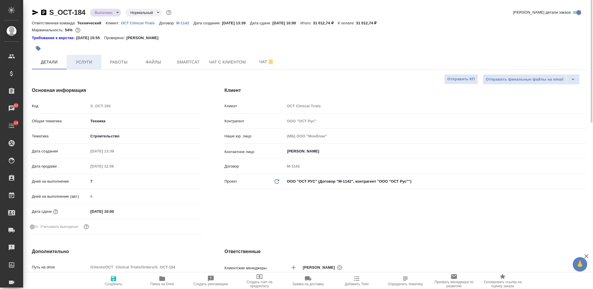
type textarea "x"
click at [150, 21] on p "OCT Clinical Trials" at bounding box center [140, 23] width 39 height 4
type textarea "x"
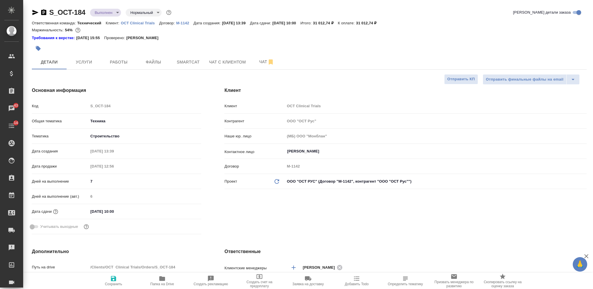
type textarea "x"
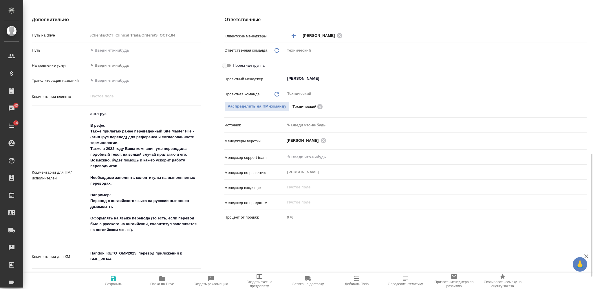
scroll to position [270, 0]
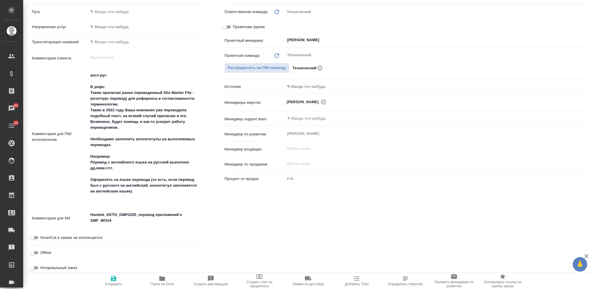
type textarea "x"
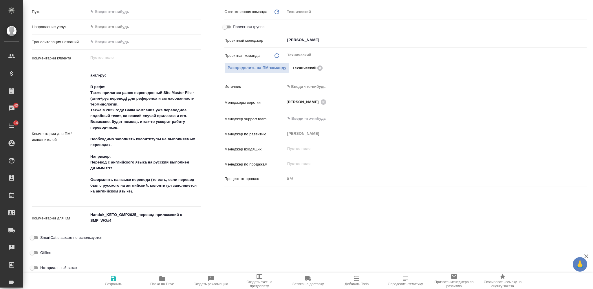
type textarea "x"
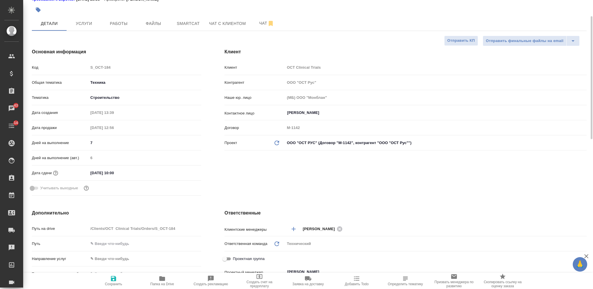
scroll to position [0, 0]
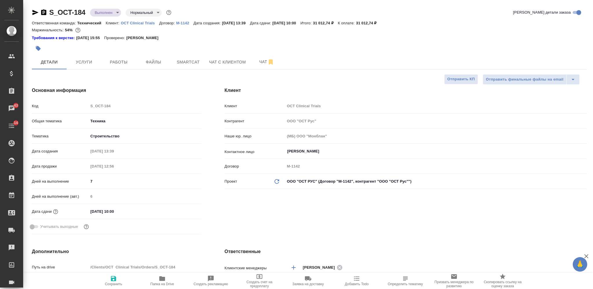
click at [45, 10] on icon "button" at bounding box center [43, 12] width 5 height 6
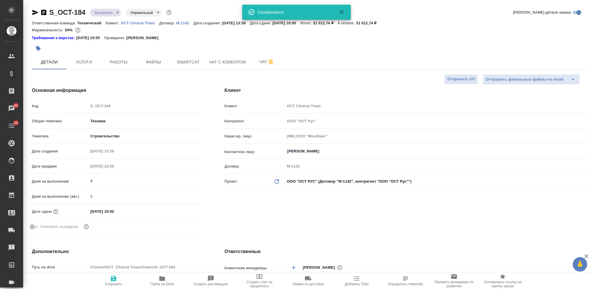
type textarea "x"
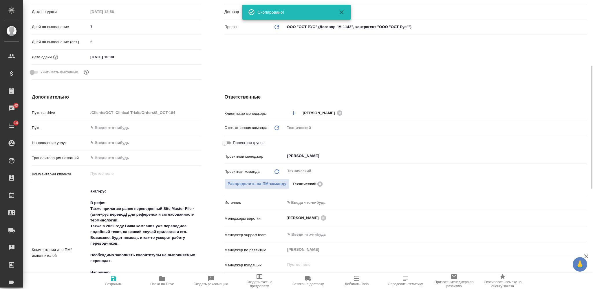
scroll to position [270, 0]
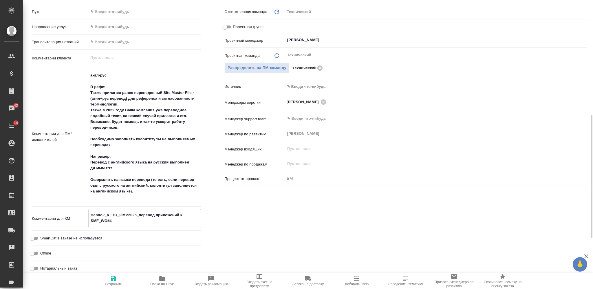
type textarea "x"
click at [138, 219] on textarea "Handok_KETO_GMP2025_перевод приложений к SMF_WO#4" at bounding box center [145, 218] width 112 height 16
type textarea "x"
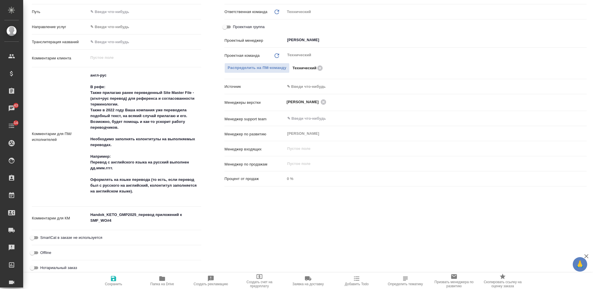
type textarea "x"
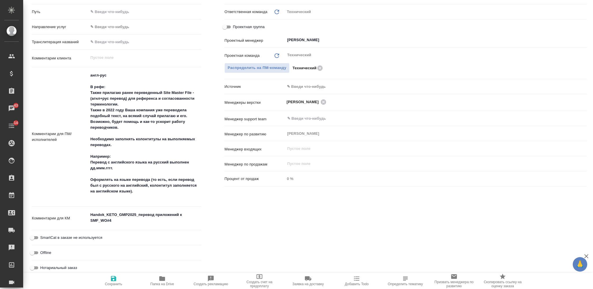
type textarea "x"
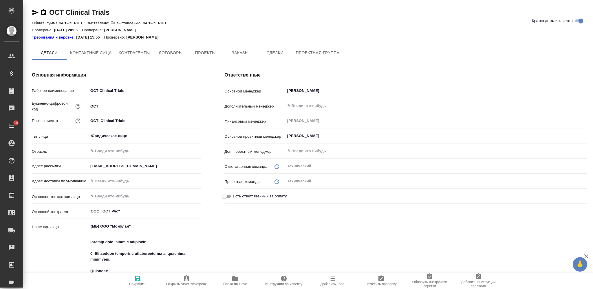
type textarea "x"
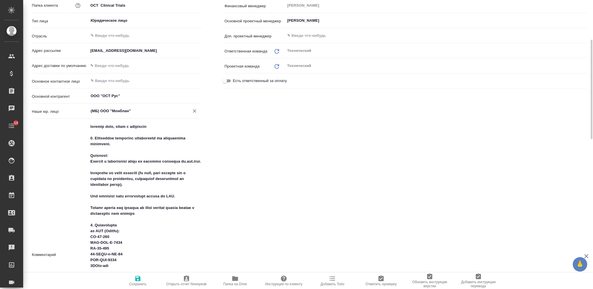
type textarea "x"
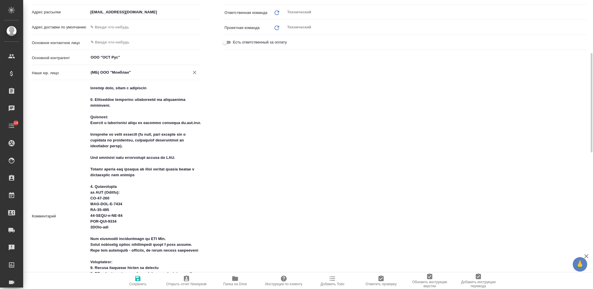
type textarea "x"
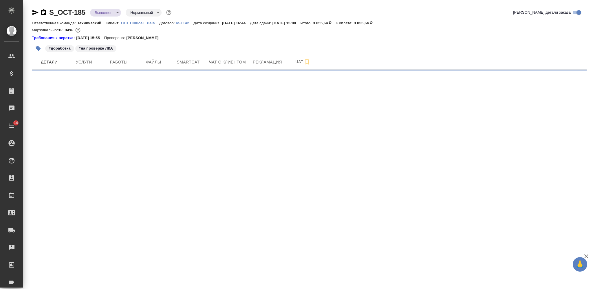
select select "RU"
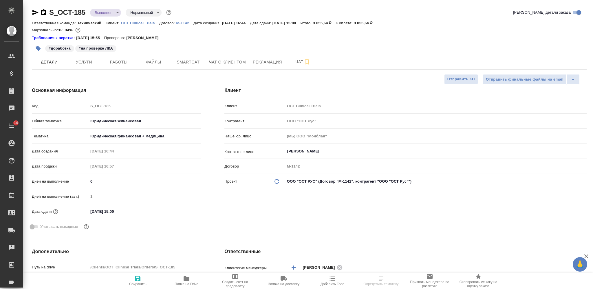
type textarea "x"
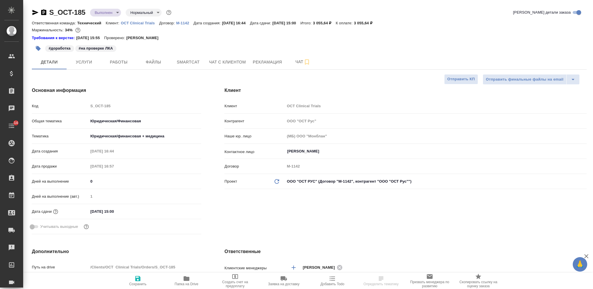
type textarea "x"
click at [44, 12] on icon "button" at bounding box center [43, 12] width 7 height 7
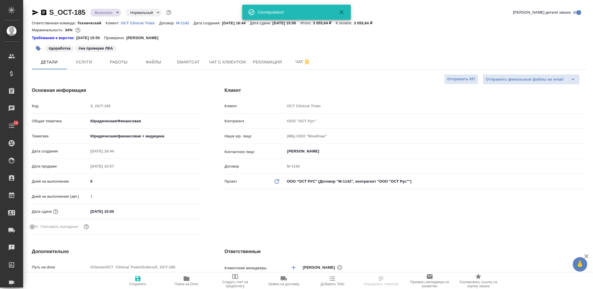
type textarea "x"
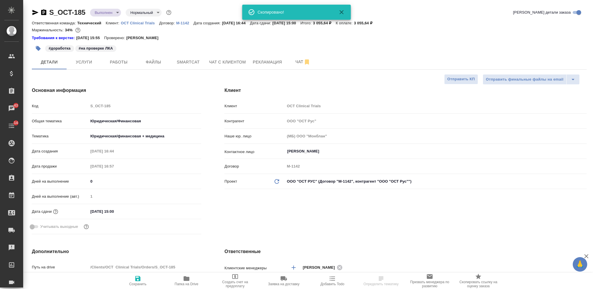
scroll to position [154, 0]
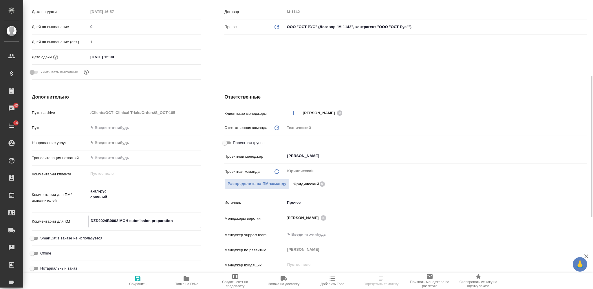
type textarea "x"
click at [125, 216] on textarea "DZD2024B0002 MOH submission preparation" at bounding box center [145, 221] width 112 height 10
type textarea "x"
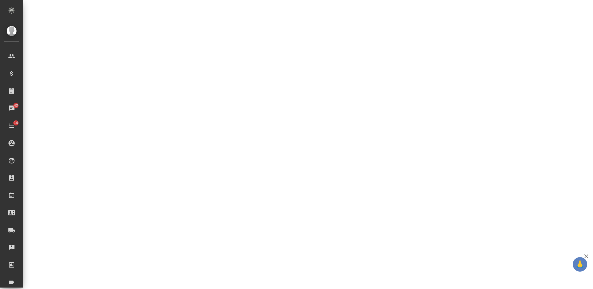
select select "RU"
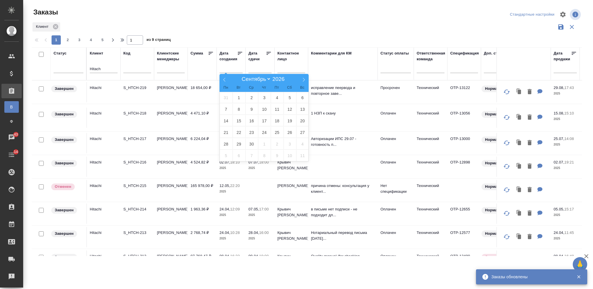
select select "8"
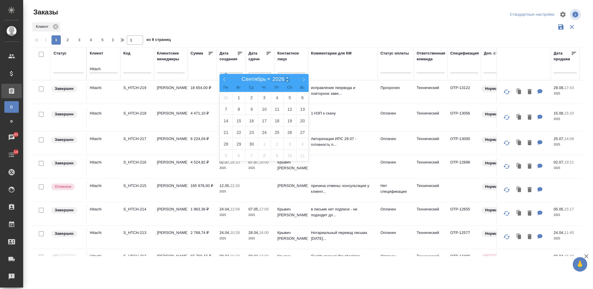
click at [288, 81] on span at bounding box center [287, 80] width 4 height 3
click at [287, 81] on span at bounding box center [287, 80] width 4 height 3
type input "2023"
click at [266, 79] on select "Январь Февраль Март Апрель Май Июнь Июль Август Сентябрь Октябрь Ноябрь Декабрь" at bounding box center [255, 79] width 32 height 7
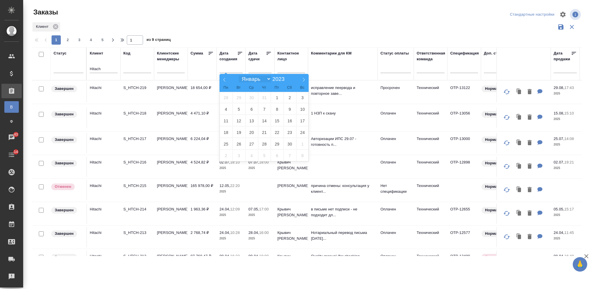
select select "0"
click at [239, 76] on select "Январь Февраль Март Апрель Май Июнь Июль Август Сентябрь Октябрь Ноябрь Декабрь" at bounding box center [255, 79] width 32 height 7
click at [226, 110] on span "2" at bounding box center [226, 108] width 13 height 11
type div "2023-01-01T21:00:00.000Z"
click at [267, 78] on select "Январь Февраль Март Апрель Май Июнь Июль Август Сентябрь Октябрь Ноябрь Декабрь" at bounding box center [255, 79] width 32 height 7
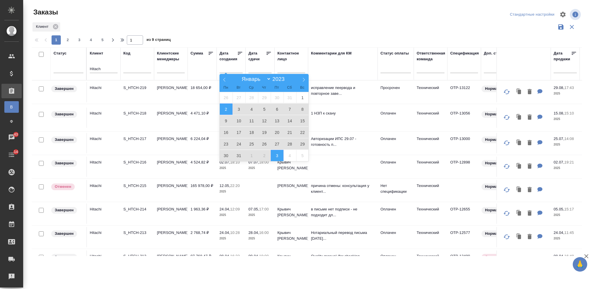
select select "11"
click at [239, 76] on select "Январь Февраль Март Апрель Май Июнь Июль Август Сентябрь Октябрь Ноябрь Декабрь" at bounding box center [255, 79] width 32 height 7
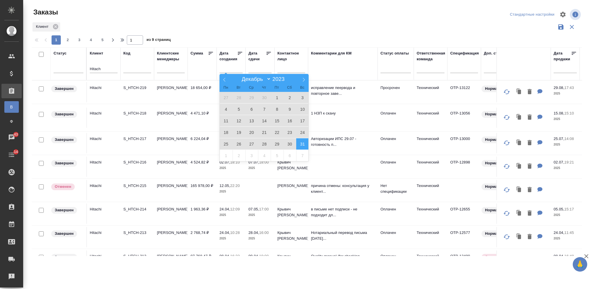
click at [299, 141] on span "31" at bounding box center [302, 143] width 13 height 11
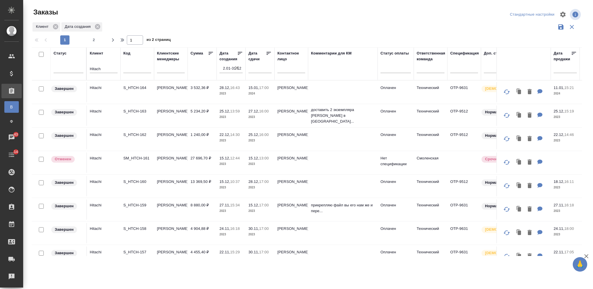
click at [236, 166] on p "2023" at bounding box center [231, 164] width 23 height 6
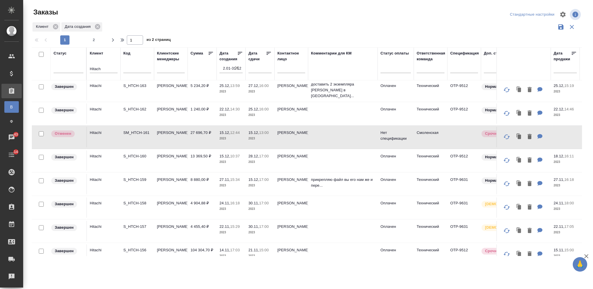
scroll to position [39, 0]
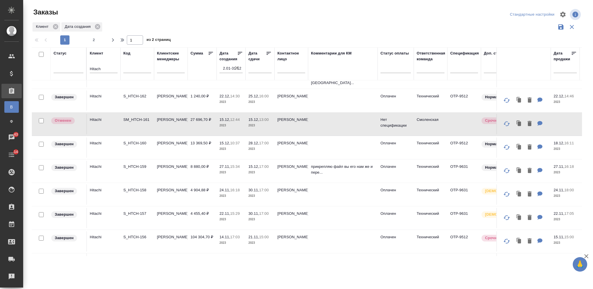
click at [267, 147] on p "2023" at bounding box center [260, 149] width 23 height 6
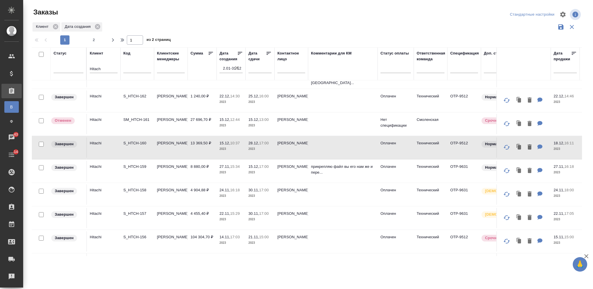
scroll to position [77, 0]
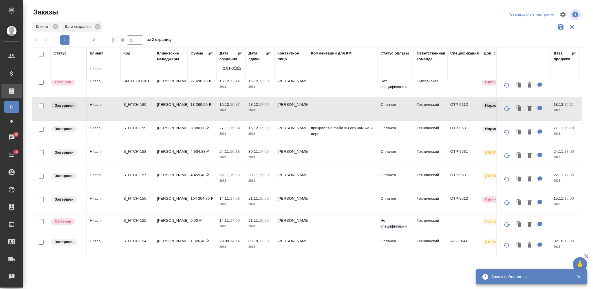
click at [250, 204] on p "2023" at bounding box center [260, 204] width 23 height 6
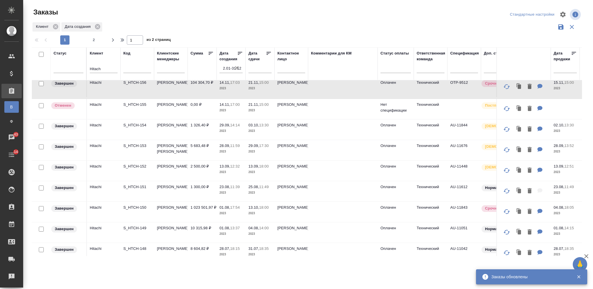
scroll to position [232, 0]
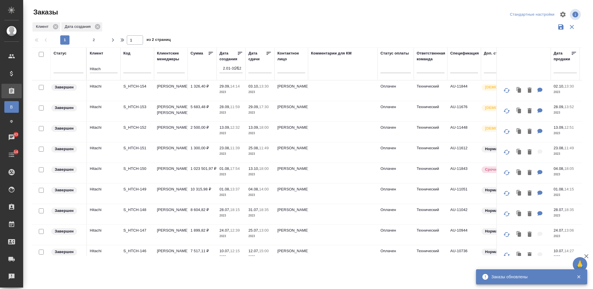
click at [209, 180] on td "1 023 501,97 ₽" at bounding box center [202, 173] width 29 height 20
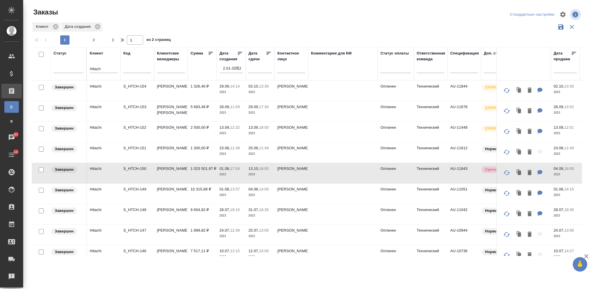
scroll to position [309, 0]
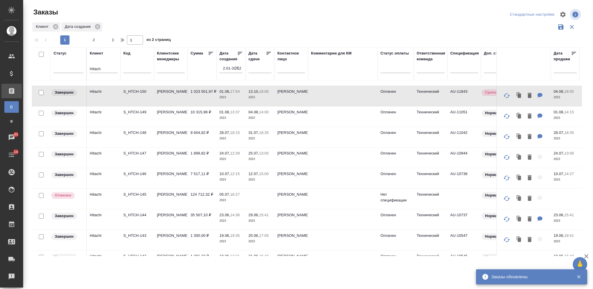
click at [242, 121] on p "2023" at bounding box center [231, 118] width 23 height 6
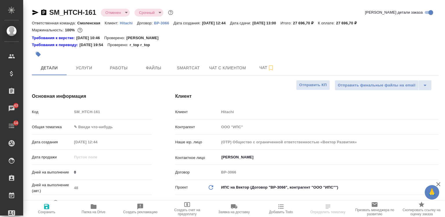
select select "RU"
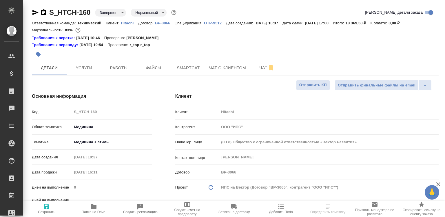
select select "RU"
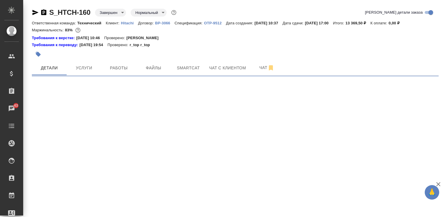
select select "RU"
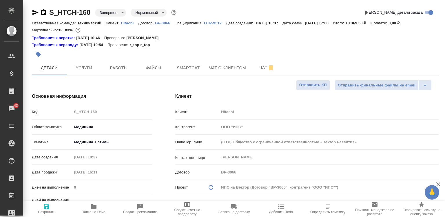
type textarea "x"
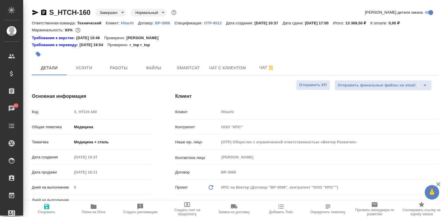
type textarea "x"
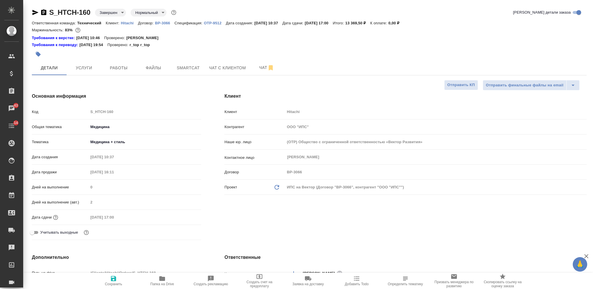
type textarea "x"
click at [166, 216] on span "Папка на Drive" at bounding box center [162, 280] width 42 height 11
type textarea "x"
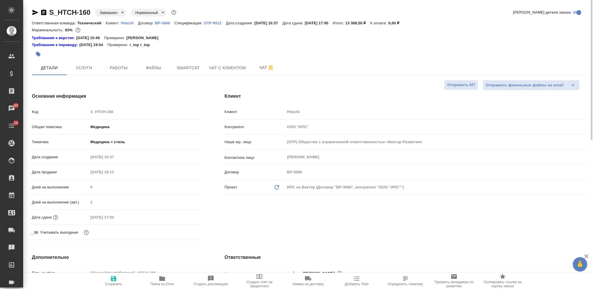
type textarea "x"
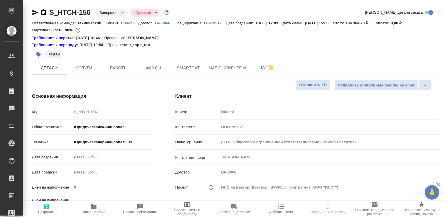
select select "RU"
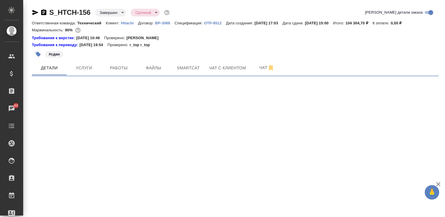
select select "RU"
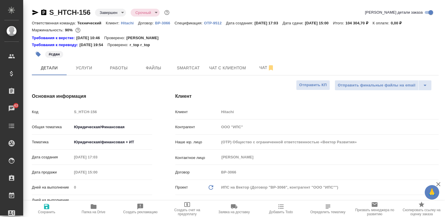
type textarea "x"
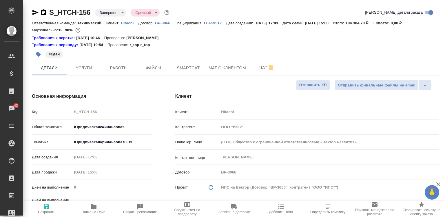
type textarea "x"
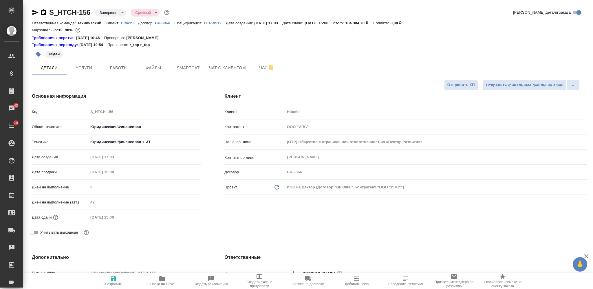
click at [156, 216] on span "Папка на Drive" at bounding box center [162, 280] width 42 height 11
type textarea "x"
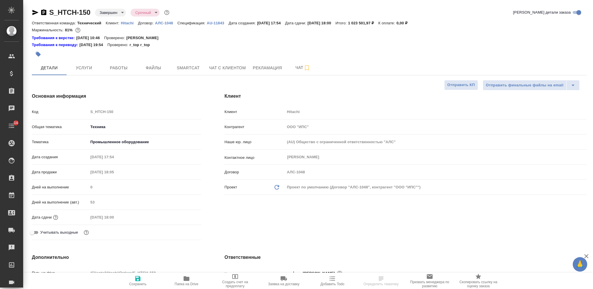
select select "RU"
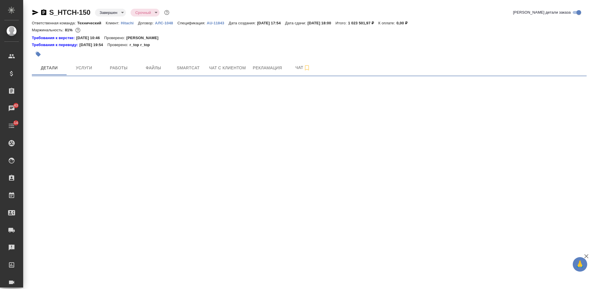
select select "RU"
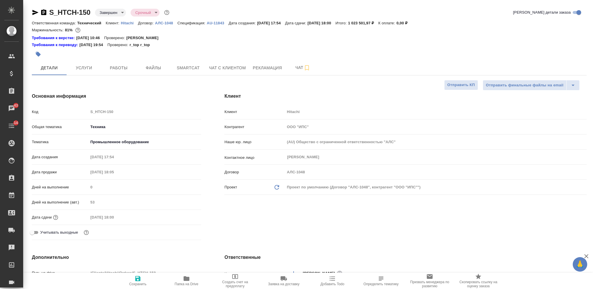
type textarea "x"
click at [193, 279] on span "Папка на Drive" at bounding box center [187, 280] width 42 height 11
type textarea "x"
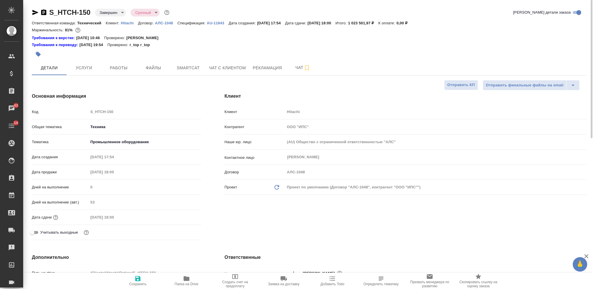
type textarea "x"
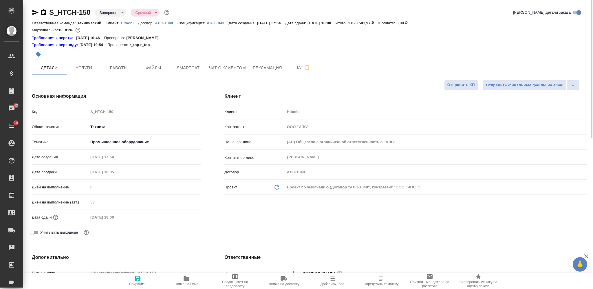
type textarea "x"
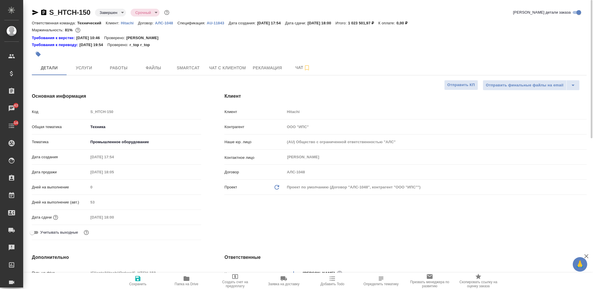
type textarea "x"
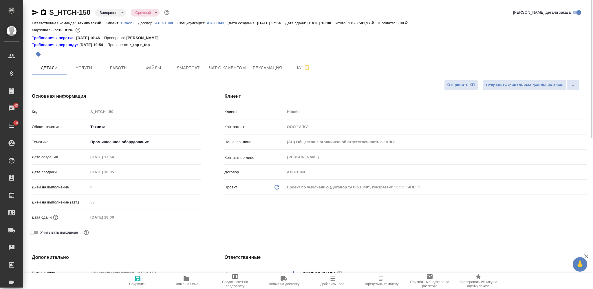
type textarea "x"
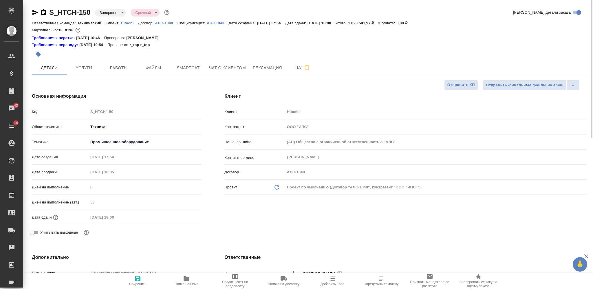
type textarea "x"
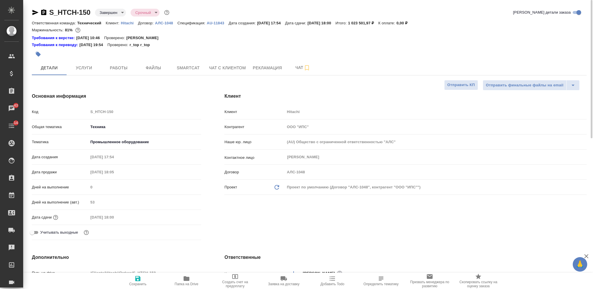
type textarea "x"
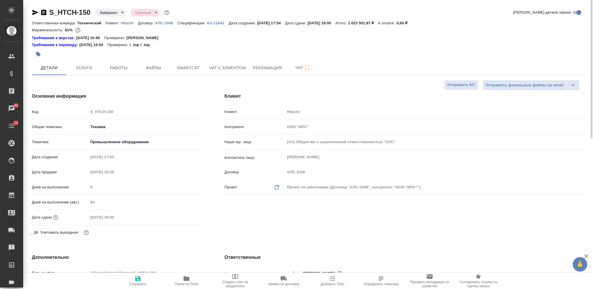
type textarea "x"
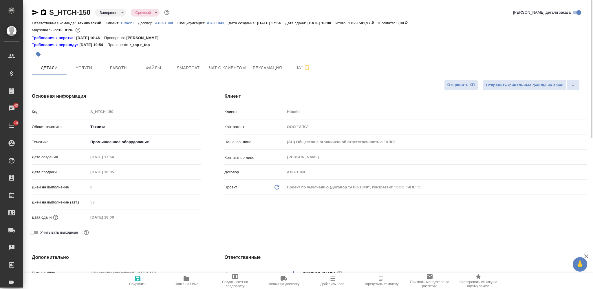
type textarea "x"
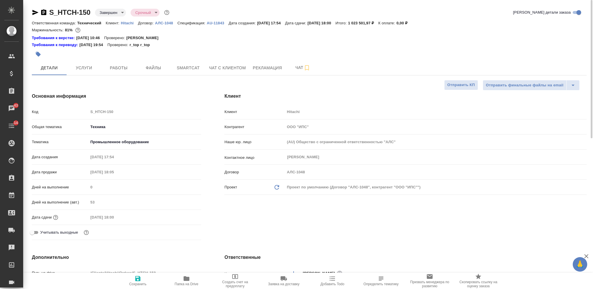
type textarea "x"
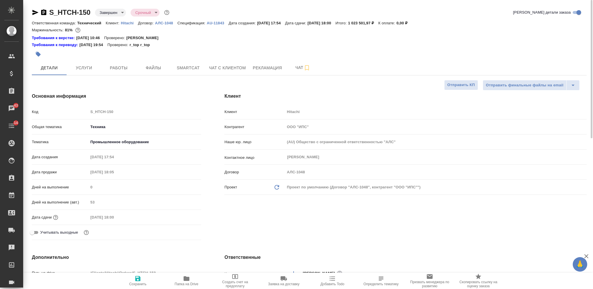
type textarea "x"
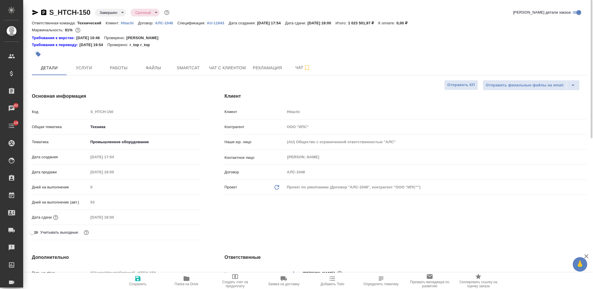
type textarea "x"
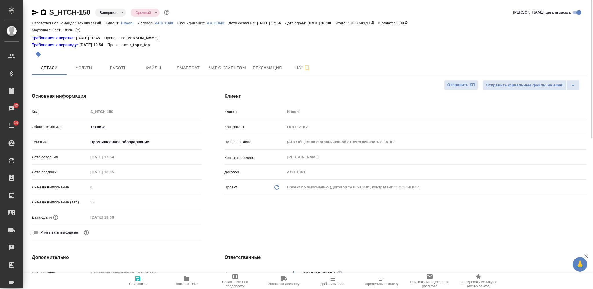
type textarea "x"
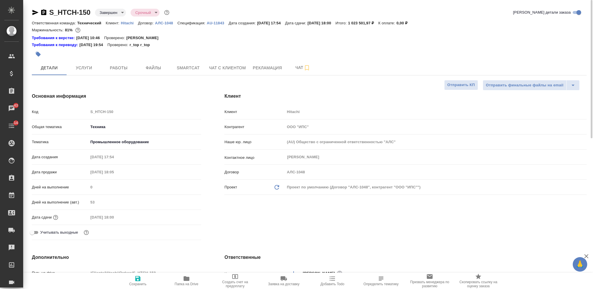
type textarea "x"
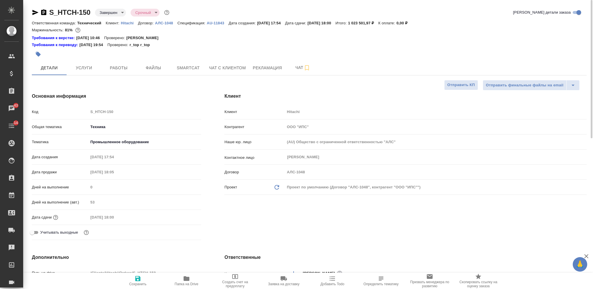
type textarea "x"
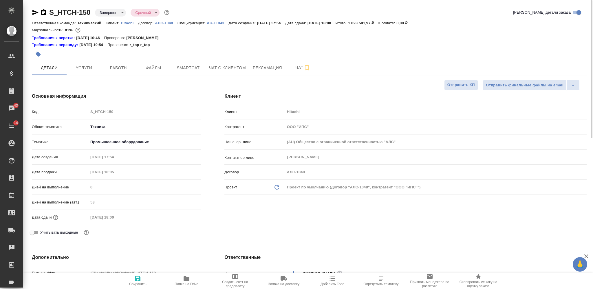
type textarea "x"
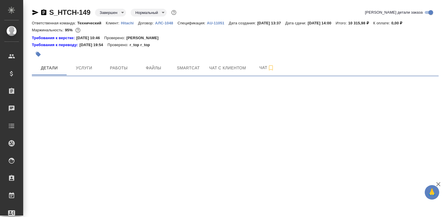
select select "RU"
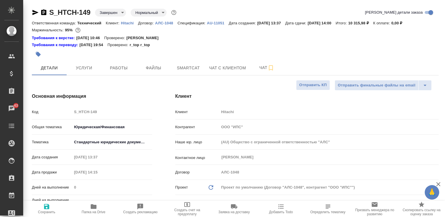
type textarea "x"
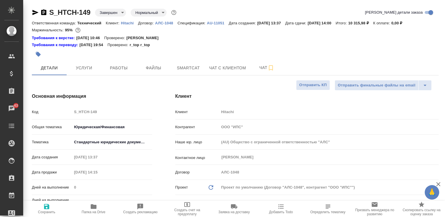
type textarea "x"
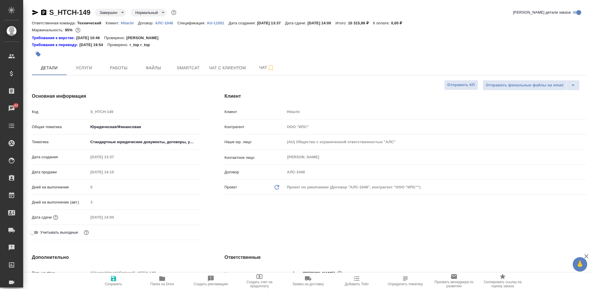
type textarea "x"
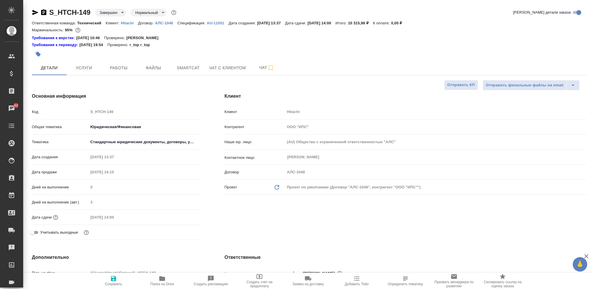
type textarea "x"
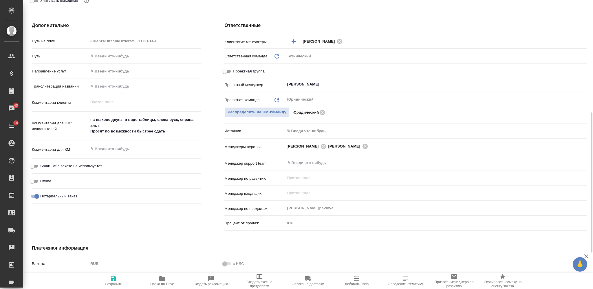
click at [164, 216] on icon "button" at bounding box center [162, 278] width 7 height 7
type textarea "x"
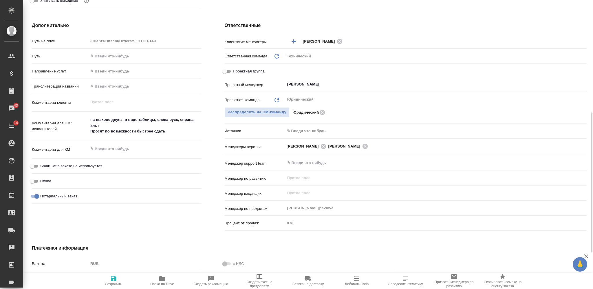
type textarea "x"
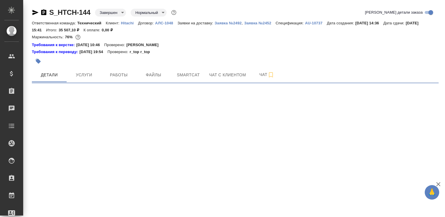
select select "RU"
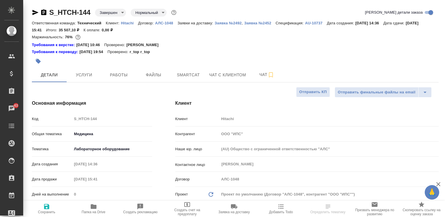
select select "RU"
type textarea "x"
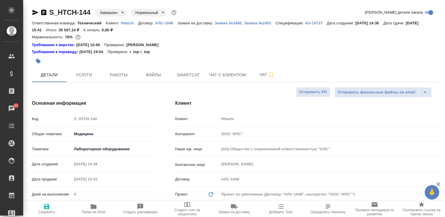
type textarea "x"
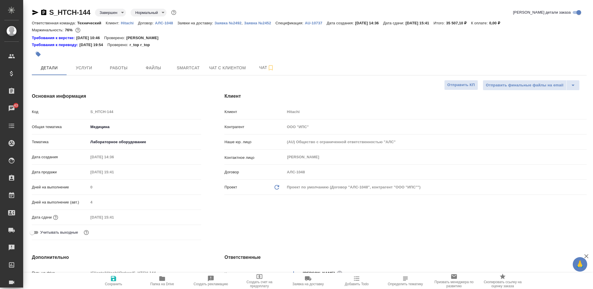
type textarea "x"
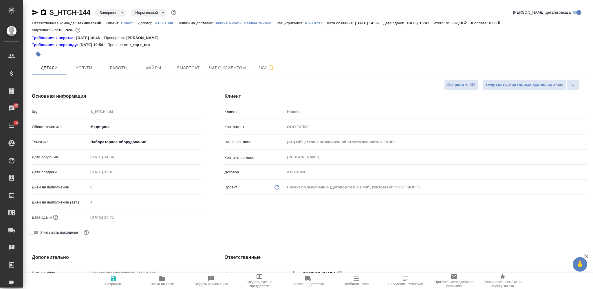
type textarea "x"
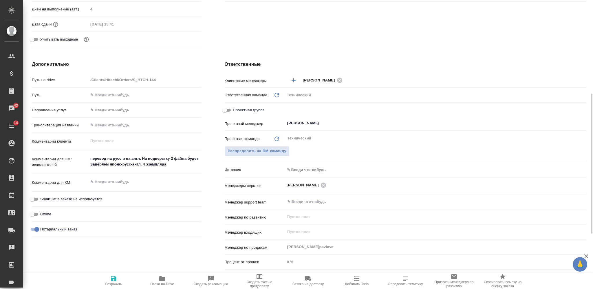
scroll to position [232, 0]
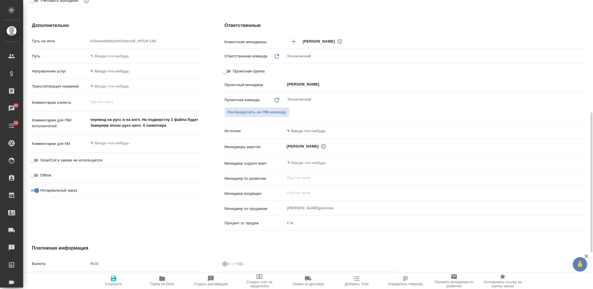
click at [160, 216] on icon "button" at bounding box center [162, 278] width 6 height 5
type textarea "x"
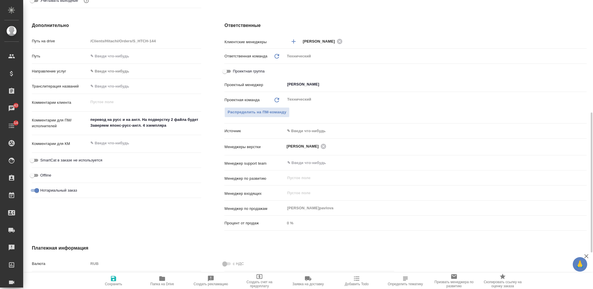
type textarea "x"
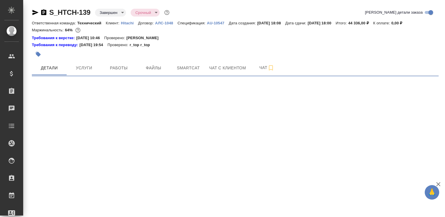
select select "RU"
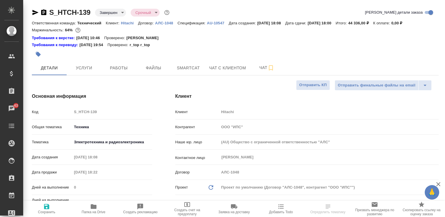
select select "RU"
type textarea "x"
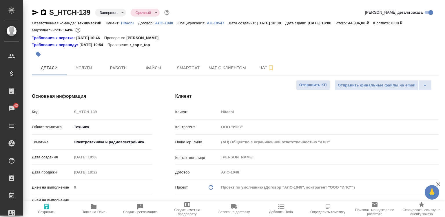
type textarea "x"
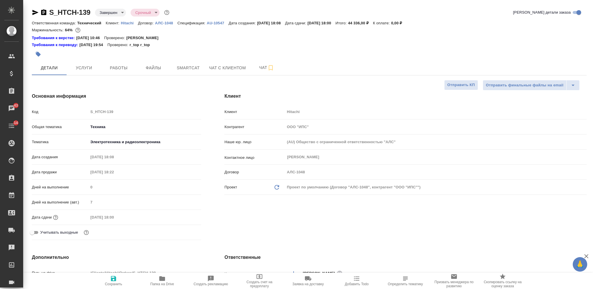
scroll to position [270, 0]
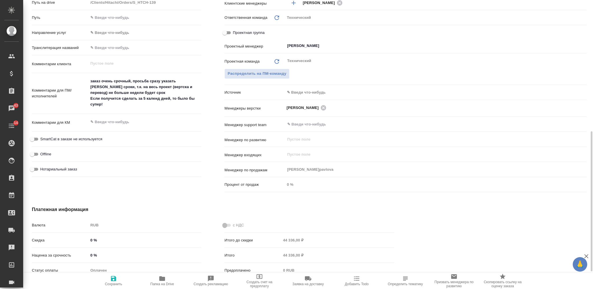
click at [156, 216] on span "Папка на Drive" at bounding box center [162, 280] width 42 height 11
type textarea "x"
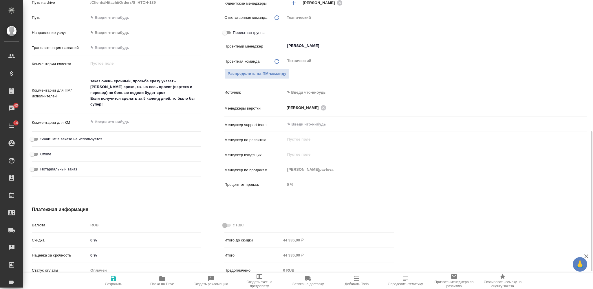
type textarea "x"
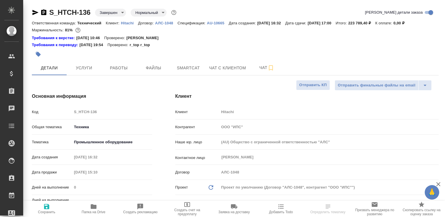
select select "RU"
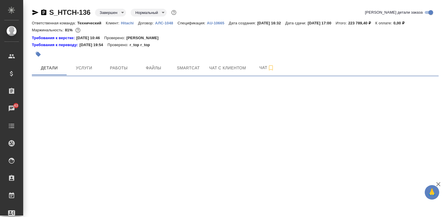
select select "RU"
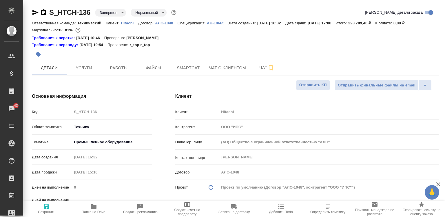
type textarea "x"
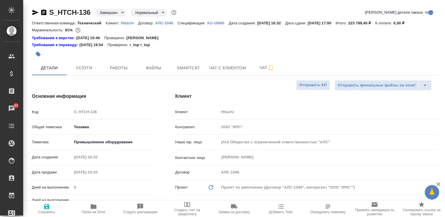
type textarea "x"
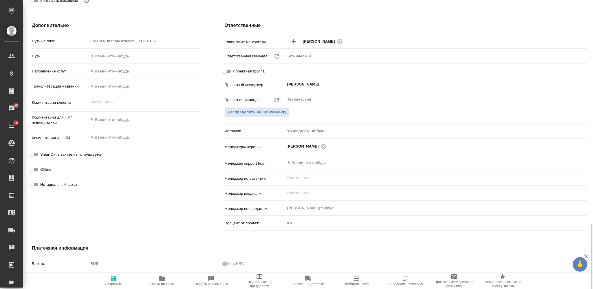
scroll to position [307, 0]
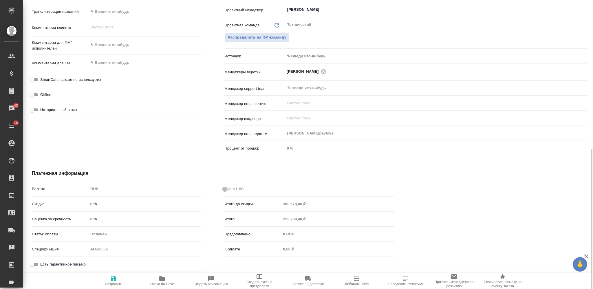
click at [161, 216] on icon "button" at bounding box center [162, 278] width 6 height 5
type textarea "x"
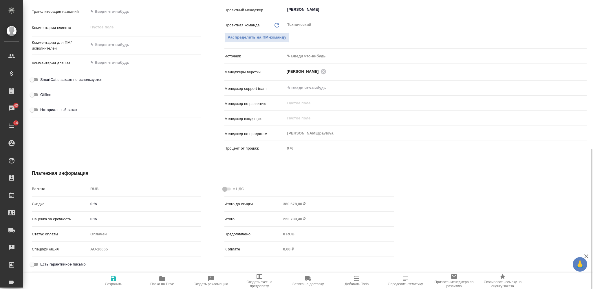
type textarea "x"
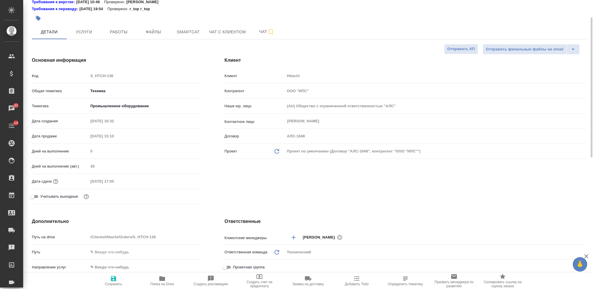
scroll to position [0, 0]
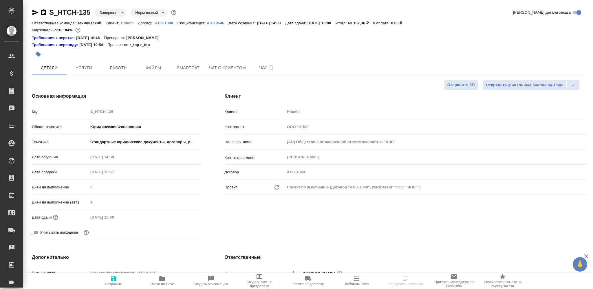
select select "RU"
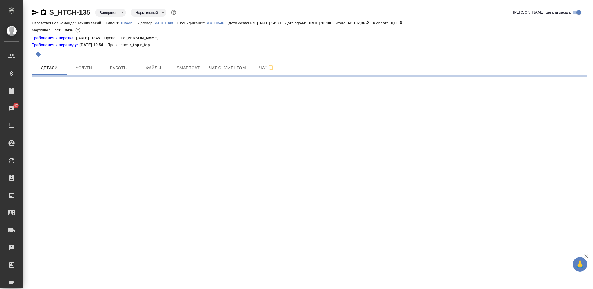
select select "RU"
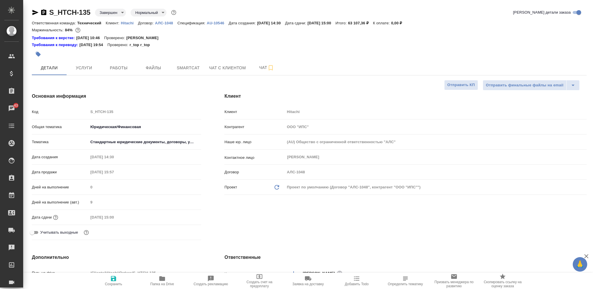
type textarea "x"
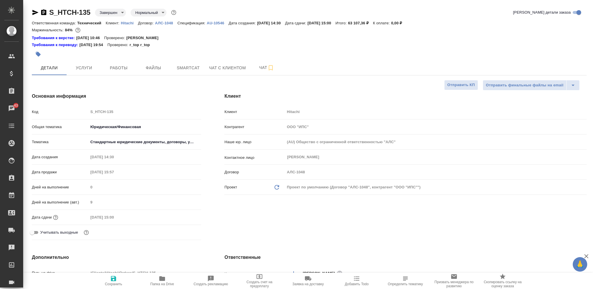
type textarea "x"
click at [164, 278] on icon "button" at bounding box center [162, 278] width 6 height 5
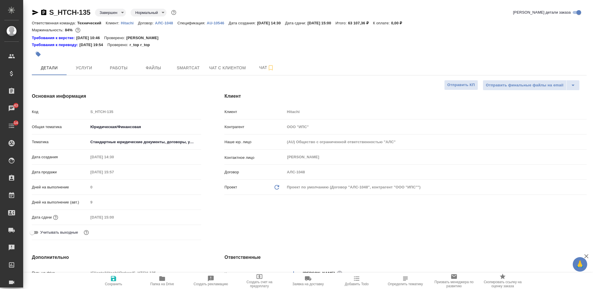
type textarea "x"
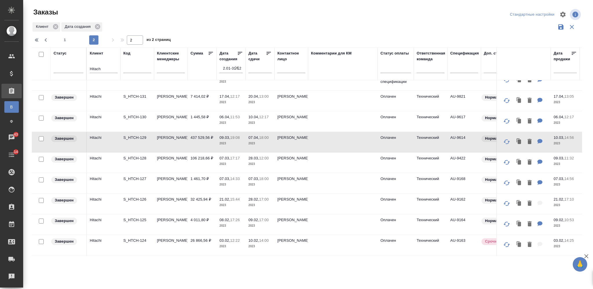
scroll to position [201, 0]
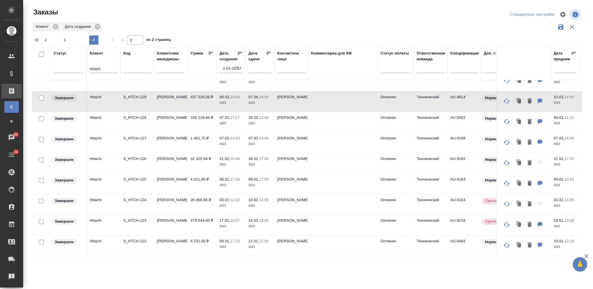
click at [203, 113] on td "106 218,66 ₽" at bounding box center [202, 122] width 29 height 20
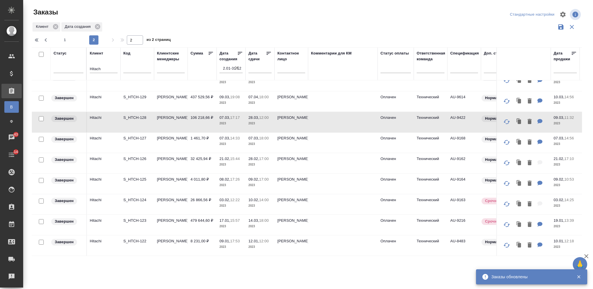
click at [205, 156] on td "32 425,94 ₽" at bounding box center [202, 163] width 29 height 20
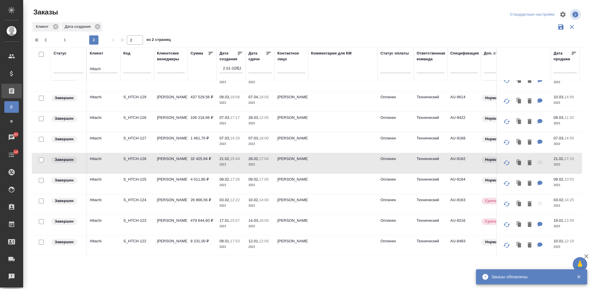
click at [202, 195] on td "26 866,56 ₽" at bounding box center [202, 204] width 29 height 20
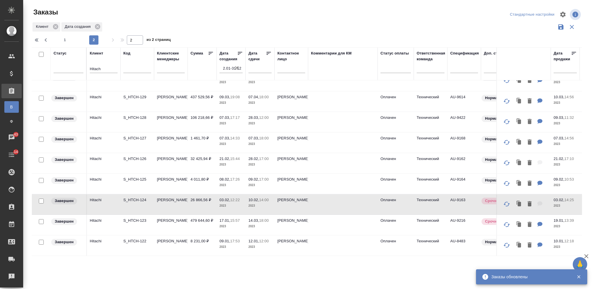
click at [198, 217] on td "479 644,60 ₽" at bounding box center [202, 225] width 29 height 20
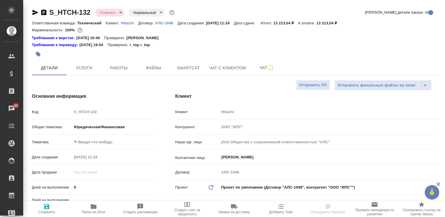
select select "RU"
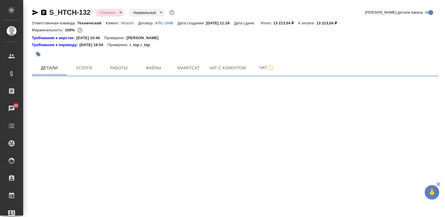
select select "RU"
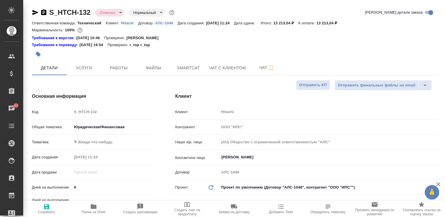
type textarea "x"
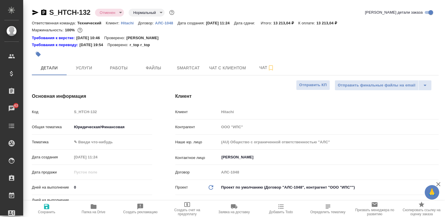
type textarea "x"
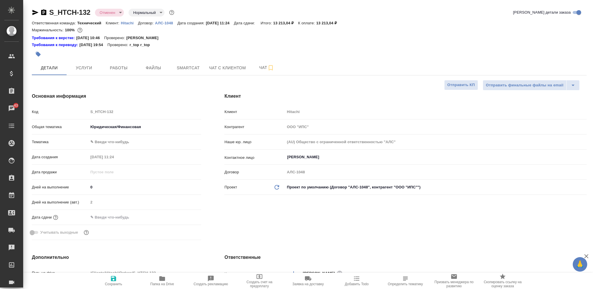
type textarea "x"
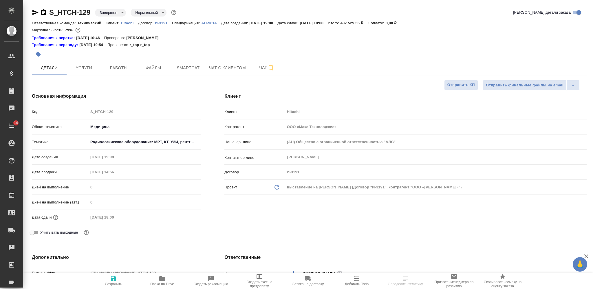
select select "RU"
type textarea "x"
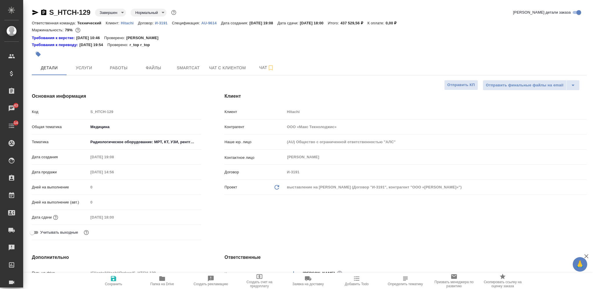
type textarea "x"
click at [162, 277] on icon "button" at bounding box center [162, 278] width 6 height 5
type textarea "x"
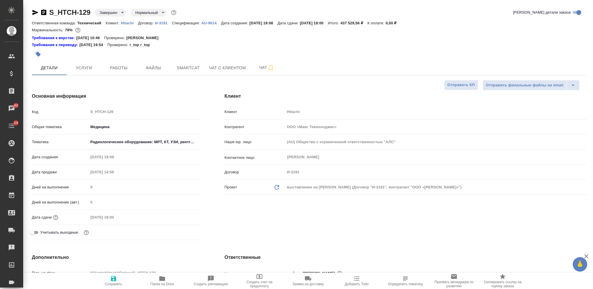
type textarea "x"
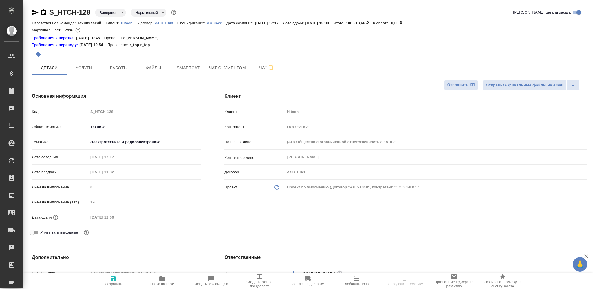
select select "RU"
click at [164, 283] on span "Папка на Drive" at bounding box center [162, 284] width 24 height 4
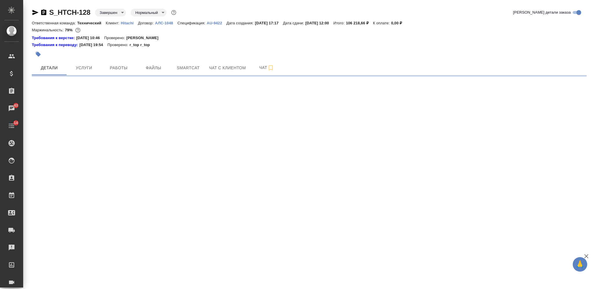
select select "RU"
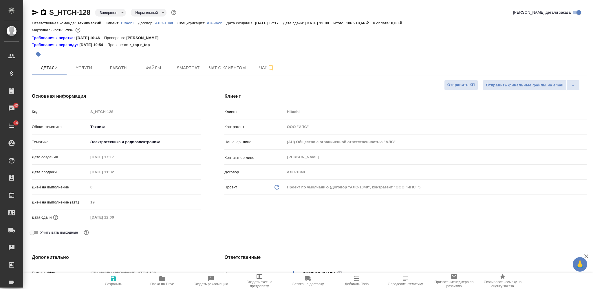
type textarea "x"
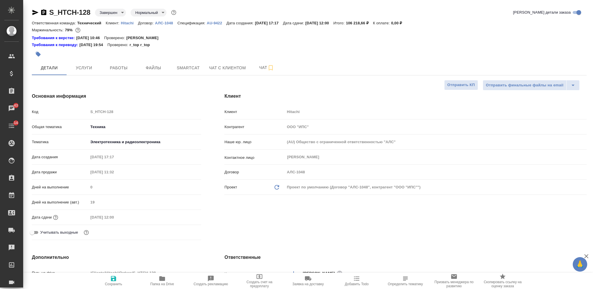
type textarea "x"
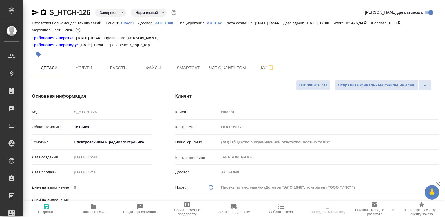
select select "RU"
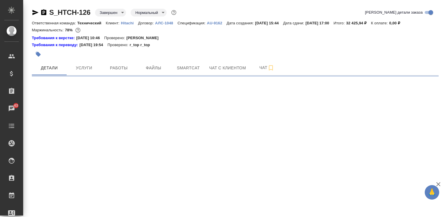
select select "RU"
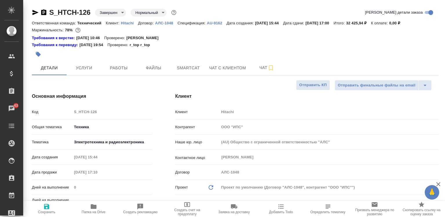
type textarea "x"
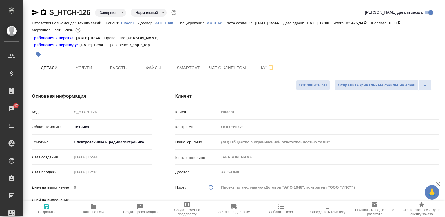
type textarea "x"
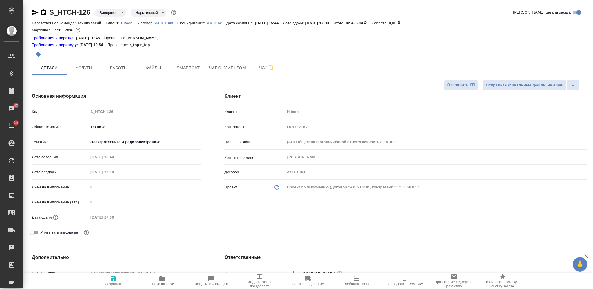
click at [161, 216] on icon "button" at bounding box center [162, 278] width 6 height 5
type textarea "x"
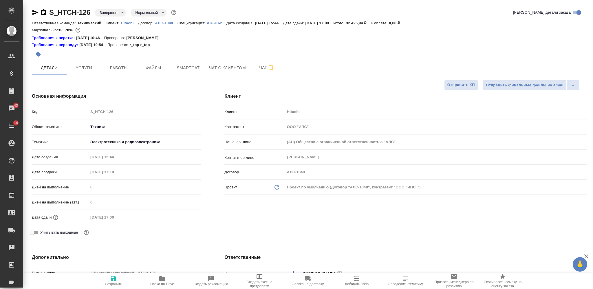
type textarea "x"
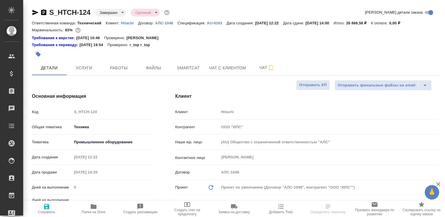
select select "RU"
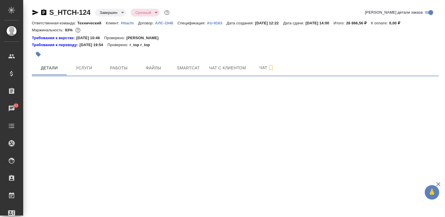
select select "RU"
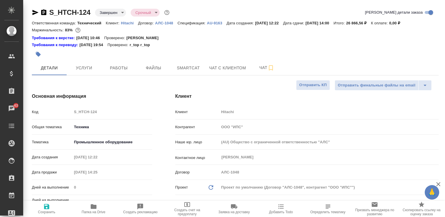
type textarea "x"
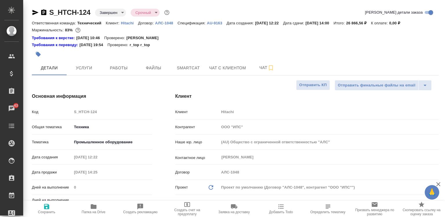
type textarea "x"
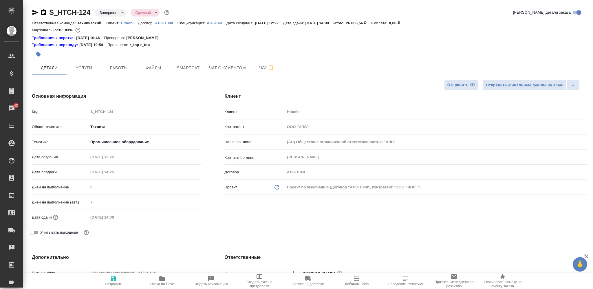
type textarea "x"
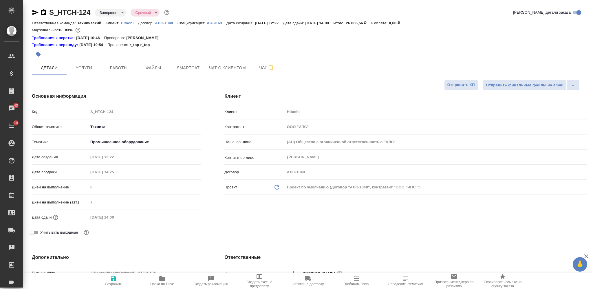
type textarea "x"
click at [166, 216] on span "Папка на Drive" at bounding box center [162, 280] width 42 height 11
type textarea "x"
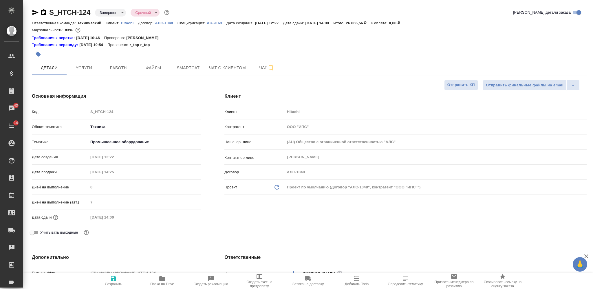
type textarea "x"
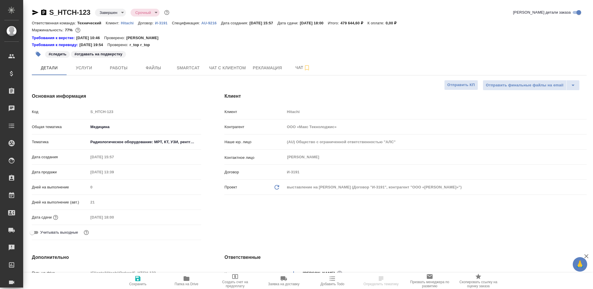
select select "RU"
type textarea "x"
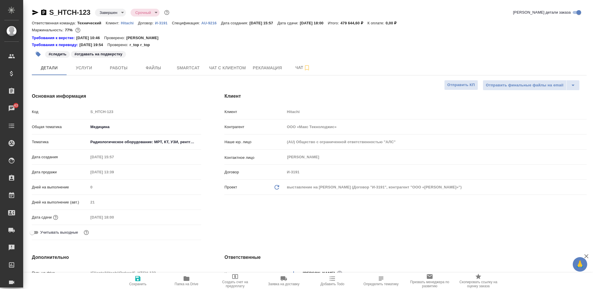
type textarea "x"
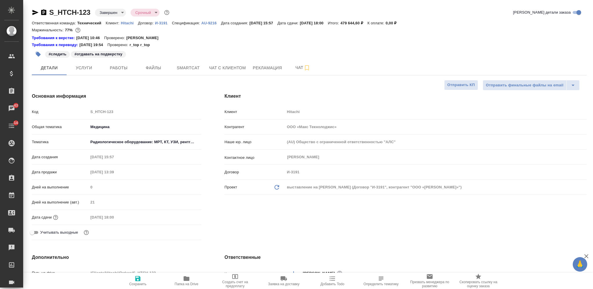
type textarea "x"
click at [182, 279] on span "Папка на Drive" at bounding box center [187, 280] width 42 height 11
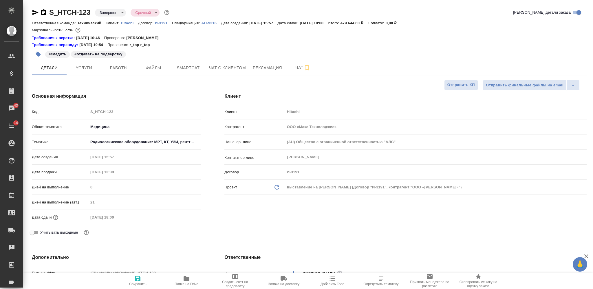
type textarea "x"
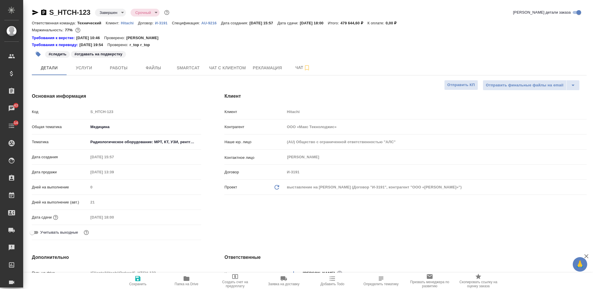
type textarea "x"
click at [268, 68] on span "Рекламация" at bounding box center [267, 67] width 29 height 7
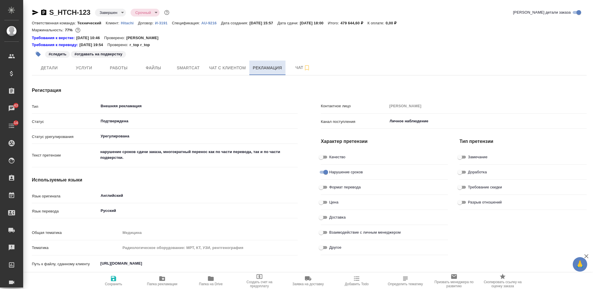
type textarea "x"
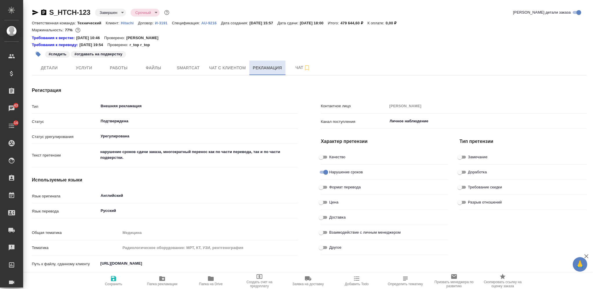
type input "Сроки"
type input "Нехватка исполнителей"
type textarea "x"
type input "Янечко Наталья"
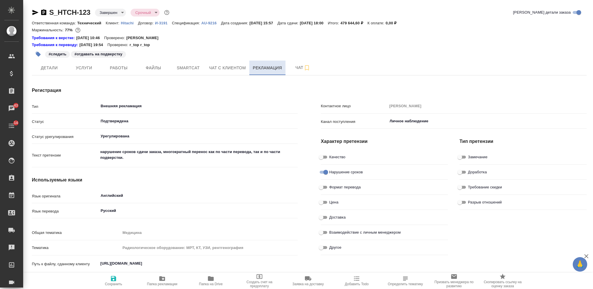
type input "Янечко Наталья"
type input "Бреславская Вероника"
type input "Малофеева Екатерина"
type input "Воробьёва Кристина"
type input "Янечко Наталья"
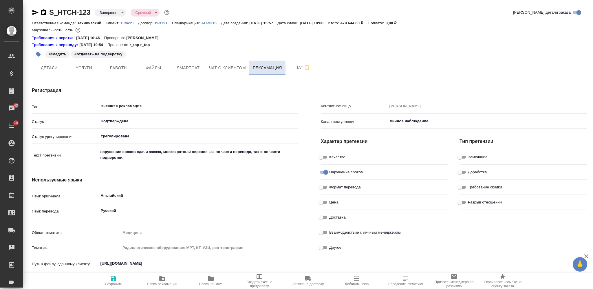
type textarea "x"
click at [299, 70] on span "Чат" at bounding box center [303, 67] width 28 height 7
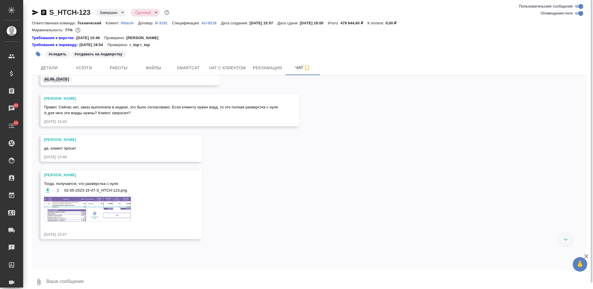
scroll to position [17044, 0]
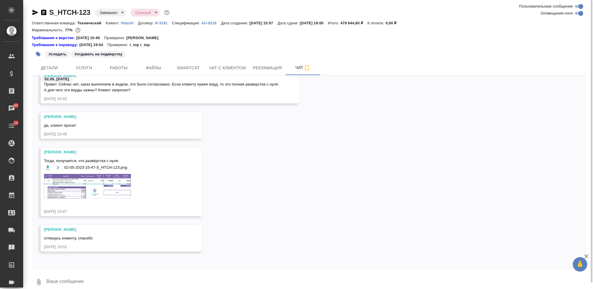
click at [110, 177] on img at bounding box center [87, 186] width 87 height 25
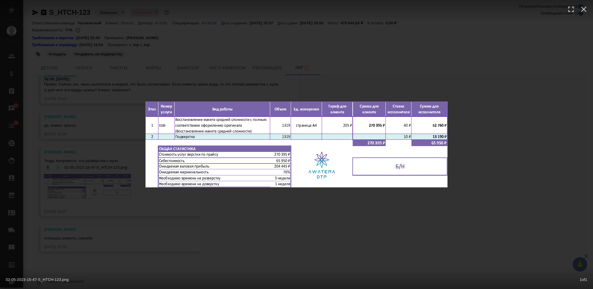
click at [232, 220] on div "02-05-2023-15-47-S_HTCH-123.png 1 of 1" at bounding box center [296, 144] width 593 height 289
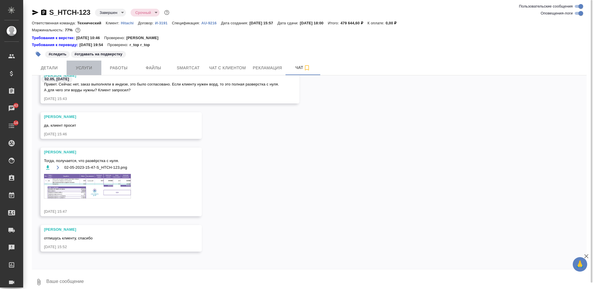
click at [92, 71] on span "Услуги" at bounding box center [84, 67] width 28 height 7
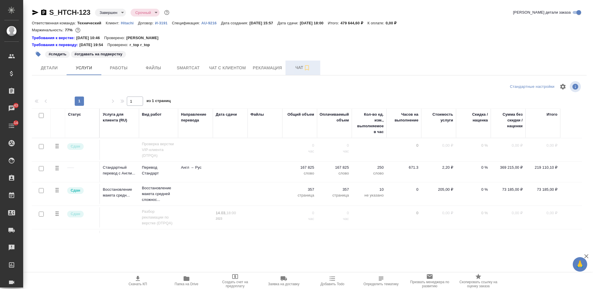
click at [292, 65] on span "Чат" at bounding box center [303, 67] width 28 height 7
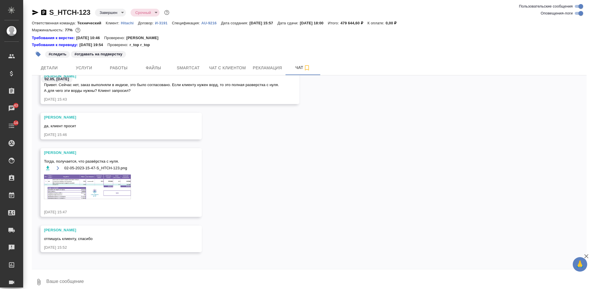
scroll to position [17046, 0]
click at [79, 187] on img at bounding box center [87, 186] width 87 height 25
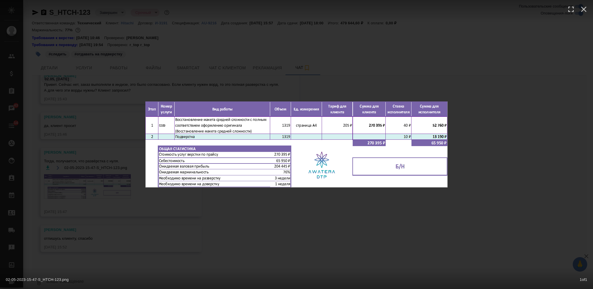
click at [189, 225] on div "02-05-2023-15-47-S_HTCH-123.png 1 of 1" at bounding box center [296, 144] width 593 height 289
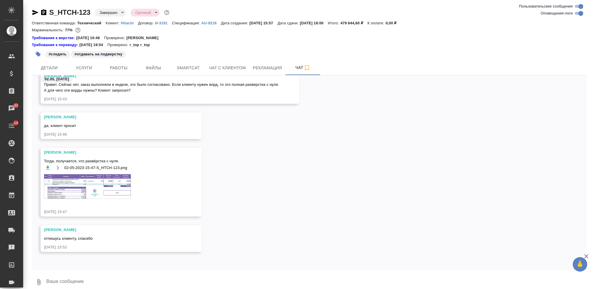
click at [121, 187] on img at bounding box center [87, 186] width 87 height 25
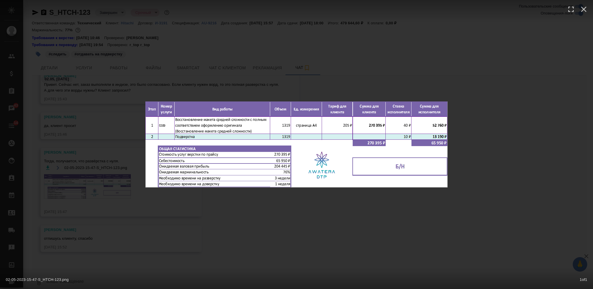
click at [238, 229] on div "02-05-2023-15-47-S_HTCH-123.png 1 of 1" at bounding box center [296, 144] width 593 height 289
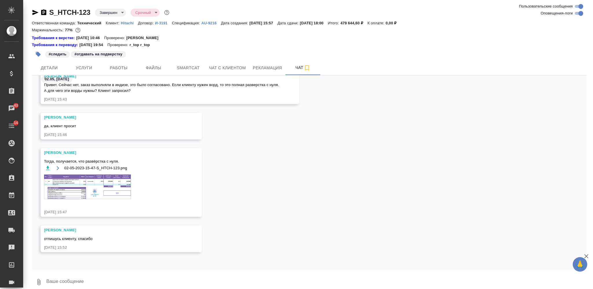
scroll to position [17041, 0]
click at [92, 72] on button "Услуги" at bounding box center [84, 68] width 35 height 14
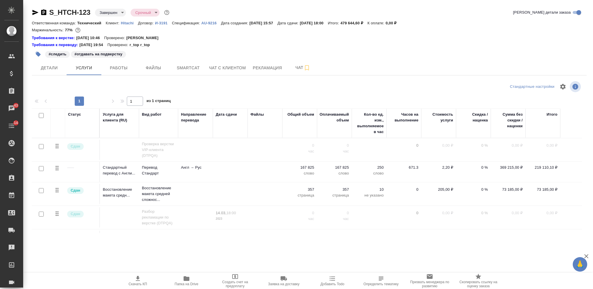
click at [34, 12] on icon "button" at bounding box center [35, 12] width 7 height 7
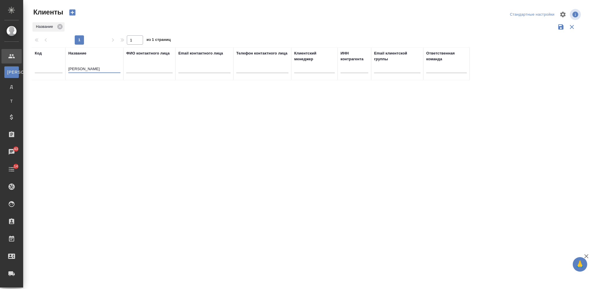
select select "RU"
click at [90, 67] on input "[PERSON_NAME]" at bounding box center [94, 69] width 52 height 7
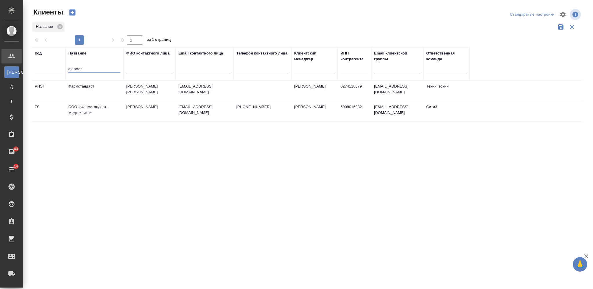
click at [108, 89] on td "Фармстандарт" at bounding box center [94, 91] width 58 height 20
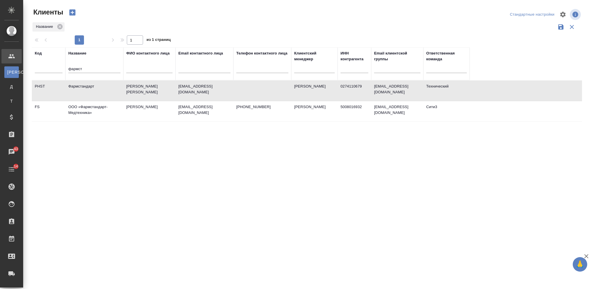
click at [108, 89] on td "Фармстандарт" at bounding box center [94, 91] width 58 height 20
click at [77, 67] on input "фармст" at bounding box center [94, 69] width 52 height 7
click at [76, 67] on input "фармст" at bounding box center [94, 69] width 52 height 7
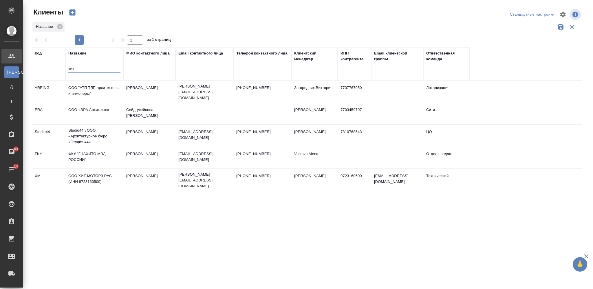
type input "хит"
click at [100, 178] on td "ООО ХИТ МОТОРЗ РУС (ИНН 9723160500)" at bounding box center [94, 180] width 58 height 20
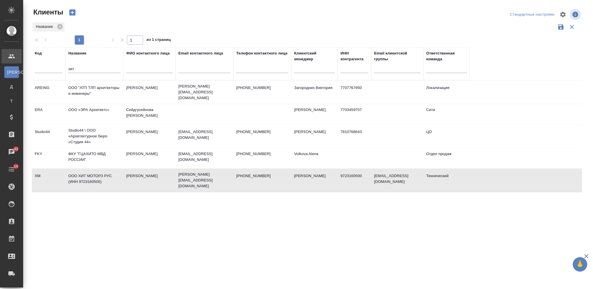
click at [100, 178] on td "ООО ХИТ МОТОРЗ РУС (ИНН 9723160500)" at bounding box center [94, 180] width 58 height 20
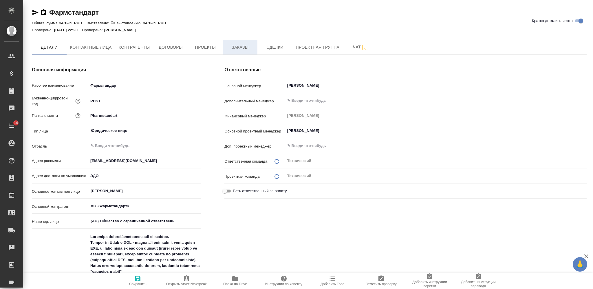
drag, startPoint x: 0, startPoint y: 0, endPoint x: 239, endPoint y: 46, distance: 243.1
click at [239, 46] on span "Заказы" at bounding box center [240, 47] width 28 height 7
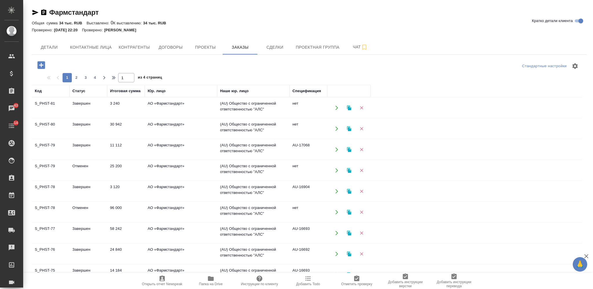
click at [98, 187] on td "Завершен" at bounding box center [89, 191] width 38 height 20
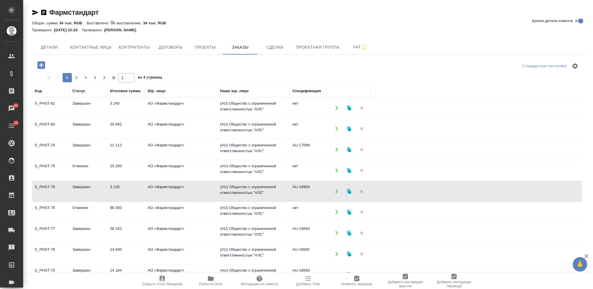
click at [98, 187] on td "Завершен" at bounding box center [89, 191] width 38 height 20
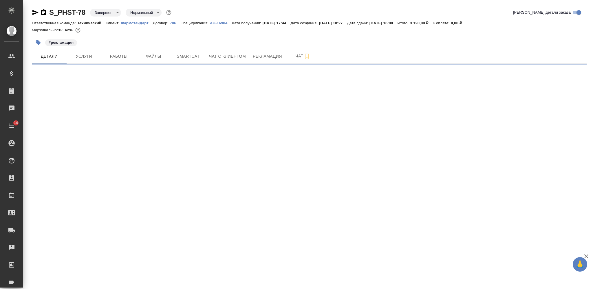
select select "RU"
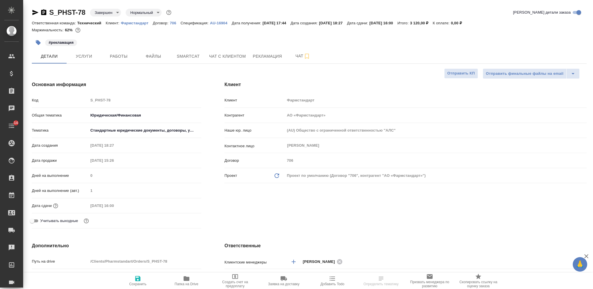
type textarea "x"
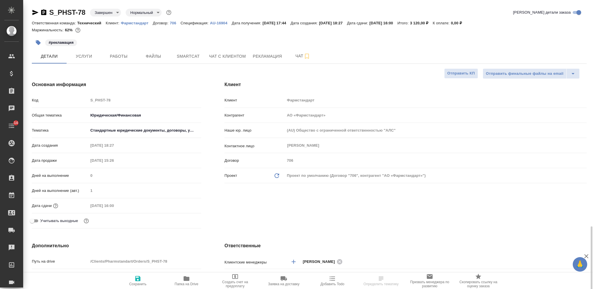
type textarea "x"
type input "Matveeva Anastasia"
type input "[PERSON_NAME]"
type input "[PERSON_NAME]pavlova"
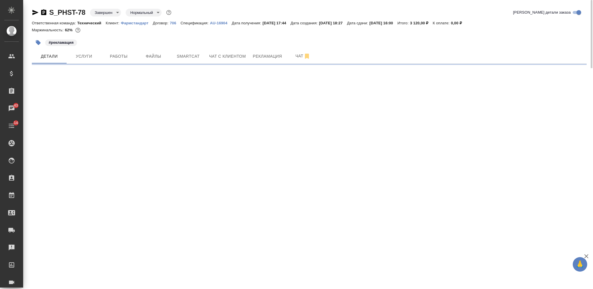
select select "RU"
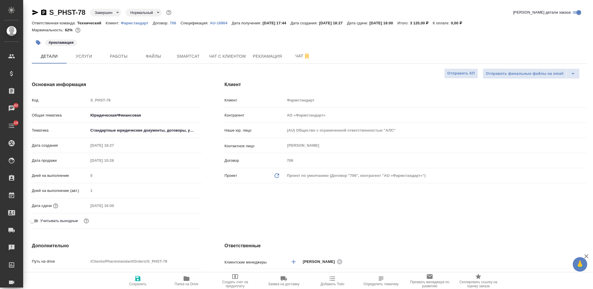
type textarea "x"
click at [44, 12] on icon "button" at bounding box center [43, 12] width 7 height 7
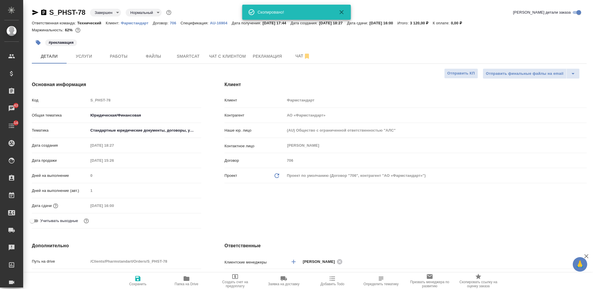
type textarea "x"
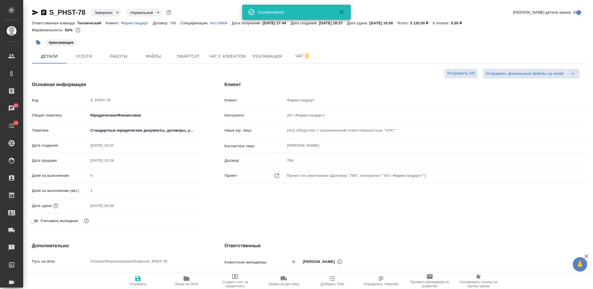
type textarea "x"
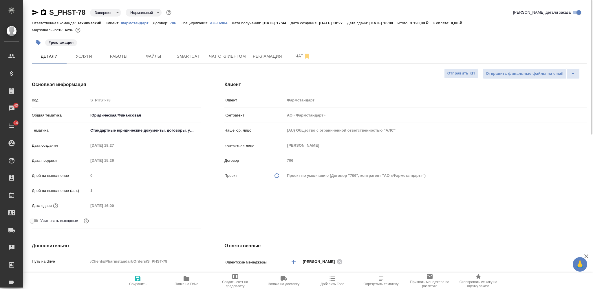
scroll to position [154, 0]
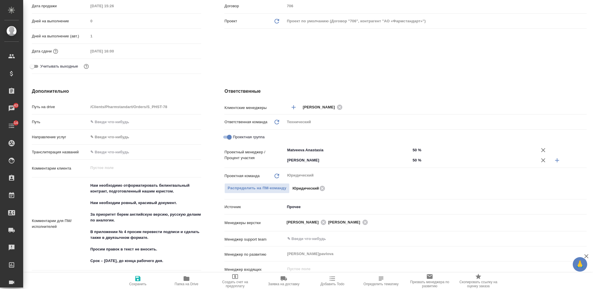
type textarea "x"
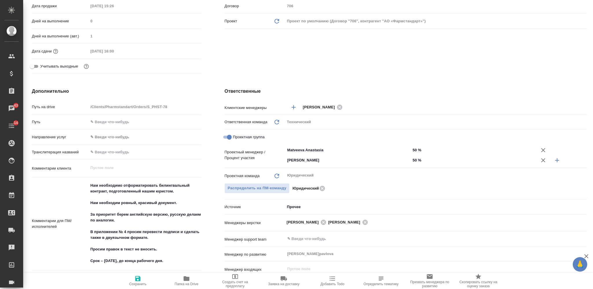
type textarea "x"
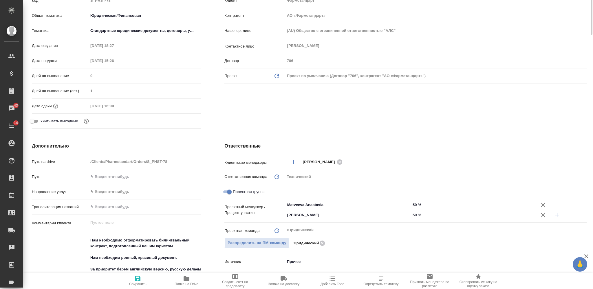
scroll to position [0, 0]
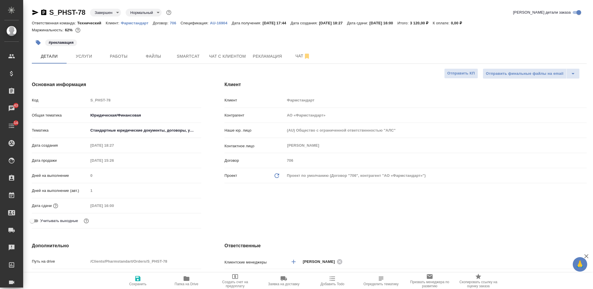
type textarea "x"
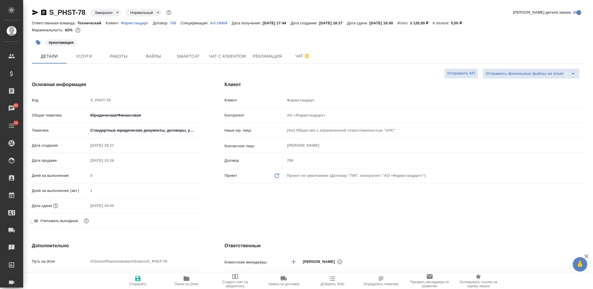
type textarea "x"
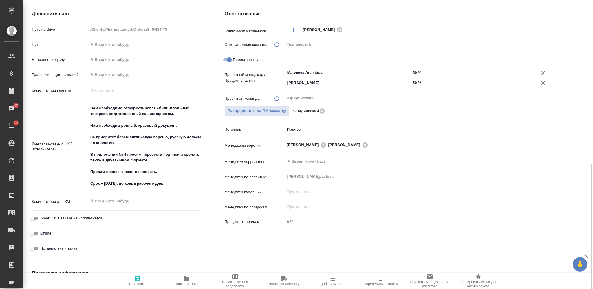
scroll to position [270, 0]
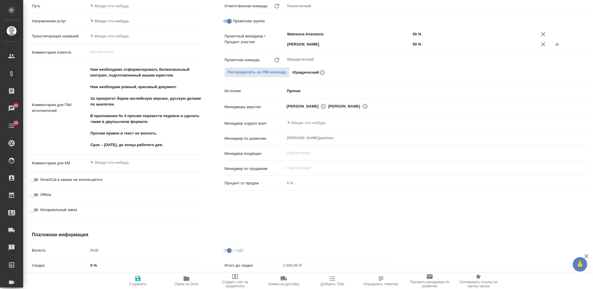
type textarea "x"
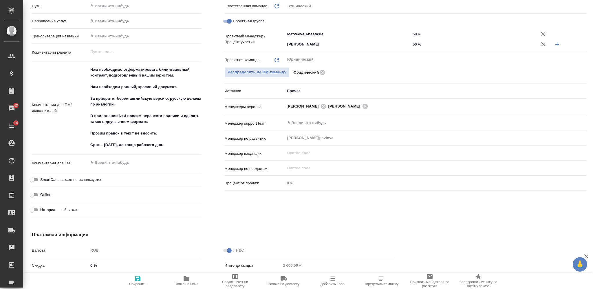
type textarea "x"
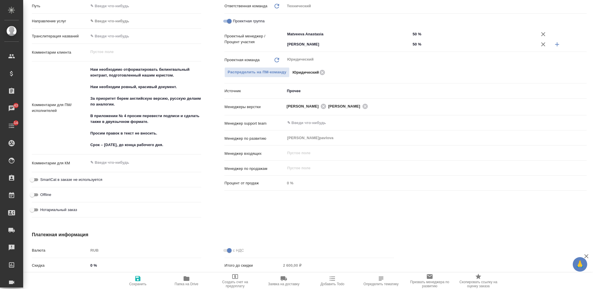
type textarea "x"
click at [162, 118] on textarea "Нам необходимо отформатировать билингвальный контракт, подготовленный нашим юри…" at bounding box center [144, 107] width 113 height 85
type textarea "x"
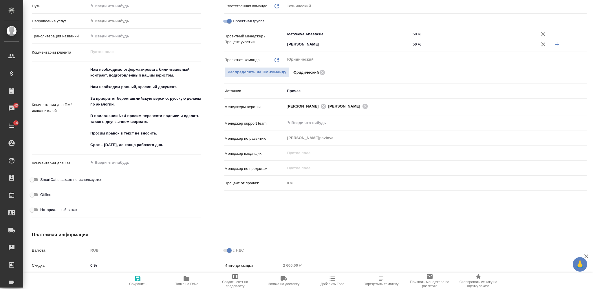
type textarea "x"
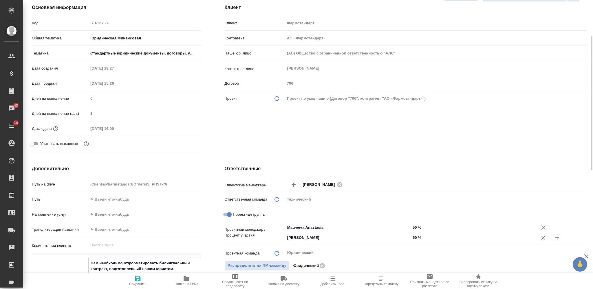
scroll to position [0, 0]
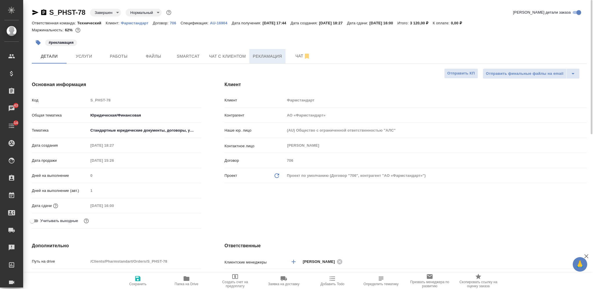
type textarea "x"
click at [265, 56] on span "Рекламация" at bounding box center [267, 56] width 29 height 7
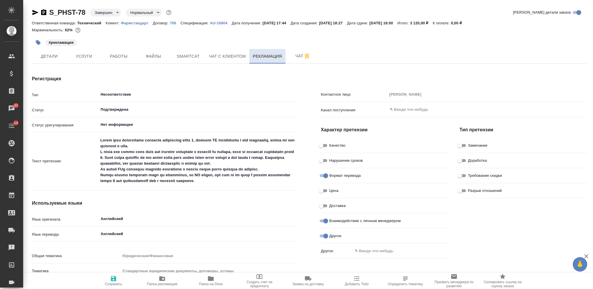
type textarea "x"
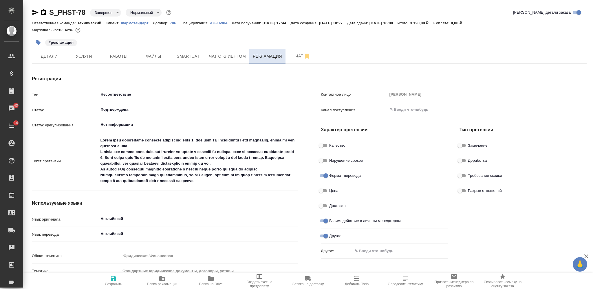
type textarea "x"
click at [57, 58] on span "Детали" at bounding box center [49, 56] width 28 height 7
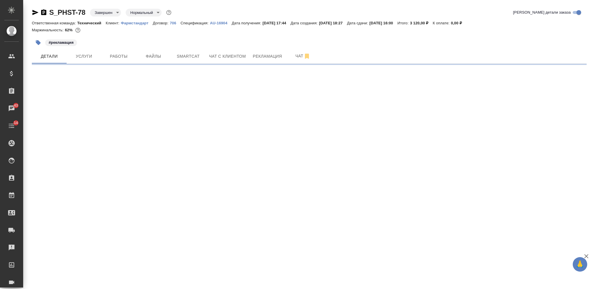
select select "RU"
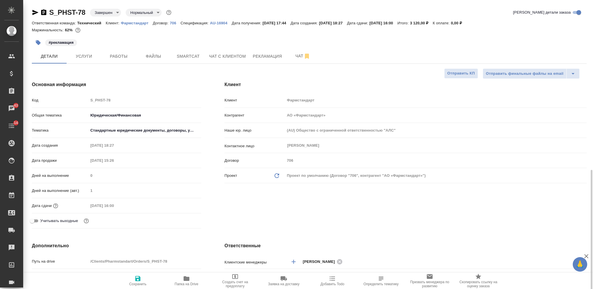
type textarea "x"
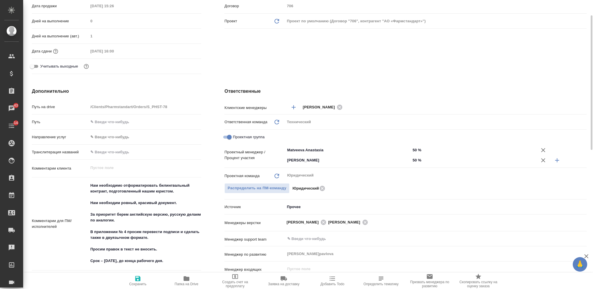
scroll to position [116, 0]
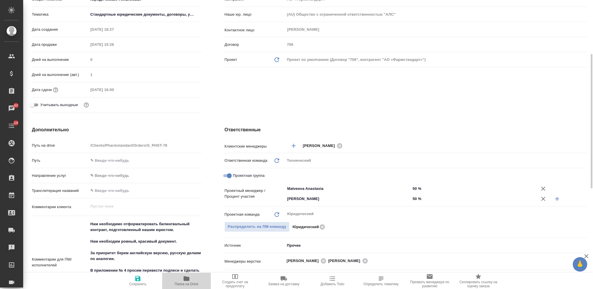
click at [180, 281] on span "Папка на Drive" at bounding box center [187, 280] width 42 height 11
type textarea "x"
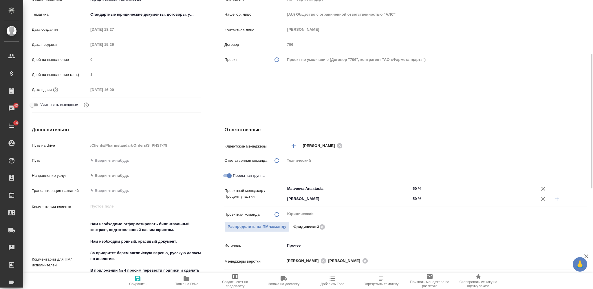
type textarea "x"
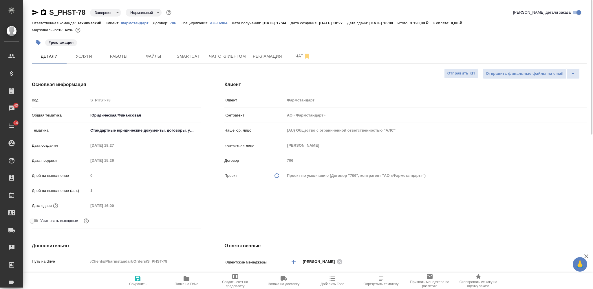
scroll to position [0, 0]
click at [95, 56] on span "Услуги" at bounding box center [84, 56] width 28 height 7
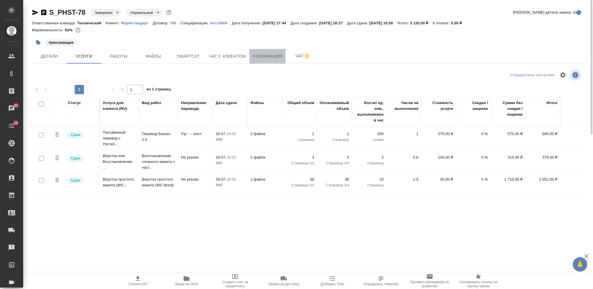
click at [258, 57] on span "Рекламация" at bounding box center [267, 56] width 29 height 7
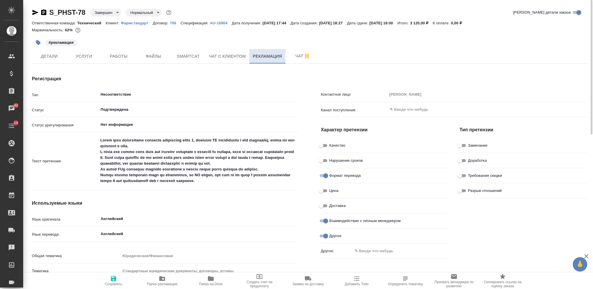
type textarea "x"
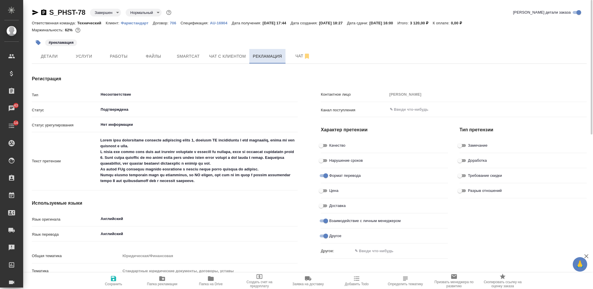
type textarea "x"
click at [294, 57] on span "Чат" at bounding box center [303, 55] width 28 height 7
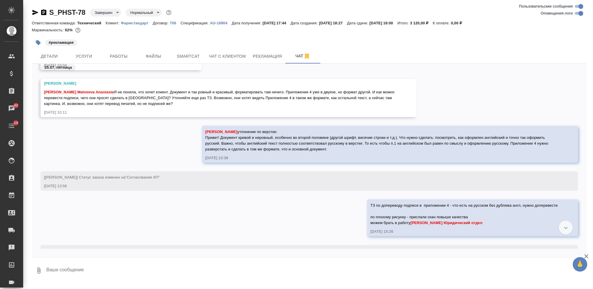
scroll to position [695, 0]
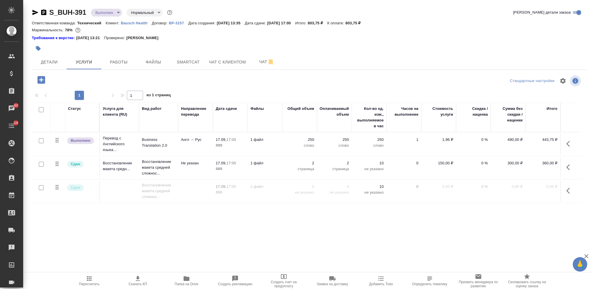
click at [181, 147] on td "Англ → Рус" at bounding box center [195, 144] width 35 height 20
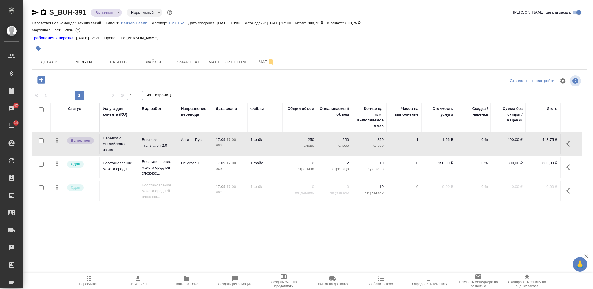
click at [181, 147] on td "Англ → Рус" at bounding box center [195, 144] width 35 height 20
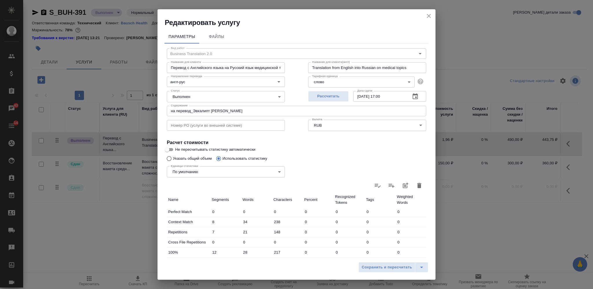
click at [428, 15] on icon "close" at bounding box center [429, 16] width 4 height 4
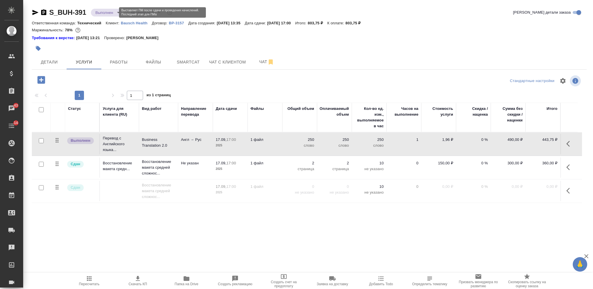
click at [113, 12] on body "🙏 .cls-1 fill:#fff; AWATERA Nikiforova Valeria Клиенты Спецификации Заказы 43 Ч…" at bounding box center [296, 144] width 593 height 289
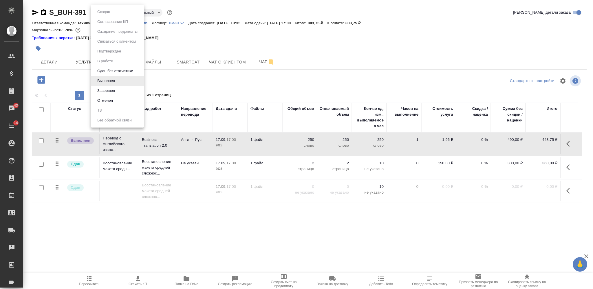
click at [127, 90] on li "Завершен" at bounding box center [117, 91] width 53 height 10
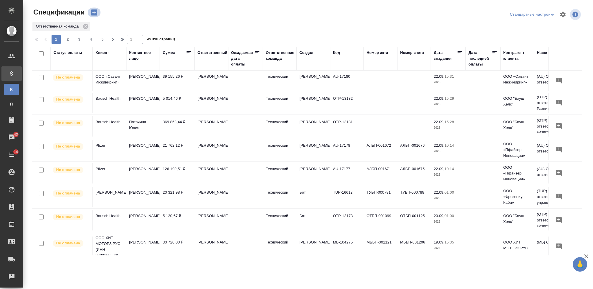
click at [93, 14] on icon "button" at bounding box center [94, 13] width 6 height 6
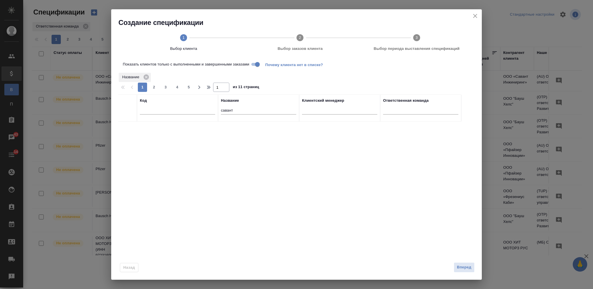
click at [225, 110] on input "савант" at bounding box center [258, 110] width 75 height 7
type input "bausch"
click at [128, 127] on input "checkbox" at bounding box center [127, 128] width 5 height 5
checkbox input "true"
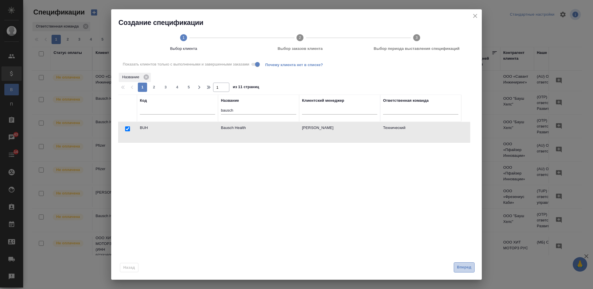
click at [462, 265] on span "Вперед" at bounding box center [464, 267] width 14 height 7
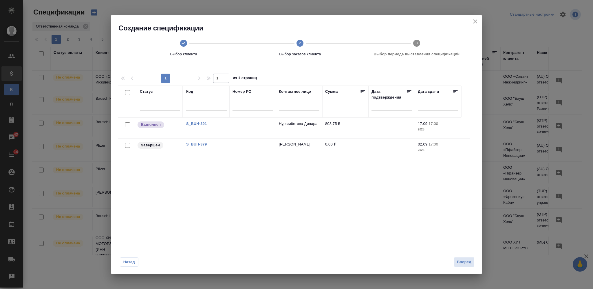
click at [128, 124] on input "checkbox" at bounding box center [127, 124] width 5 height 5
checkbox input "true"
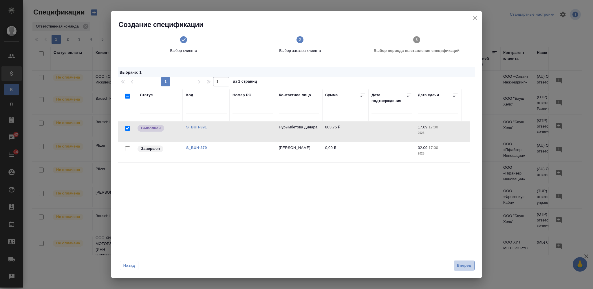
click at [462, 269] on button "Вперед" at bounding box center [464, 265] width 21 height 10
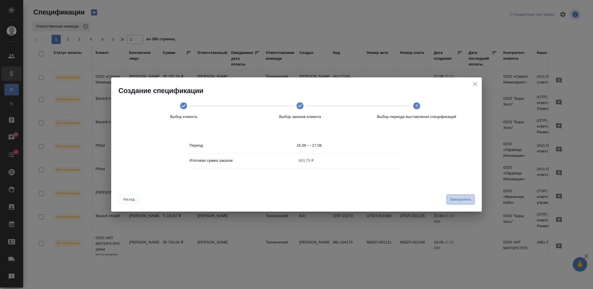
click at [459, 198] on span "Завершить" at bounding box center [461, 199] width 22 height 7
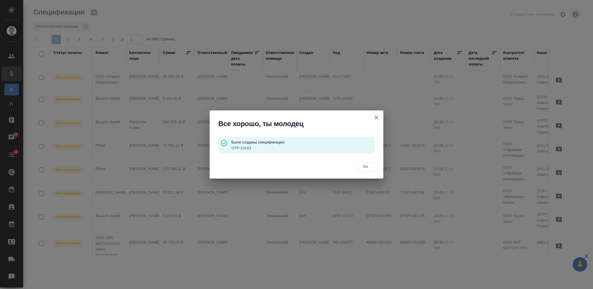
click at [239, 145] on p "OTP-13183" at bounding box center [303, 148] width 143 height 6
click at [240, 147] on link "OTP-13183" at bounding box center [242, 148] width 20 height 4
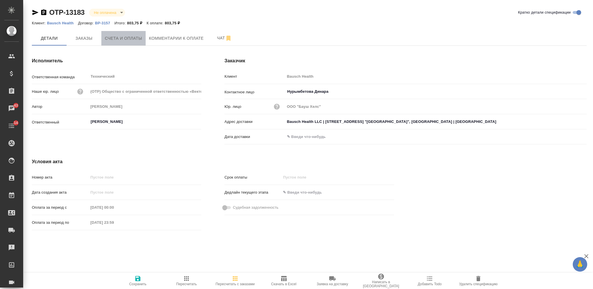
click at [116, 39] on span "Счета и оплаты" at bounding box center [123, 38] width 37 height 7
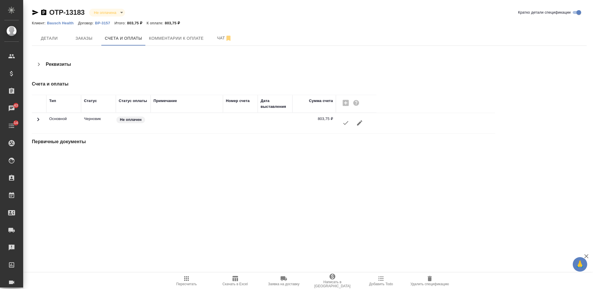
click at [342, 121] on button "button" at bounding box center [346, 123] width 14 height 14
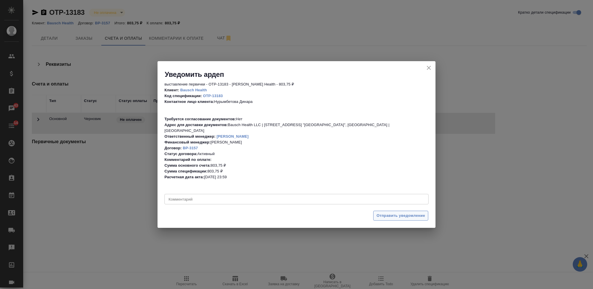
click at [383, 216] on span "Отправить уведомление" at bounding box center [401, 215] width 49 height 7
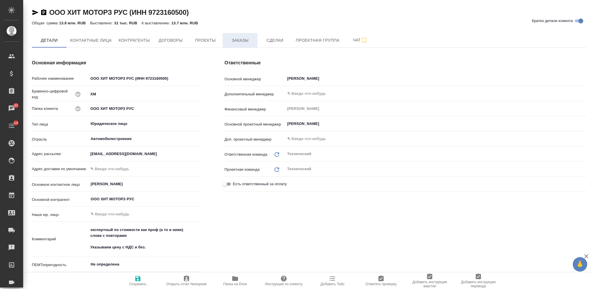
click at [244, 40] on span "Заказы" at bounding box center [240, 40] width 28 height 7
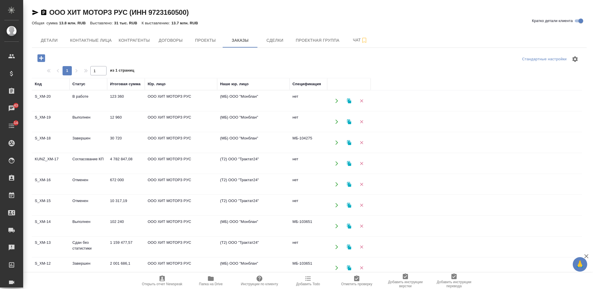
click at [110, 164] on td "4 782 847,08" at bounding box center [126, 163] width 38 height 20
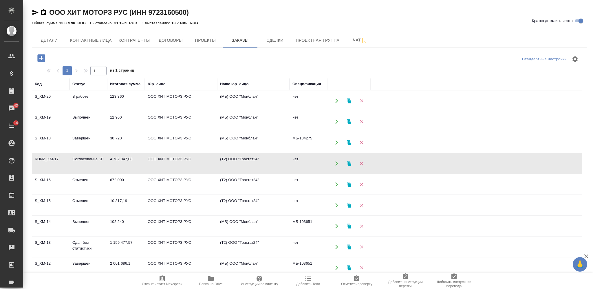
click at [110, 164] on td "4 782 847,08" at bounding box center [126, 163] width 38 height 20
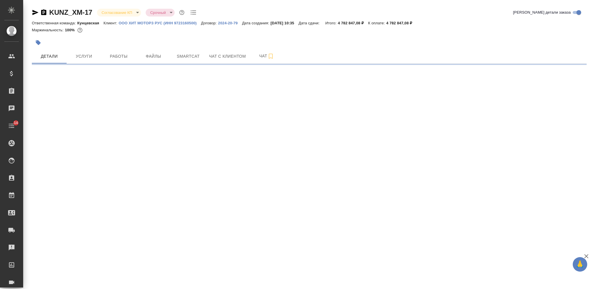
select select "RU"
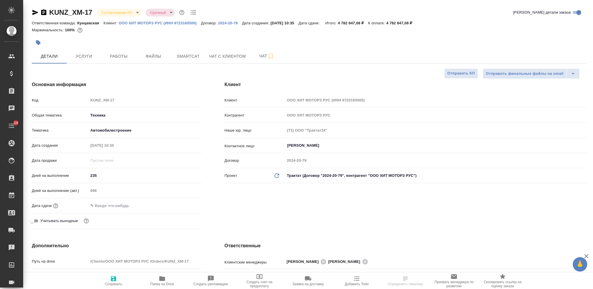
type textarea "x"
click at [156, 280] on span "Папка на Drive" at bounding box center [162, 280] width 42 height 11
type textarea "x"
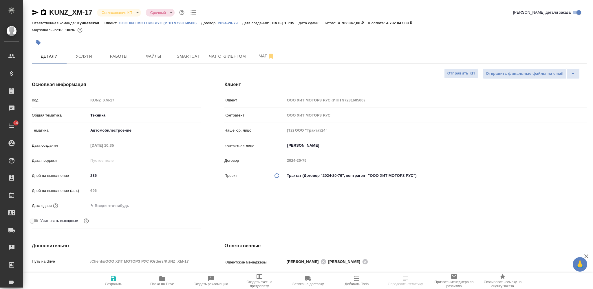
type textarea "x"
select select "RU"
type textarea "x"
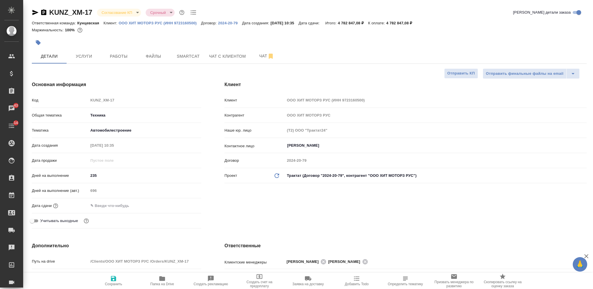
type textarea "x"
click at [259, 52] on span "Чат" at bounding box center [267, 55] width 28 height 7
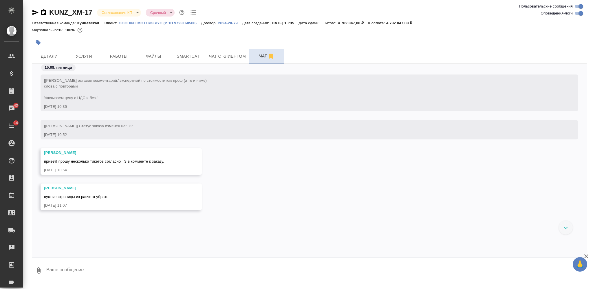
scroll to position [4829, 0]
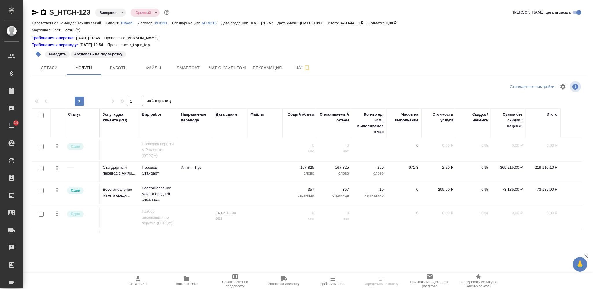
click at [187, 280] on icon "button" at bounding box center [187, 278] width 6 height 5
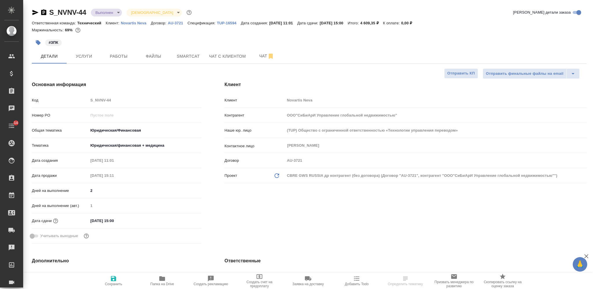
select select "RU"
type textarea "x"
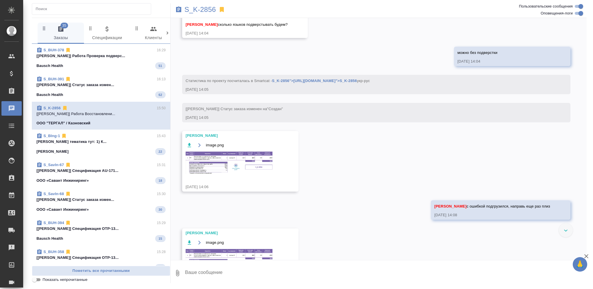
scroll to position [621, 0]
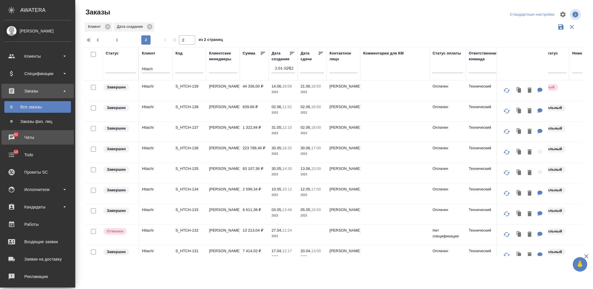
scroll to position [201, 0]
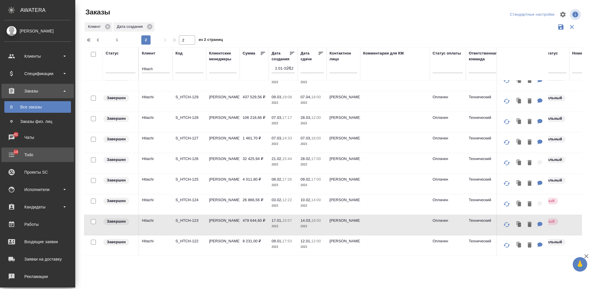
click at [28, 152] on div "Todo" at bounding box center [37, 154] width 67 height 9
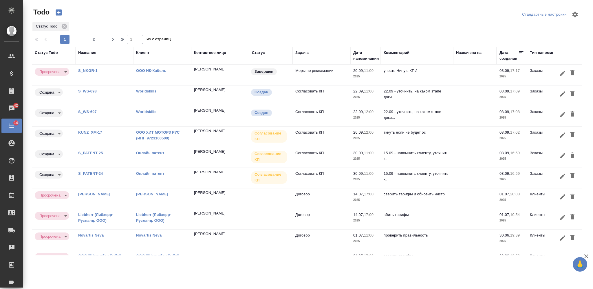
click at [95, 37] on span "2" at bounding box center [93, 40] width 9 height 6
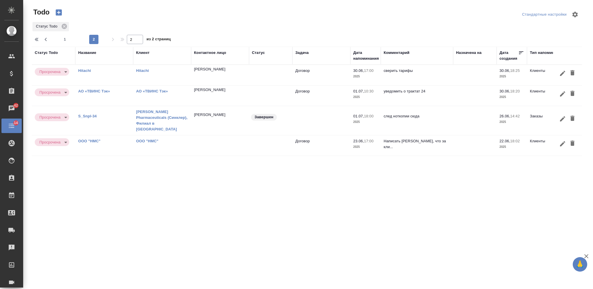
click at [141, 139] on link "ООО "НМС"" at bounding box center [147, 141] width 22 height 4
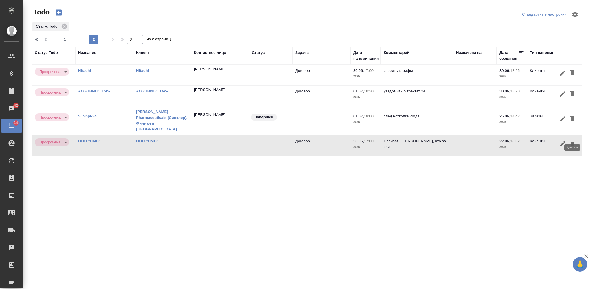
click at [571, 141] on icon "button" at bounding box center [573, 143] width 4 height 5
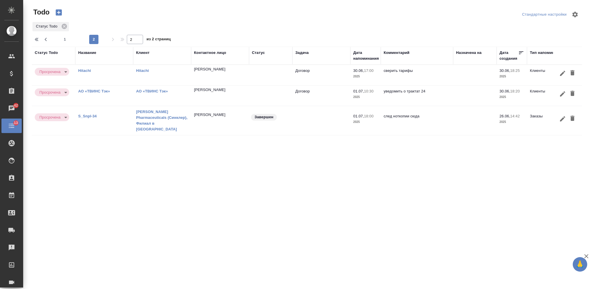
click at [156, 90] on link "АО «ТВИНС Тэк»" at bounding box center [152, 91] width 32 height 4
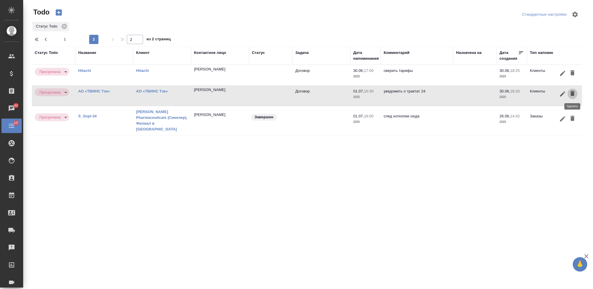
click at [575, 93] on icon "button" at bounding box center [572, 93] width 7 height 7
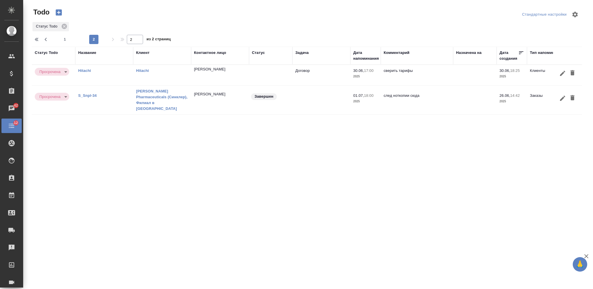
click at [86, 71] on link "Hitachi" at bounding box center [84, 70] width 13 height 4
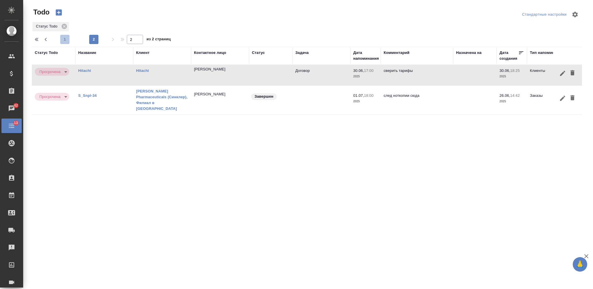
click at [63, 39] on span "1" at bounding box center [64, 40] width 9 height 6
type input "1"
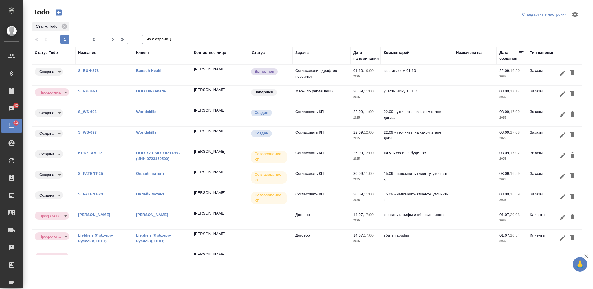
scroll to position [21, 0]
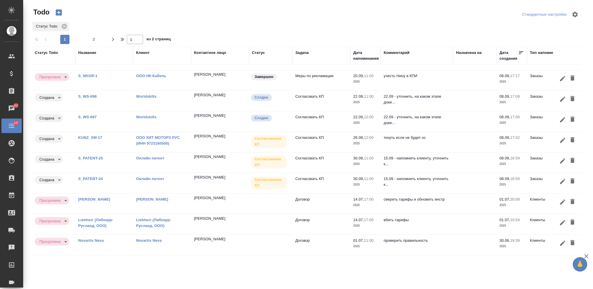
click at [91, 197] on link "[PERSON_NAME]" at bounding box center [94, 199] width 32 height 4
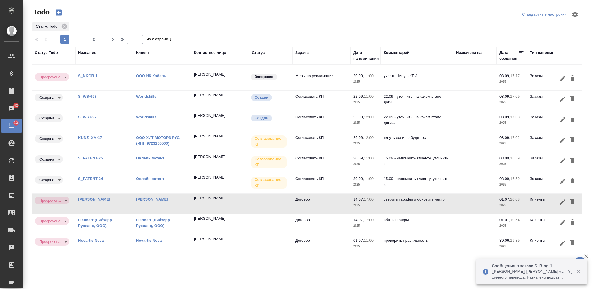
scroll to position [0, 0]
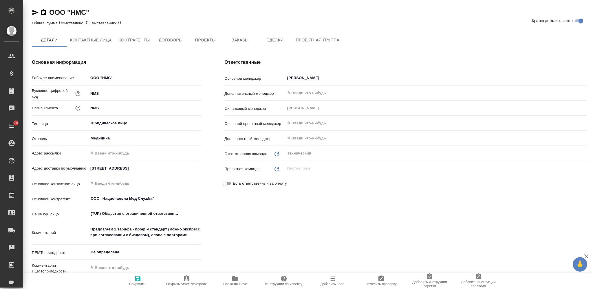
type textarea "x"
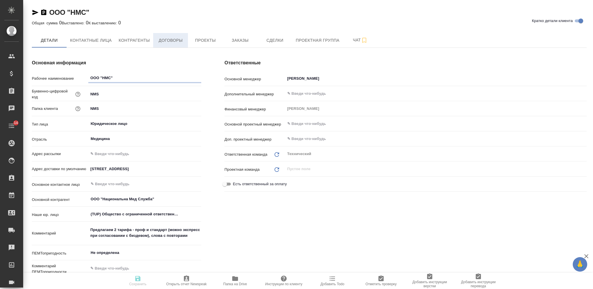
type textarea "x"
click at [172, 39] on span "Договоры" at bounding box center [171, 40] width 28 height 7
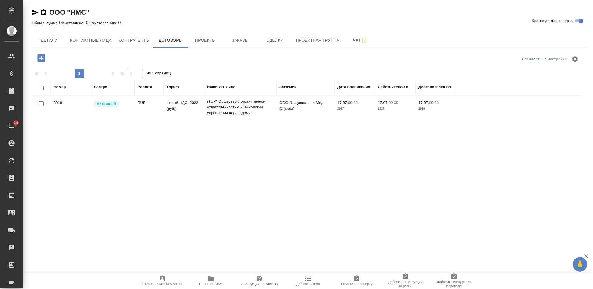
click at [152, 112] on td "RUB" at bounding box center [149, 107] width 29 height 20
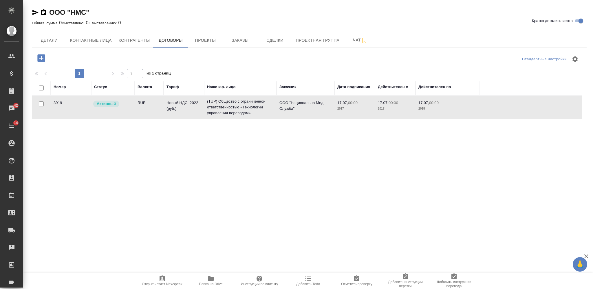
click at [152, 112] on td "RUB" at bounding box center [149, 107] width 29 height 20
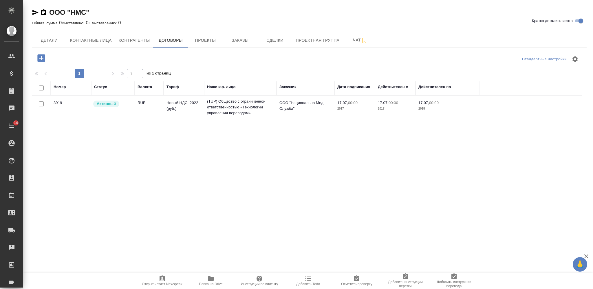
click at [33, 13] on icon "button" at bounding box center [35, 12] width 6 height 5
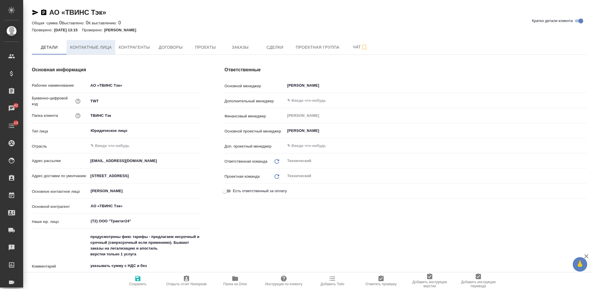
type textarea "x"
click at [105, 48] on span "Контактные лица" at bounding box center [91, 47] width 42 height 7
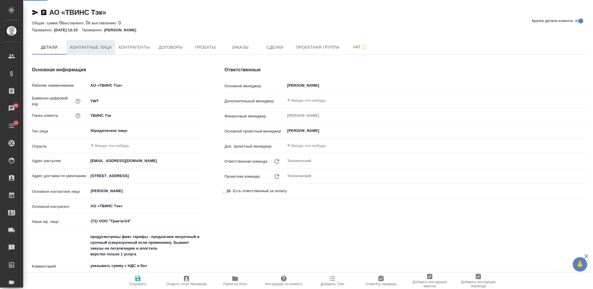
select select "RU"
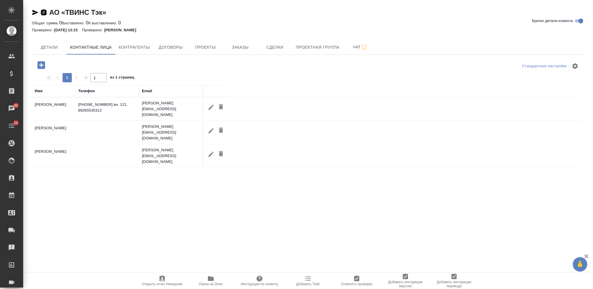
click at [45, 14] on icon "button" at bounding box center [43, 12] width 5 height 6
click at [170, 52] on button "Договоры" at bounding box center [170, 47] width 35 height 14
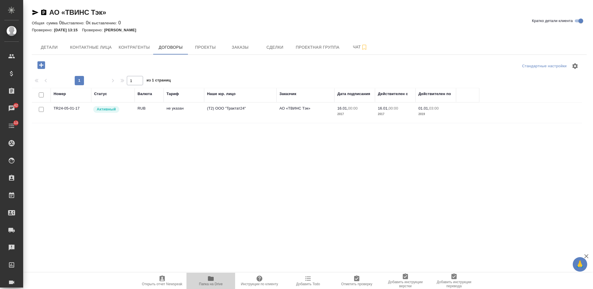
click at [211, 281] on icon "button" at bounding box center [211, 278] width 6 height 5
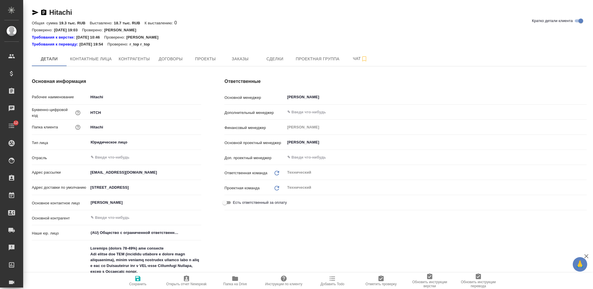
type textarea "x"
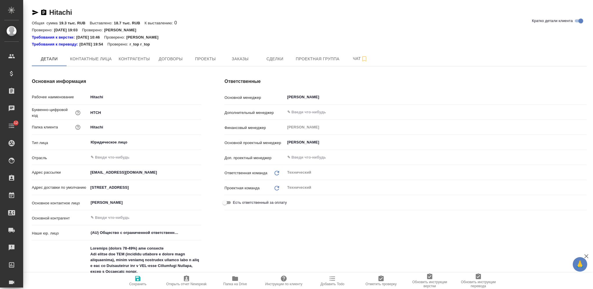
type textarea "x"
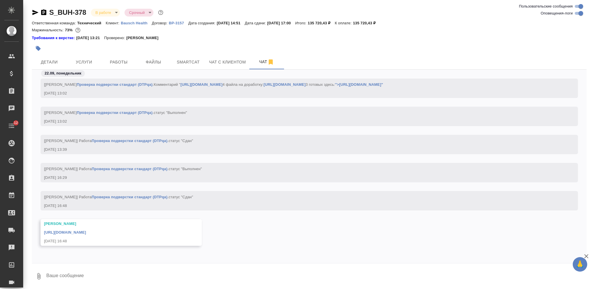
scroll to position [15695, 0]
click at [88, 56] on button "Услуги" at bounding box center [84, 62] width 35 height 14
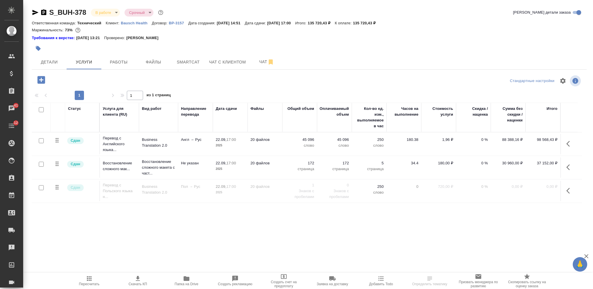
click at [46, 10] on icon "button" at bounding box center [43, 12] width 7 height 7
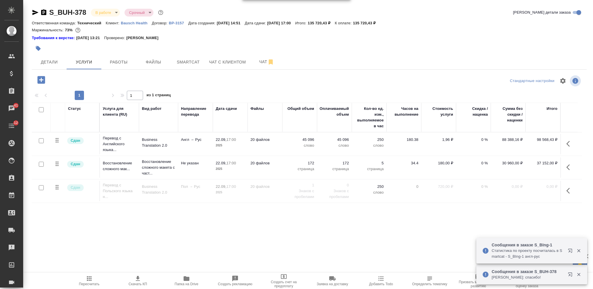
click at [36, 47] on icon "button" at bounding box center [38, 48] width 5 height 5
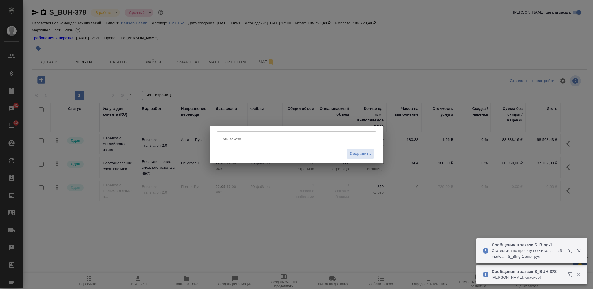
click at [264, 141] on input "Тэги заказа" at bounding box center [291, 139] width 144 height 10
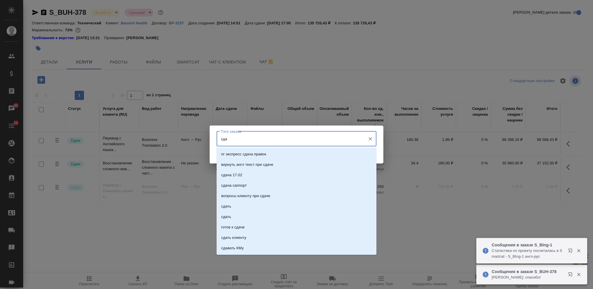
type input "сдан"
click at [275, 183] on li "сдан" at bounding box center [297, 185] width 160 height 10
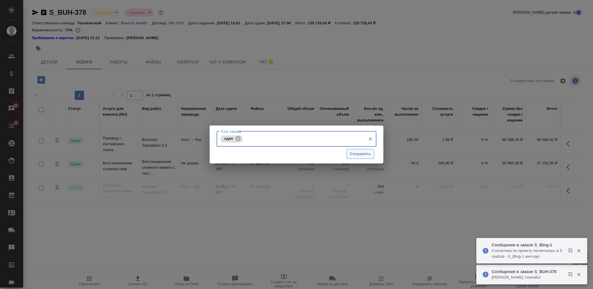
click at [355, 153] on span "Сохранить" at bounding box center [360, 154] width 21 height 7
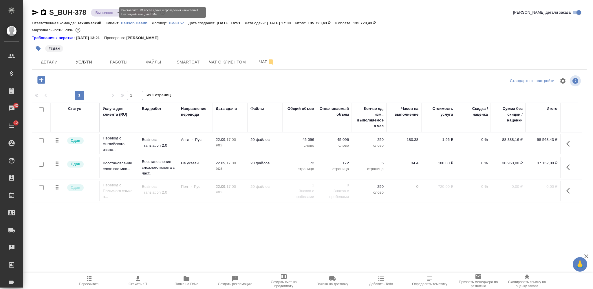
click at [102, 15] on body "🙏 .cls-1 fill:#fff; AWATERA [PERSON_NAME] Спецификации Заказы 42 Чаты 12 Todo П…" at bounding box center [296, 144] width 593 height 289
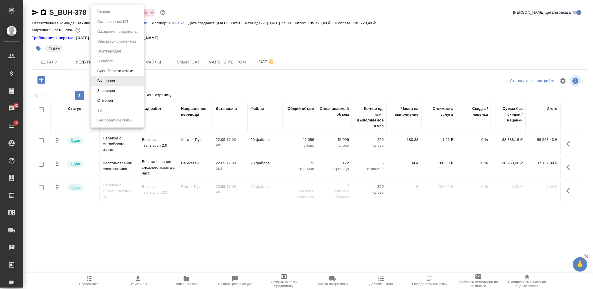
click at [234, 39] on div at bounding box center [296, 144] width 593 height 289
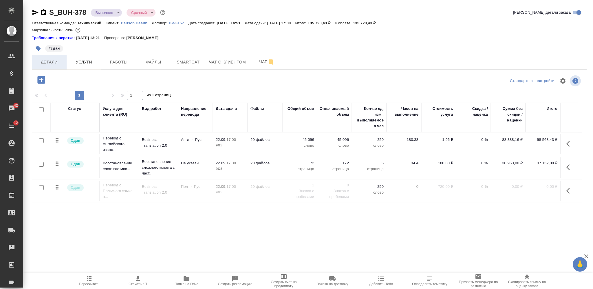
click at [56, 59] on span "Детали" at bounding box center [49, 62] width 28 height 7
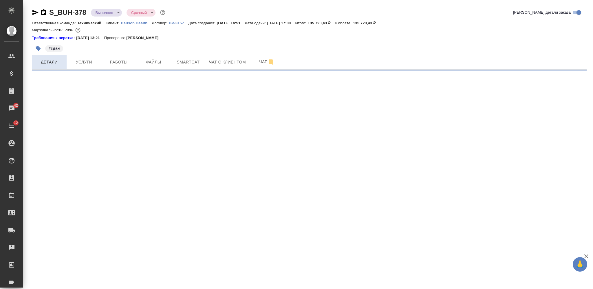
select select "RU"
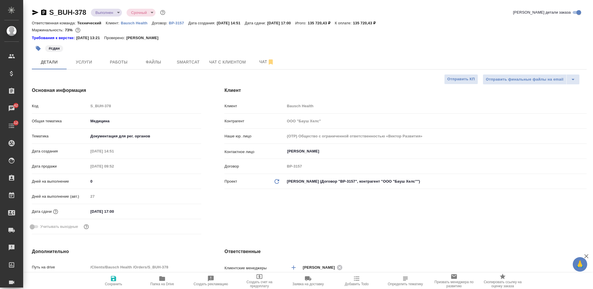
type textarea "x"
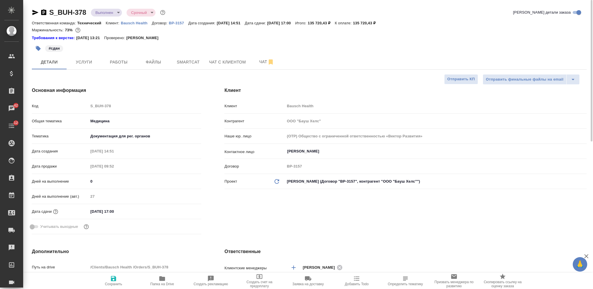
type textarea "x"
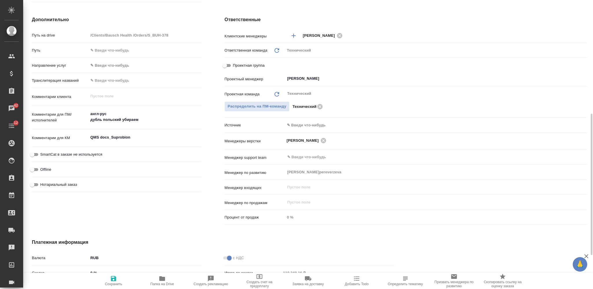
click at [140, 138] on textarea "QMS docs_Suprobion" at bounding box center [144, 137] width 113 height 10
type textarea "x"
type textarea "QMS docs_Suprobion"
type textarea "x"
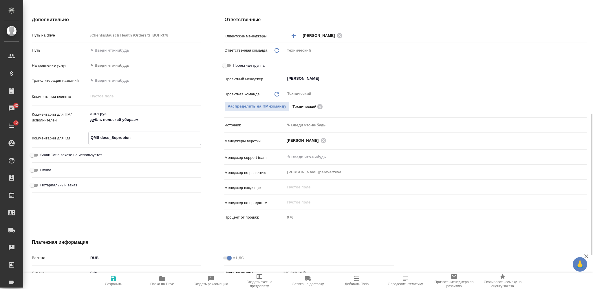
type textarea "x"
type textarea "QMS docs_Suprobion"
type textarea "x"
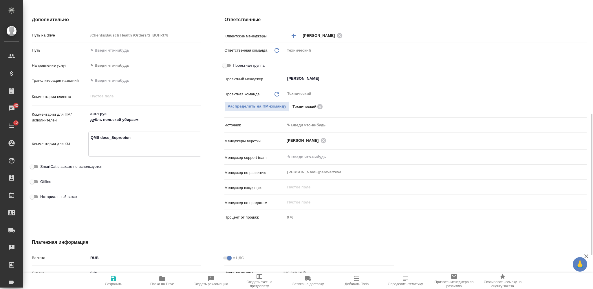
type textarea "QMS docs_Suprobion в"
type textarea "x"
type textarea "QMS docs_Suprobion вы"
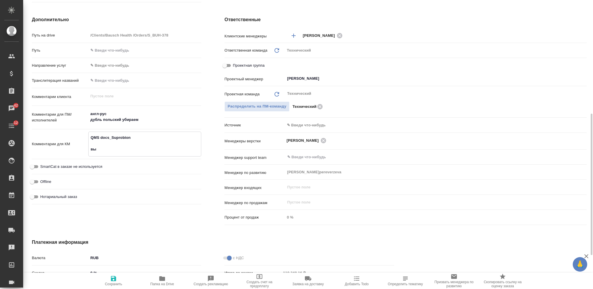
type textarea "x"
type textarea "QMS docs_Suprobion выс"
type textarea "x"
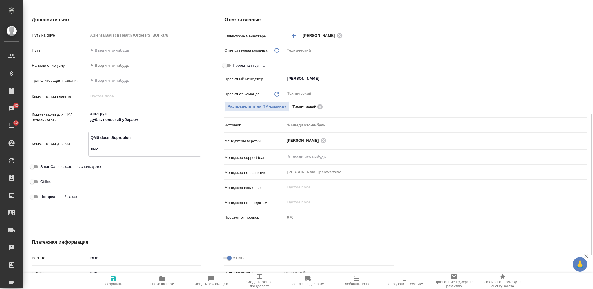
type textarea "x"
type textarea "QMS docs_Suprobion выста"
type textarea "x"
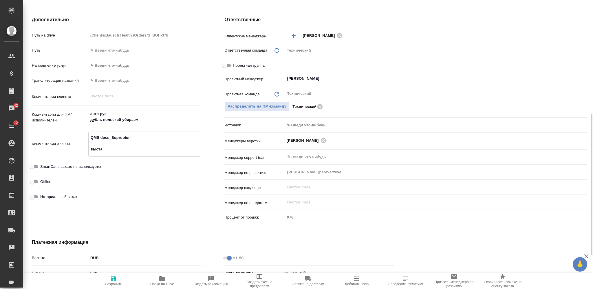
type textarea "x"
type textarea "QMS docs_Suprobion выставл"
type textarea "x"
type textarea "QMS docs_Suprobion выставля"
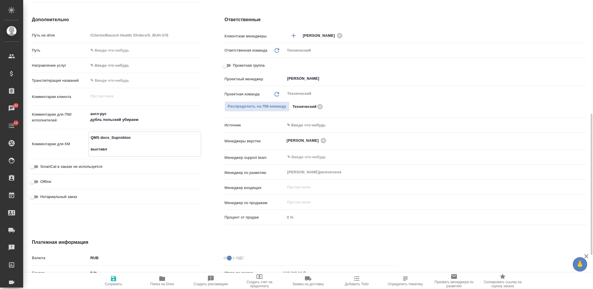
type textarea "x"
type textarea "QMS docs_Suprobion выставляе"
type textarea "x"
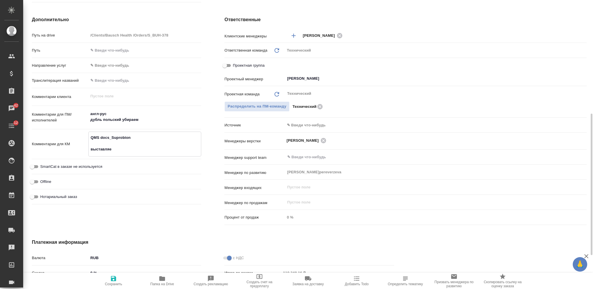
type textarea "QMS docs_Suprobion выставляем"
type textarea "x"
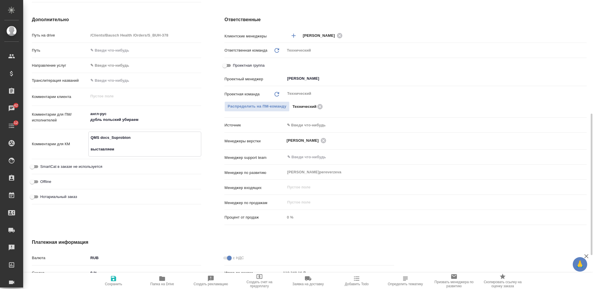
type textarea "x"
type textarea "QMS docs_Suprobion выставляем"
type textarea "x"
type textarea "QMS docs_Suprobion выставляем 0"
type textarea "x"
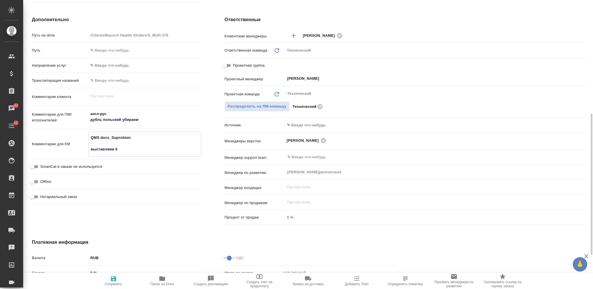
type textarea "x"
type textarea "QMS docs_Suprobion выставляем 01"
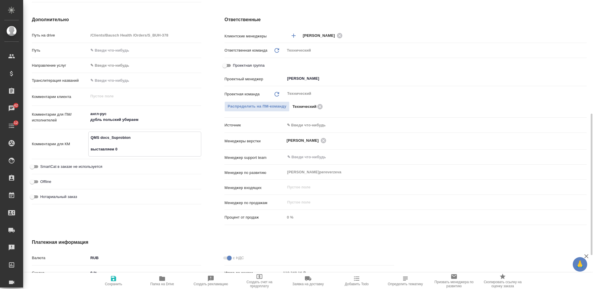
type textarea "x"
type textarea "QMS docs_Suprobion выставляем 01."
type textarea "x"
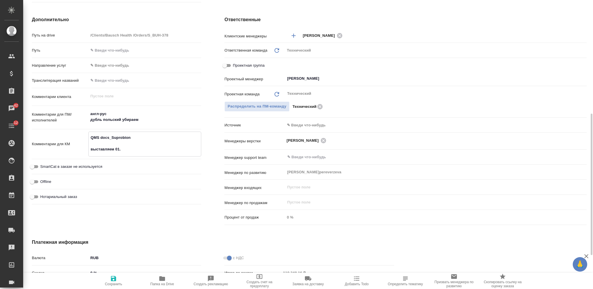
type textarea "QMS docs_Suprobion выставляем 01.1"
type textarea "x"
type textarea "QMS docs_Suprobion выставляем 01.10"
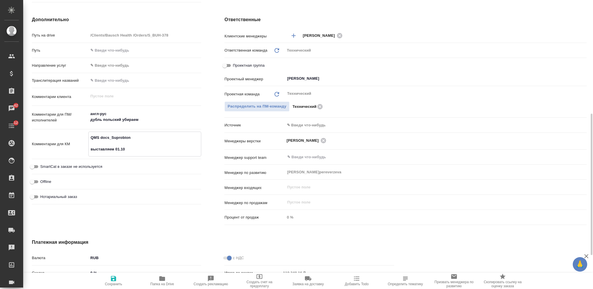
type textarea "x"
click at [89, 148] on textarea "QMS docs_Suprobion выставляем 01.10" at bounding box center [145, 143] width 112 height 21
type textarea "QMS docs_Suprobion выставляем 01.10"
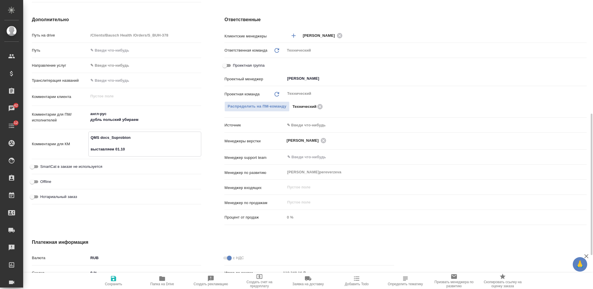
type textarea "x"
click at [112, 276] on icon "button" at bounding box center [113, 278] width 7 height 7
type textarea "x"
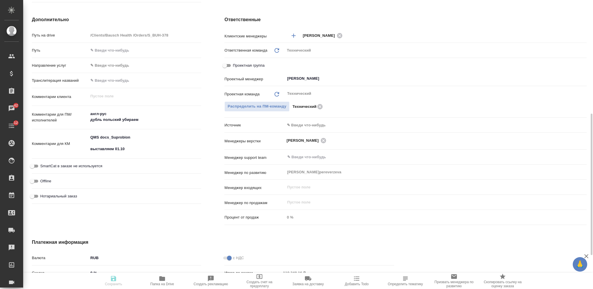
type textarea "x"
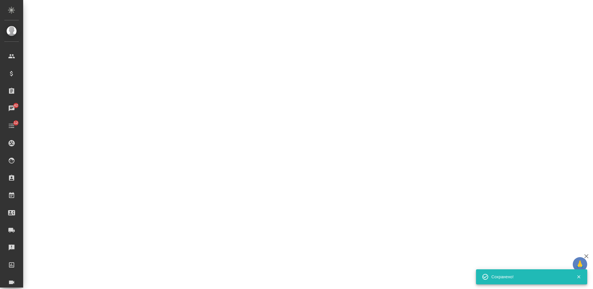
select select "RU"
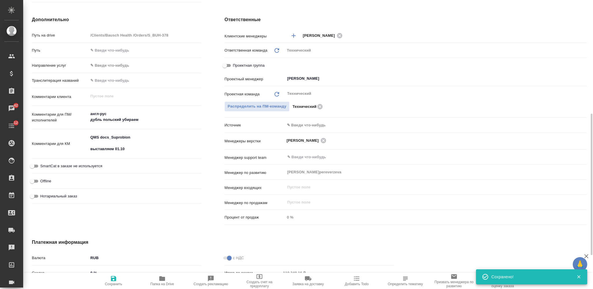
type textarea "x"
click at [358, 281] on icon "button" at bounding box center [356, 278] width 7 height 7
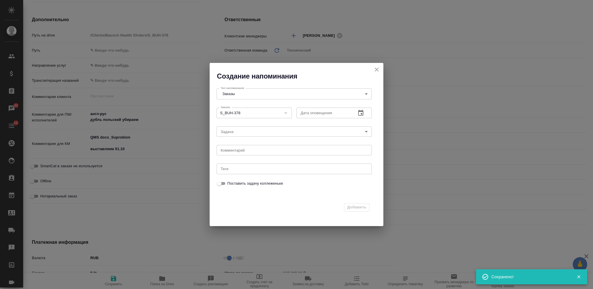
click at [312, 112] on input "text" at bounding box center [324, 112] width 55 height 10
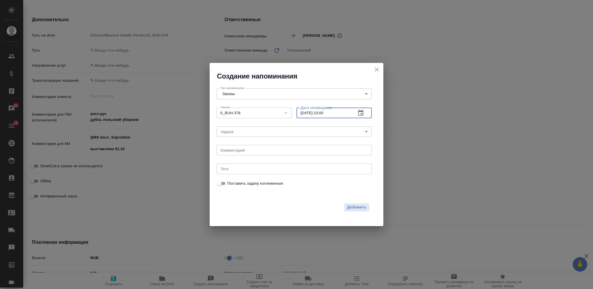
type input "01.10.2025 10:00"
click at [266, 128] on body "🙏 .cls-1 fill:#fff; AWATERA Nikiforova Valeria Клиенты Спецификации Заказы 42 Ч…" at bounding box center [296, 144] width 593 height 289
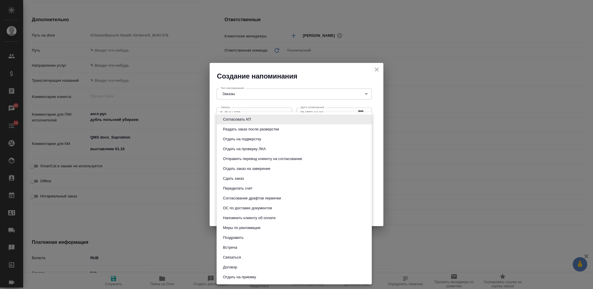
click at [276, 197] on button "Согласование драфтов первички" at bounding box center [251, 198] width 61 height 6
type input "Согласование драфтов первички"
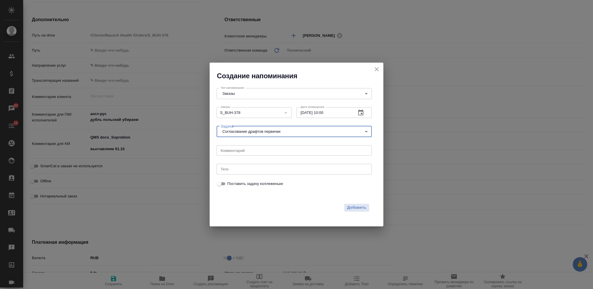
click at [252, 151] on textarea at bounding box center [294, 150] width 147 height 4
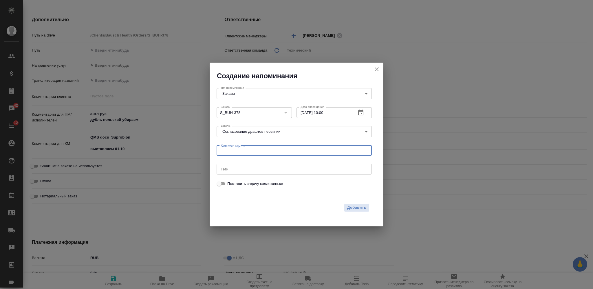
paste textarea "выставляем 01.10"
type textarea "выставляем 01.10"
click at [360, 207] on span "Добавить" at bounding box center [356, 207] width 19 height 7
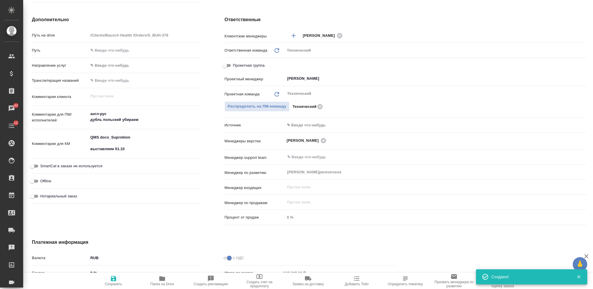
type textarea "x"
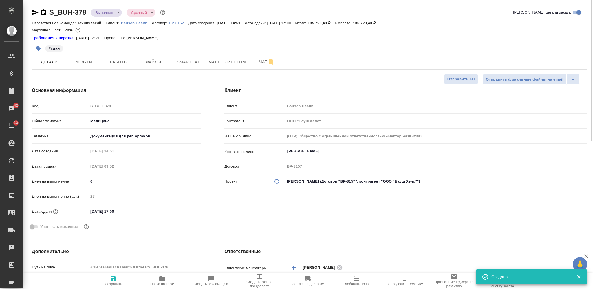
scroll to position [39, 0]
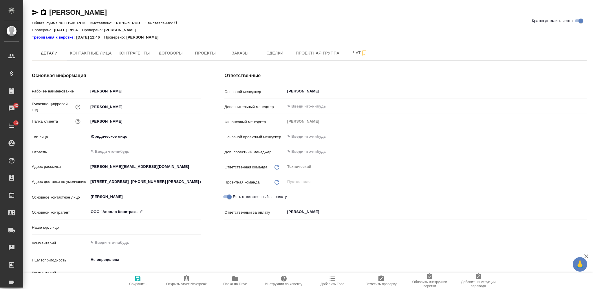
click at [238, 279] on icon "button" at bounding box center [235, 278] width 7 height 7
click at [170, 53] on span "Договоры" at bounding box center [171, 53] width 28 height 7
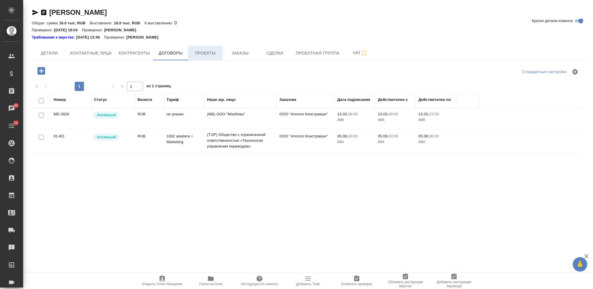
click at [196, 52] on span "Проекты" at bounding box center [206, 53] width 28 height 7
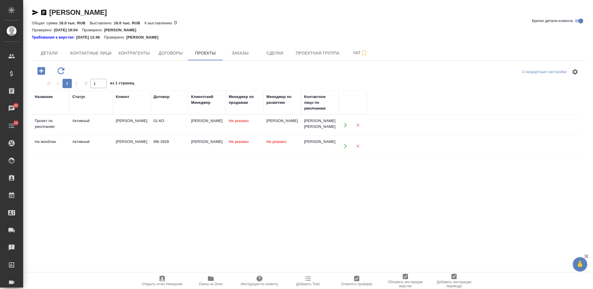
click at [344, 125] on icon "button" at bounding box center [345, 125] width 5 height 5
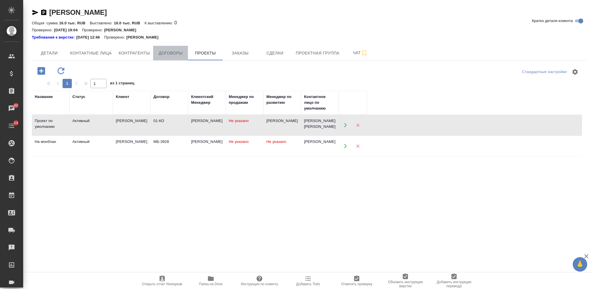
click at [172, 54] on span "Договоры" at bounding box center [171, 53] width 28 height 7
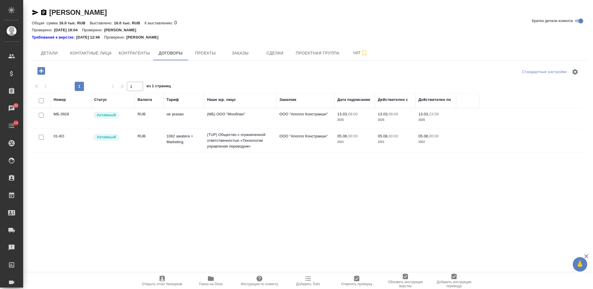
click at [180, 118] on td "не указан" at bounding box center [184, 118] width 41 height 20
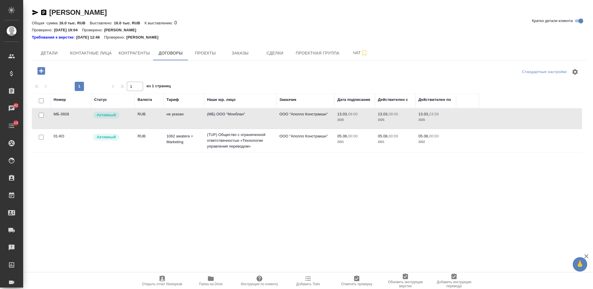
click at [180, 119] on td "не указан" at bounding box center [184, 118] width 41 height 20
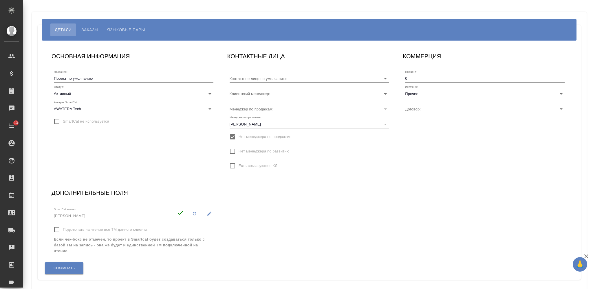
type input "[PERSON_NAME] [PERSON_NAME]"
type input "01-КО"
type input "[PERSON_NAME]"
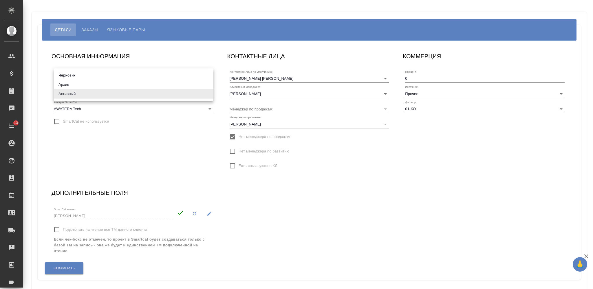
click at [87, 95] on body "🙏 .cls-1 fill:#fff; AWATERA [PERSON_NAME] Спецификации Заказы Чаты 13 Todo Прое…" at bounding box center [296, 144] width 593 height 289
click at [94, 86] on li "Архив" at bounding box center [134, 84] width 160 height 9
type input "archive"
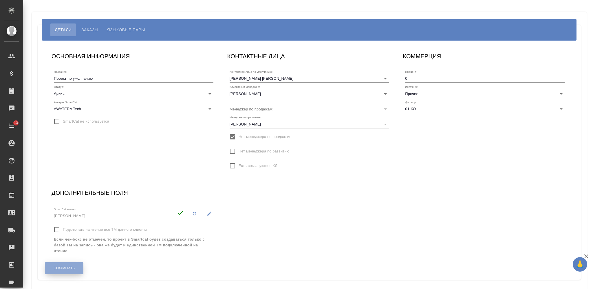
click at [70, 266] on span "Сохранить" at bounding box center [64, 268] width 21 height 5
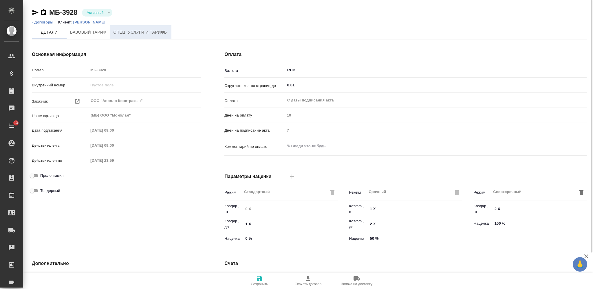
click at [169, 32] on button "Спец. услуги и тарифы" at bounding box center [140, 32] width 61 height 14
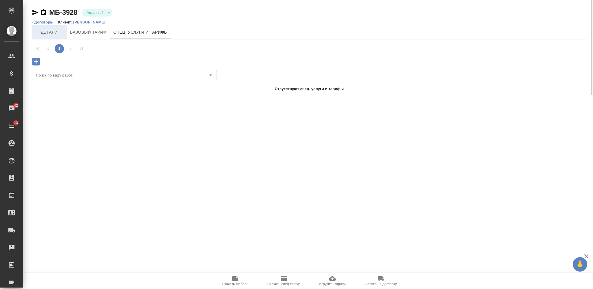
click at [61, 32] on span "Детали" at bounding box center [49, 32] width 28 height 7
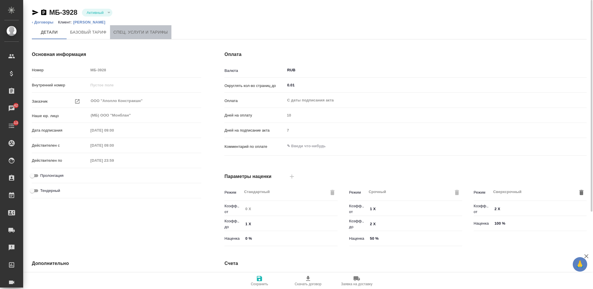
click at [154, 29] on span "Спец. услуги и тарифы" at bounding box center [141, 32] width 54 height 7
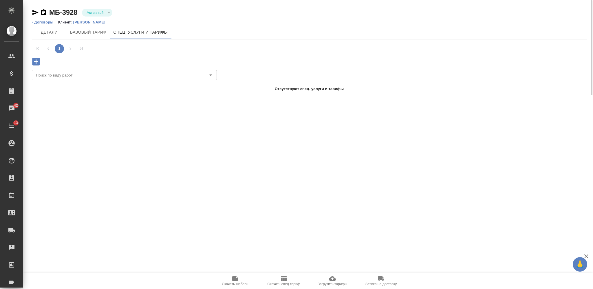
click at [235, 280] on icon "button" at bounding box center [235, 278] width 6 height 5
click at [82, 31] on span "Базовый тариф" at bounding box center [88, 32] width 37 height 7
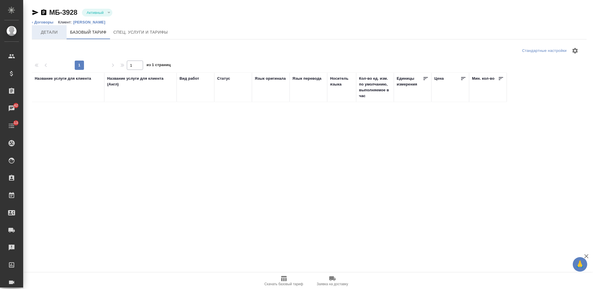
click at [54, 32] on span "Детали" at bounding box center [49, 32] width 28 height 7
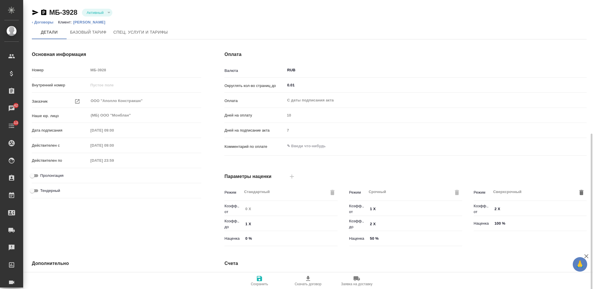
scroll to position [123, 0]
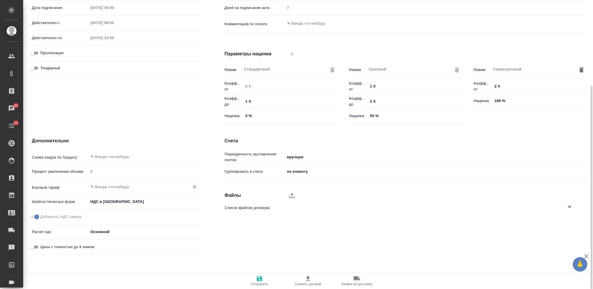
click at [127, 186] on input "text" at bounding box center [135, 186] width 90 height 7
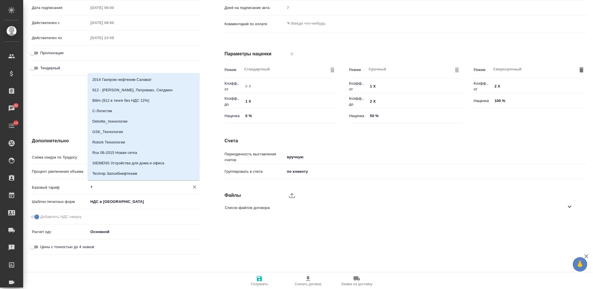
type input "тп"
click at [138, 78] on li "Базовый ТП 2025" at bounding box center [144, 79] width 112 height 10
type textarea "x"
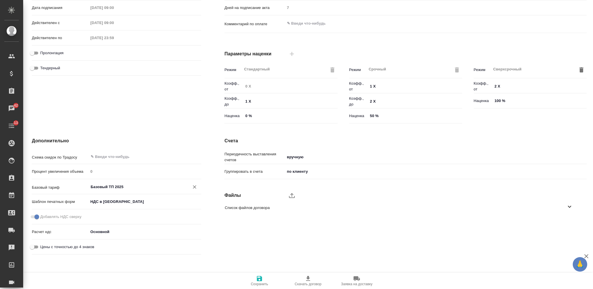
type input "Базовый ТП 2025"
click at [256, 279] on icon "button" at bounding box center [259, 278] width 7 height 7
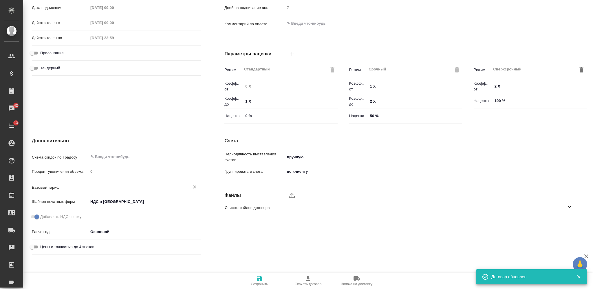
type input "Базовый ТП 2025"
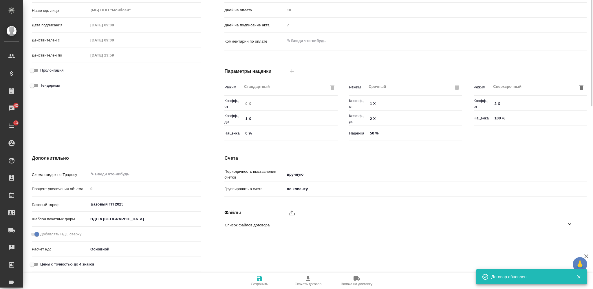
scroll to position [0, 0]
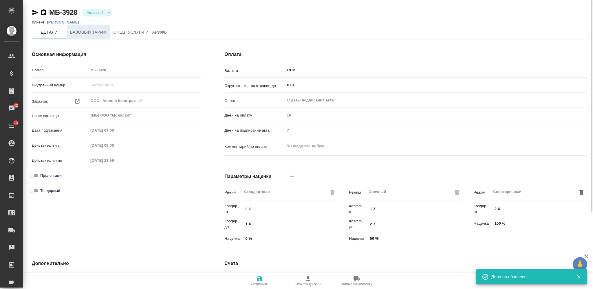
click at [95, 34] on span "Базовый тариф" at bounding box center [88, 32] width 37 height 7
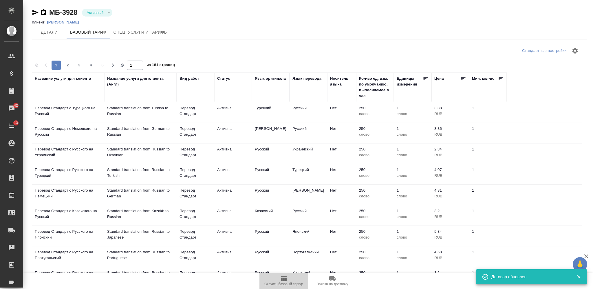
click at [285, 278] on icon "button" at bounding box center [283, 278] width 7 height 7
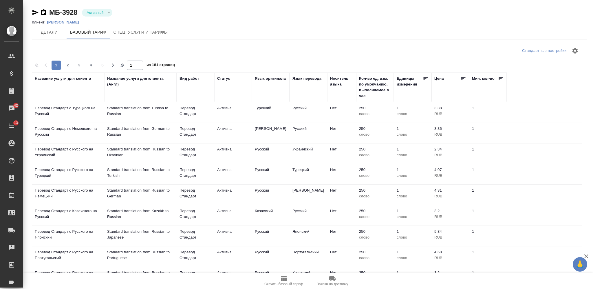
click at [428, 33] on div "[PERSON_NAME] [PERSON_NAME]. услуги и тарифы" at bounding box center [309, 32] width 555 height 14
click at [54, 36] on button "Детали" at bounding box center [49, 32] width 35 height 14
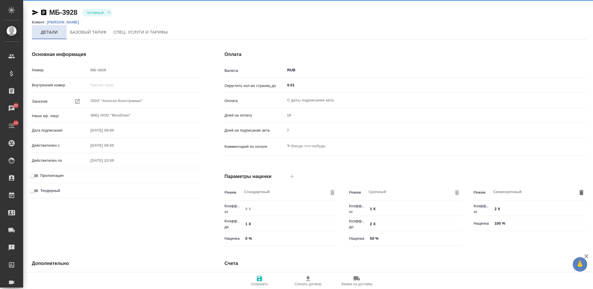
type input "Базовый ТП 2025"
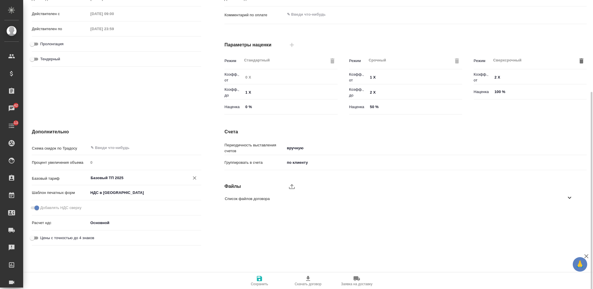
scroll to position [133, 0]
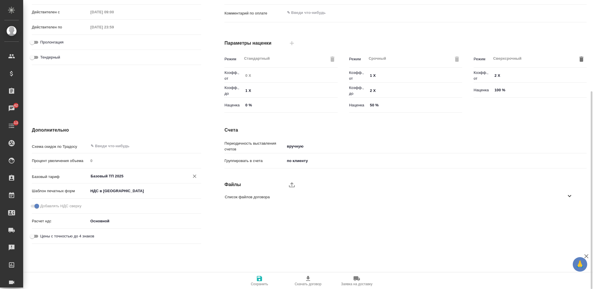
click at [194, 175] on icon "Очистить" at bounding box center [195, 176] width 6 height 6
type textarea "x"
click at [256, 280] on icon "button" at bounding box center [259, 278] width 7 height 7
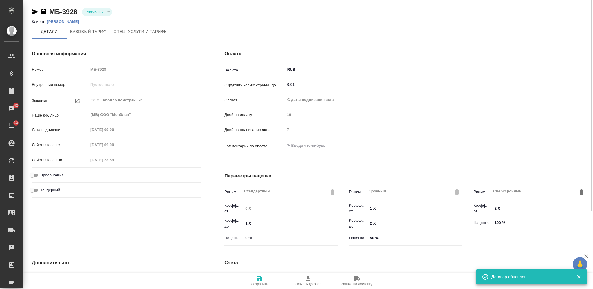
scroll to position [0, 0]
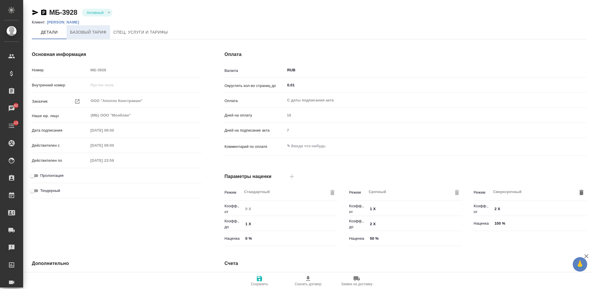
click at [104, 28] on button "Базовый тариф" at bounding box center [88, 32] width 43 height 14
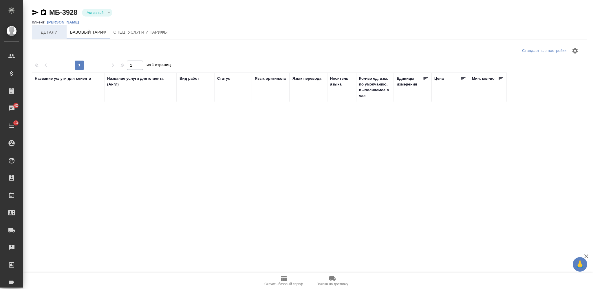
click at [51, 34] on span "Детали" at bounding box center [49, 32] width 28 height 7
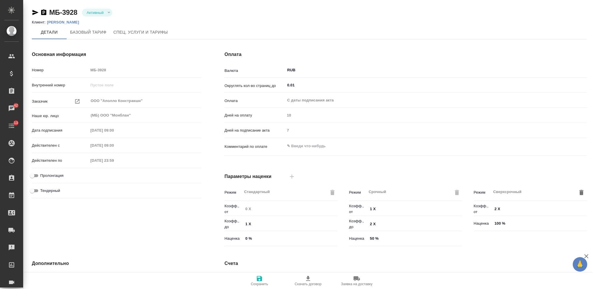
scroll to position [122, 0]
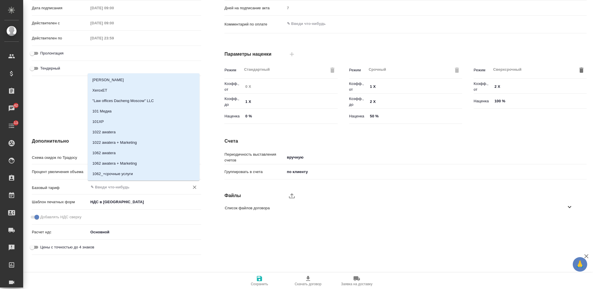
click at [126, 187] on input "text" at bounding box center [135, 186] width 90 height 7
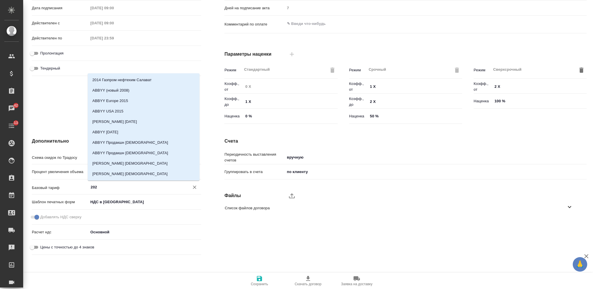
type input "2022"
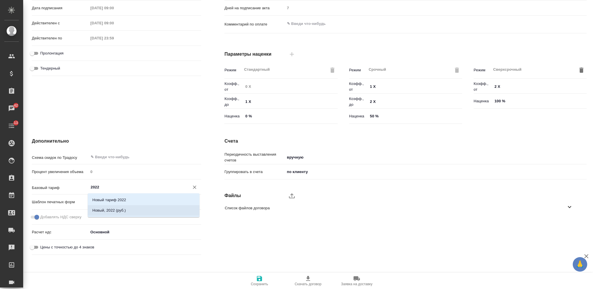
click at [163, 208] on li "Новый, 2022 (руб.)" at bounding box center [144, 210] width 112 height 10
type textarea "x"
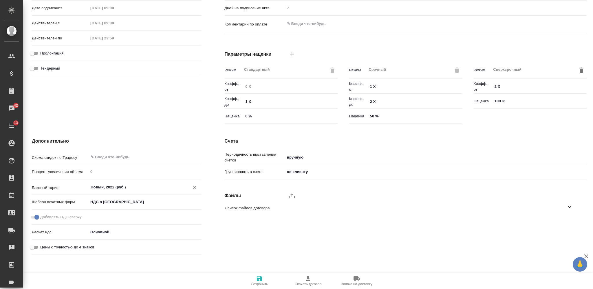
type input "Новый, 2022 (руб.)"
click at [258, 278] on icon "button" at bounding box center [259, 278] width 5 height 5
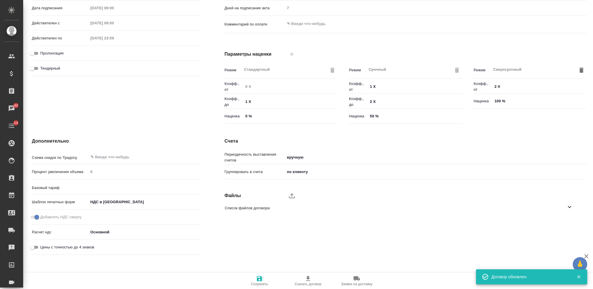
type input "Новый, 2022 (руб.)"
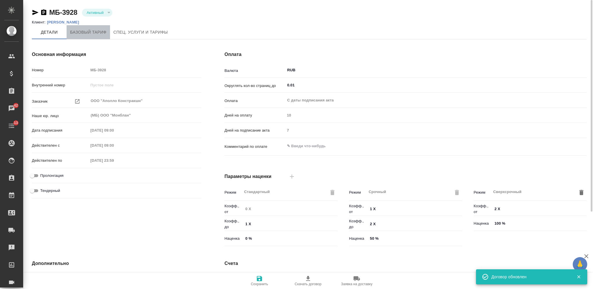
click at [95, 28] on button "Базовый тариф" at bounding box center [88, 32] width 43 height 14
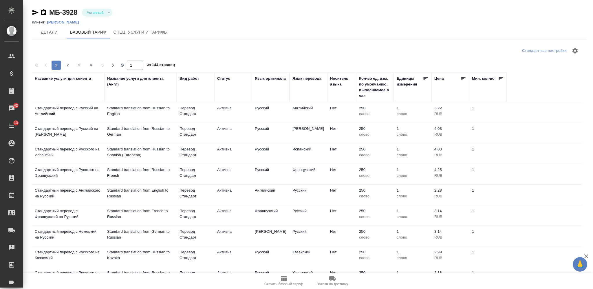
click at [440, 38] on div "[PERSON_NAME] [PERSON_NAME]. услуги и тарифы" at bounding box center [309, 32] width 555 height 14
click at [282, 275] on icon "button" at bounding box center [283, 278] width 7 height 7
click at [45, 35] on span "Детали" at bounding box center [49, 32] width 28 height 7
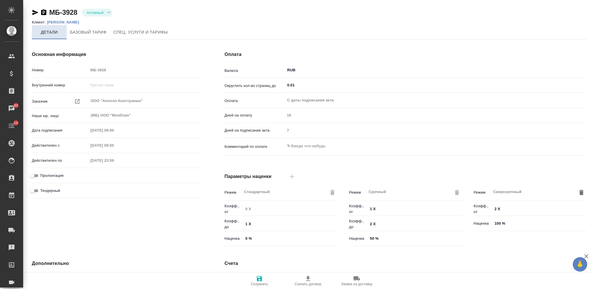
type input "Новый, 2022 (руб.)"
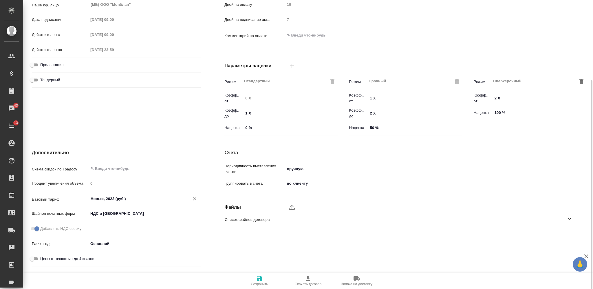
click at [193, 198] on icon "Очистить" at bounding box center [194, 198] width 3 height 3
type textarea "x"
click at [256, 274] on button "Сохранить" at bounding box center [259, 281] width 49 height 16
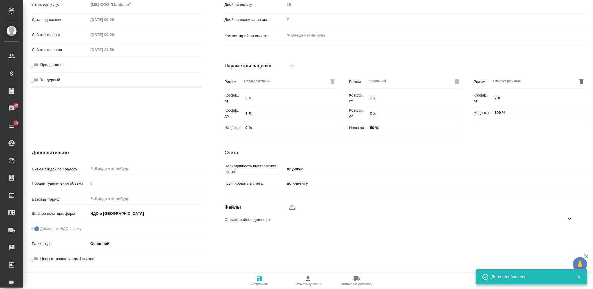
scroll to position [0, 0]
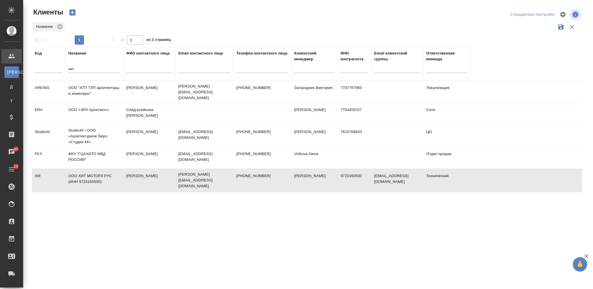
select select "RU"
click at [76, 67] on input "хит" at bounding box center [94, 69] width 52 height 7
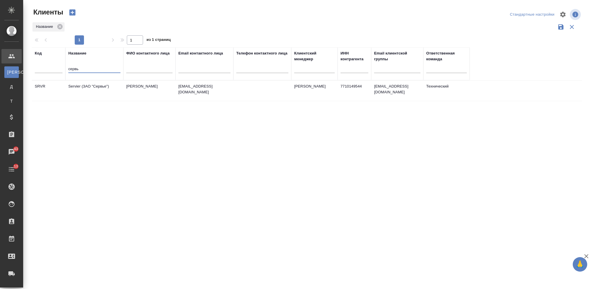
type input "сервь"
click at [96, 94] on td "Servier (ЗАО "Сервье")" at bounding box center [94, 91] width 58 height 20
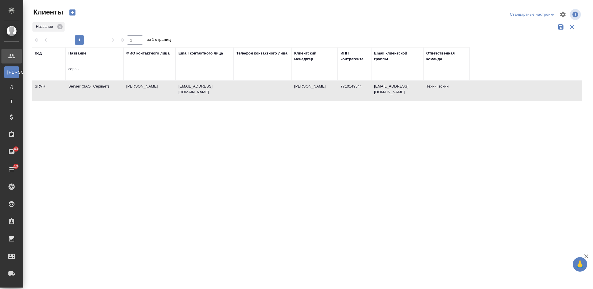
click at [96, 94] on td "Servier (ЗАО "Сервье")" at bounding box center [94, 91] width 58 height 20
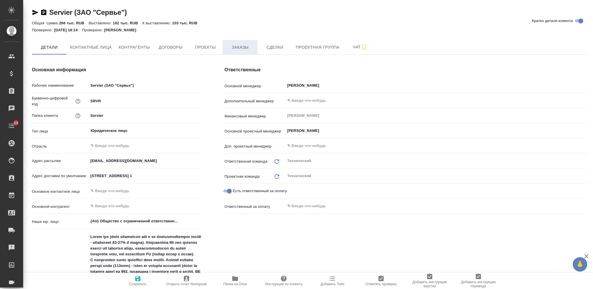
type textarea "x"
click at [234, 47] on span "Заказы" at bounding box center [240, 47] width 28 height 7
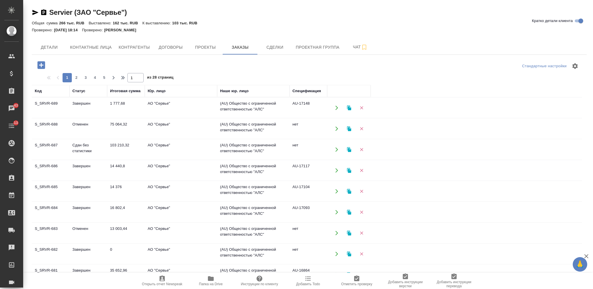
click at [107, 251] on td "0" at bounding box center [126, 254] width 38 height 20
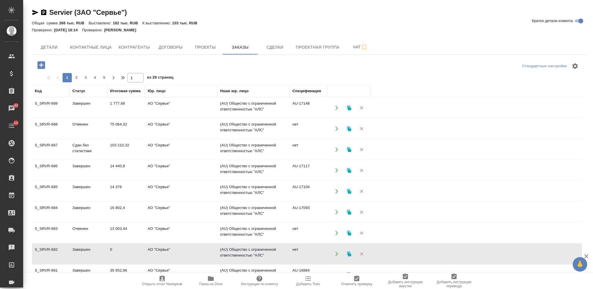
click at [107, 251] on td "0" at bounding box center [126, 254] width 38 height 20
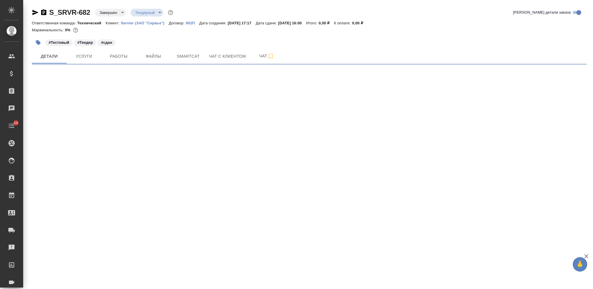
select select "RU"
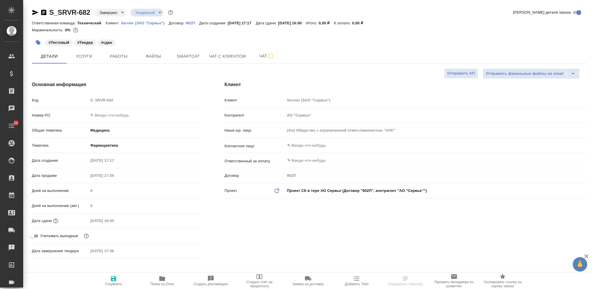
type textarea "x"
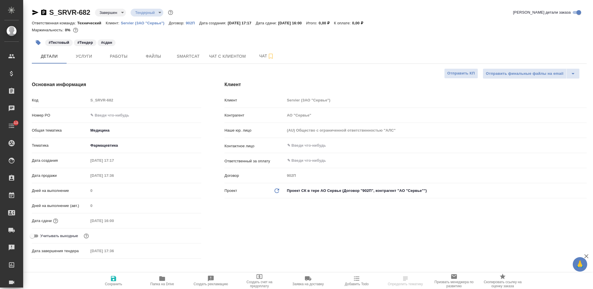
type textarea "x"
select select "RU"
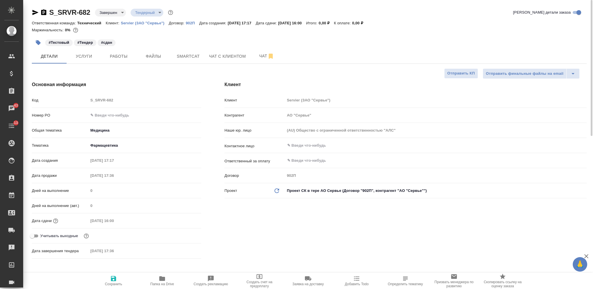
type textarea "x"
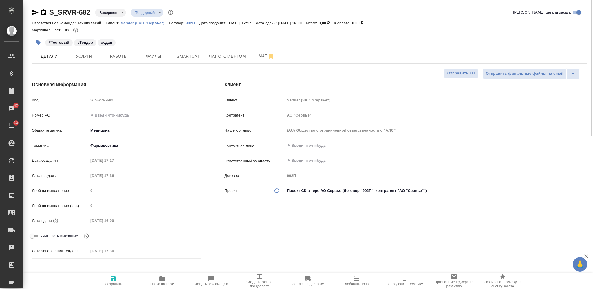
type textarea "x"
click at [33, 11] on icon "button" at bounding box center [35, 12] width 6 height 5
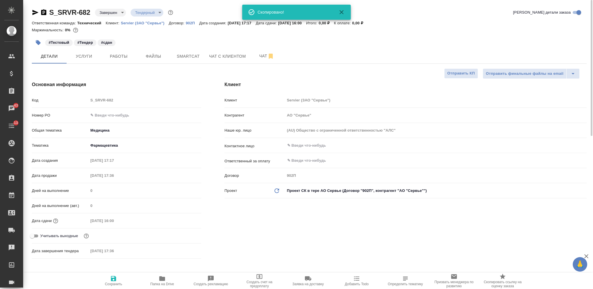
type textarea "x"
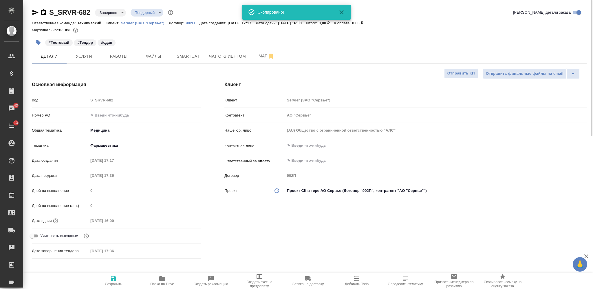
type textarea "x"
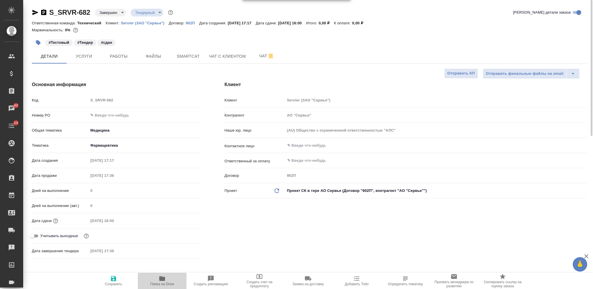
click at [162, 277] on icon "button" at bounding box center [162, 278] width 7 height 7
type textarea "x"
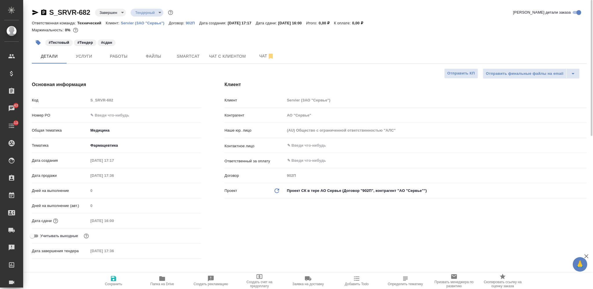
type textarea "x"
click at [182, 51] on button "Smartcat" at bounding box center [188, 56] width 35 height 14
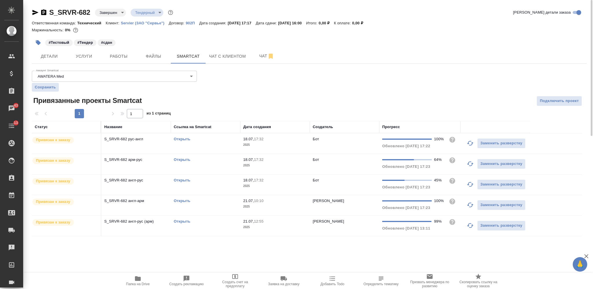
click at [186, 178] on link "Открыть" at bounding box center [182, 180] width 17 height 4
click at [184, 219] on link "Открыть" at bounding box center [182, 221] width 17 height 4
